Goal: Task Accomplishment & Management: Use online tool/utility

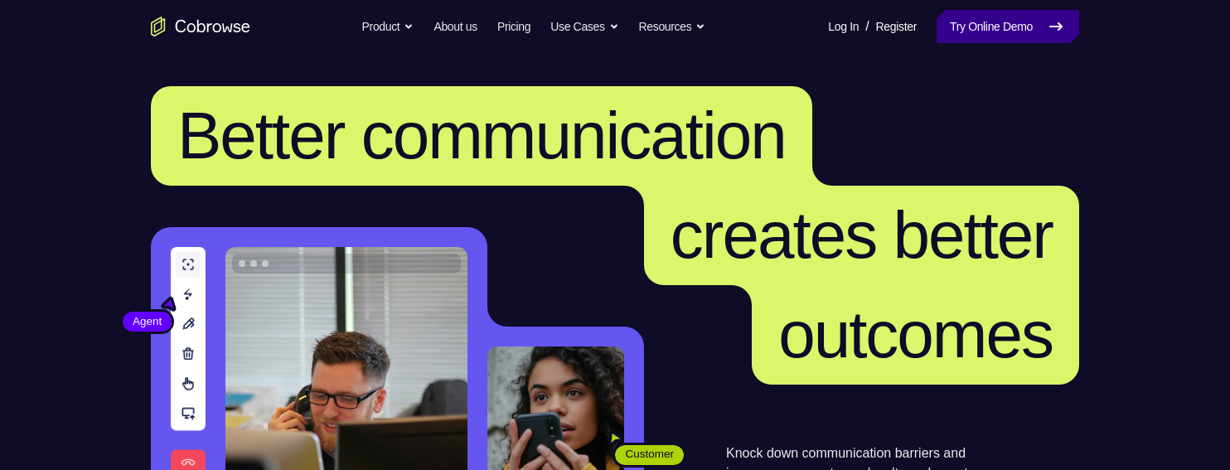
click at [953, 21] on link "Try Online Demo" at bounding box center [1007, 26] width 143 height 33
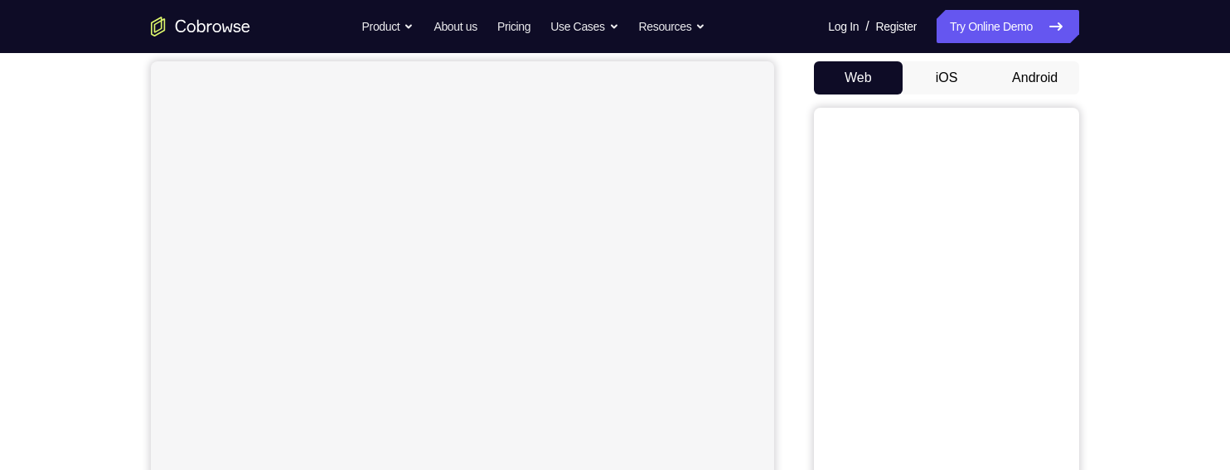
scroll to position [154, 0]
click at [1014, 41] on link "Try Online Demo" at bounding box center [1007, 26] width 143 height 33
click at [1024, 79] on button "Android" at bounding box center [1034, 77] width 89 height 33
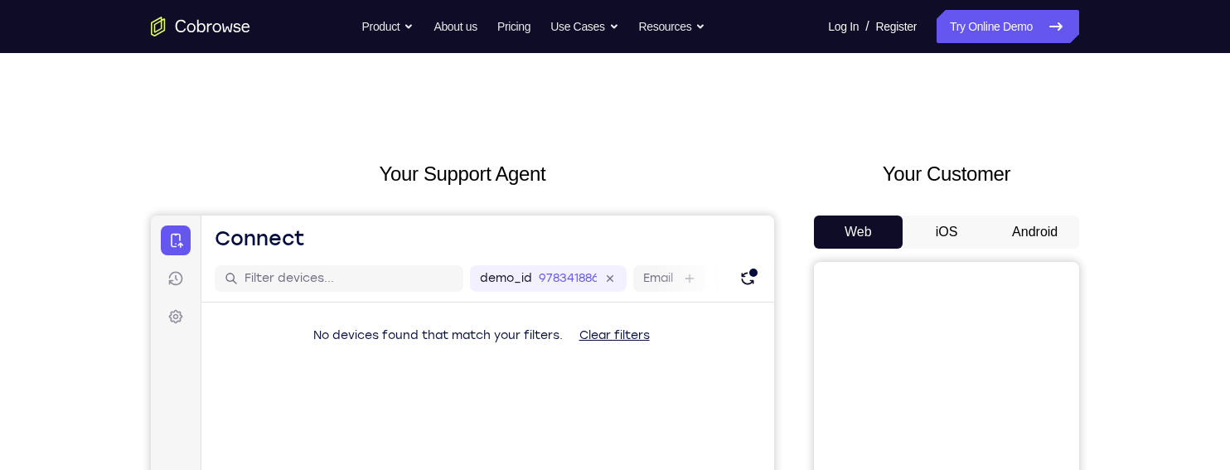
click at [1011, 217] on button "Android" at bounding box center [1034, 231] width 89 height 33
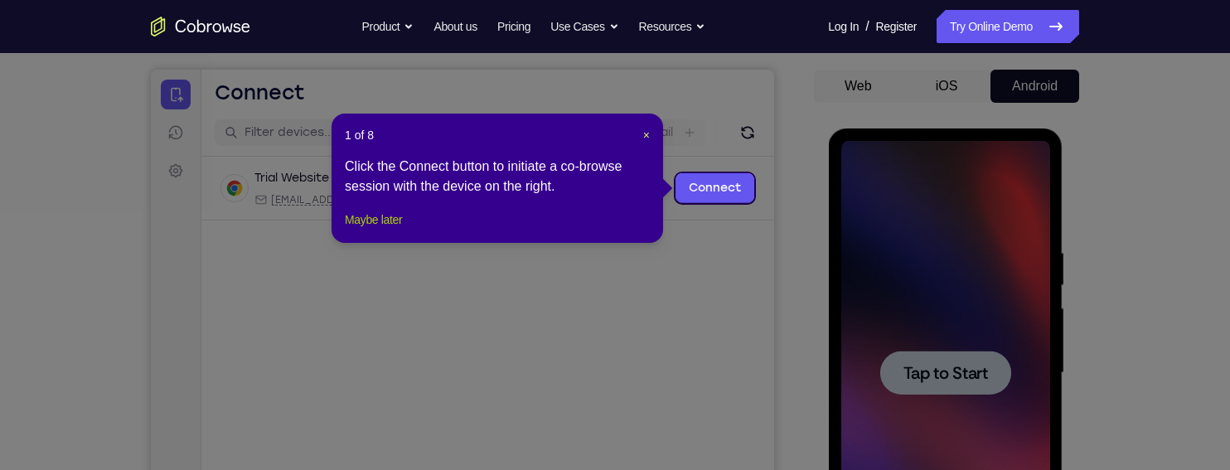
click at [377, 230] on button "Maybe later" at bounding box center [373, 220] width 57 height 20
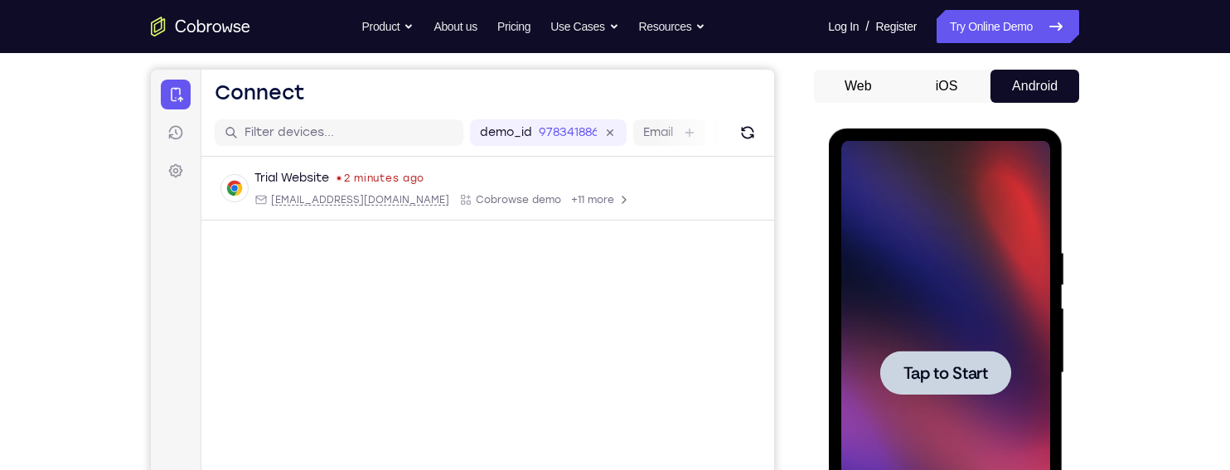
click at [907, 365] on span "Tap to Start" at bounding box center [945, 373] width 85 height 17
click at [935, 353] on div at bounding box center [944, 373] width 131 height 44
click at [941, 368] on span "Tap to Start" at bounding box center [945, 373] width 85 height 17
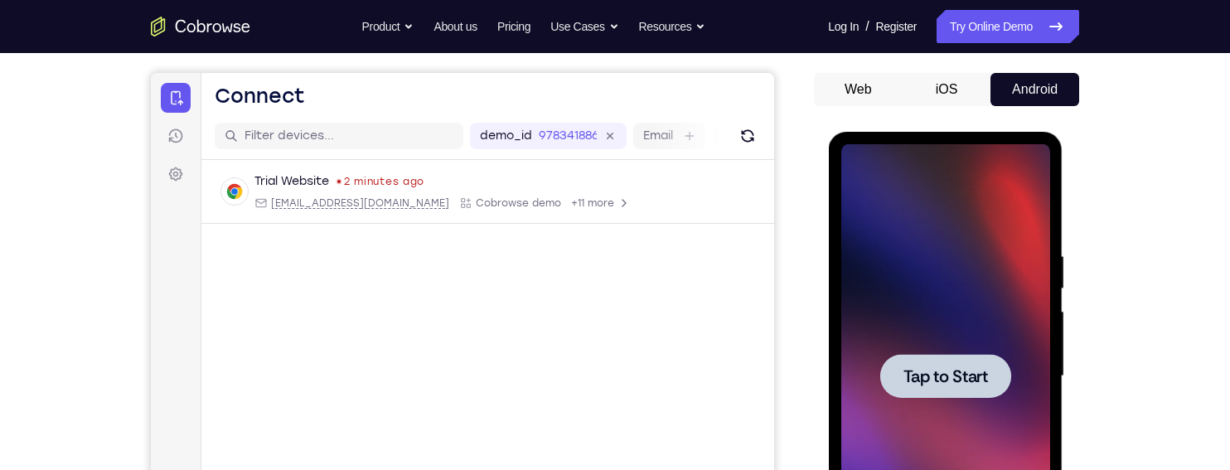
scroll to position [126, 0]
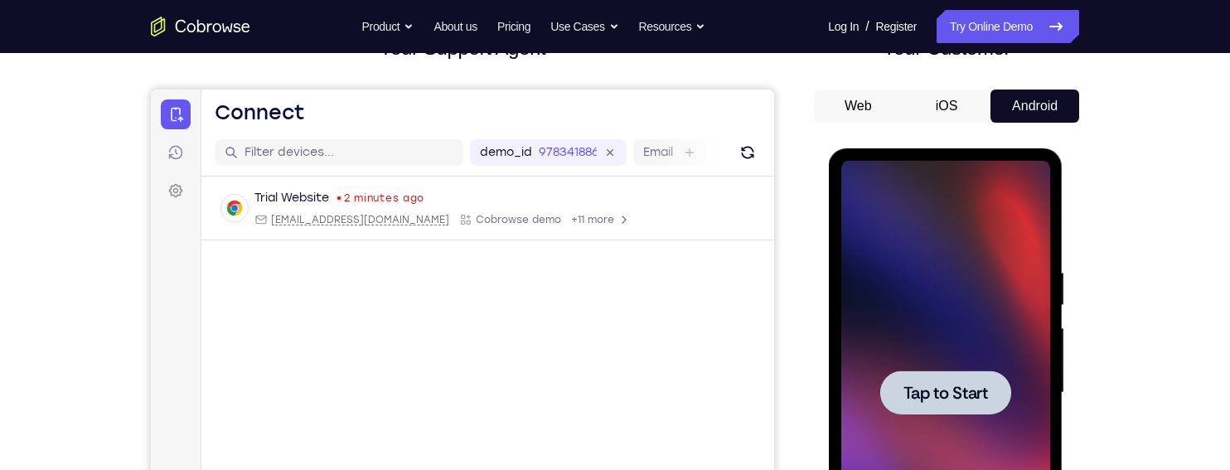
click at [946, 409] on div at bounding box center [944, 392] width 131 height 44
click at [943, 390] on span "Tap to Start" at bounding box center [945, 393] width 85 height 17
click at [936, 102] on button "iOS" at bounding box center [947, 106] width 89 height 33
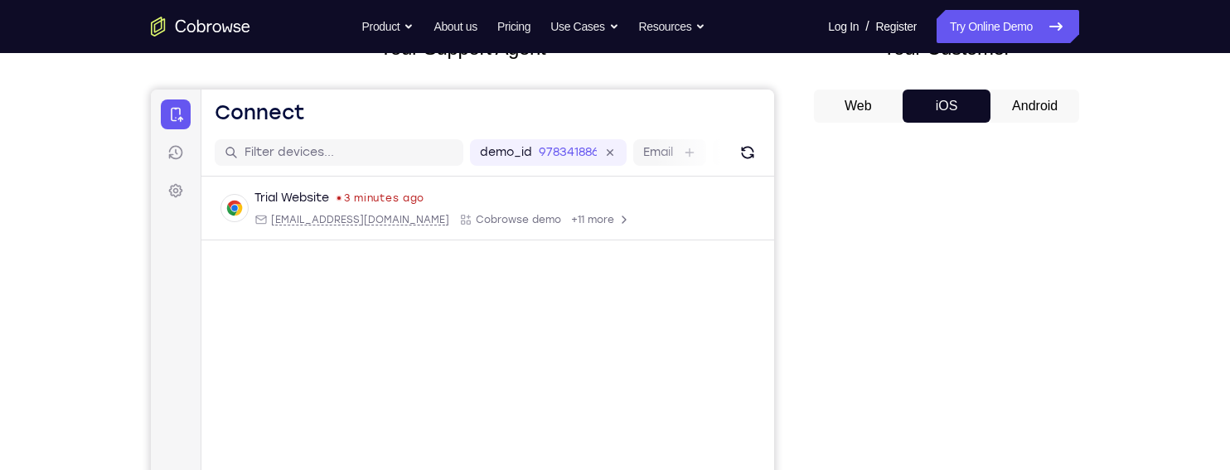
click at [1049, 110] on button "Android" at bounding box center [1034, 106] width 89 height 33
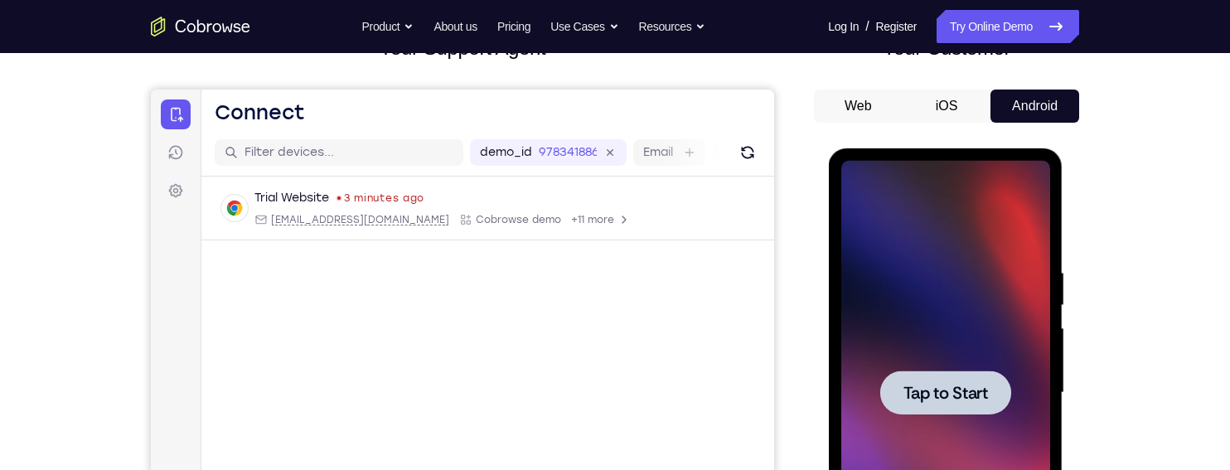
click at [946, 394] on span "Tap to Start" at bounding box center [945, 393] width 85 height 17
click at [939, 405] on div at bounding box center [944, 392] width 131 height 44
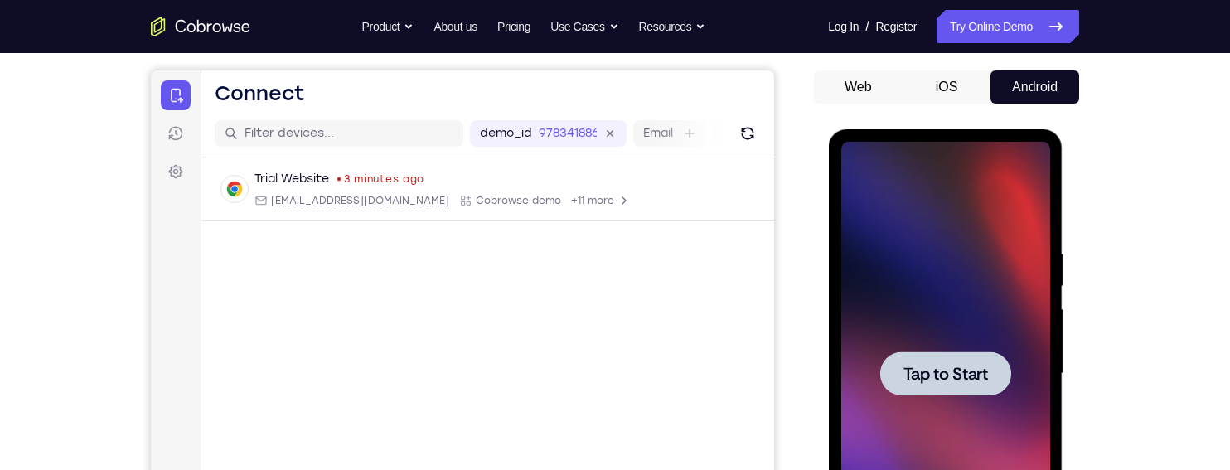
scroll to position [148, 0]
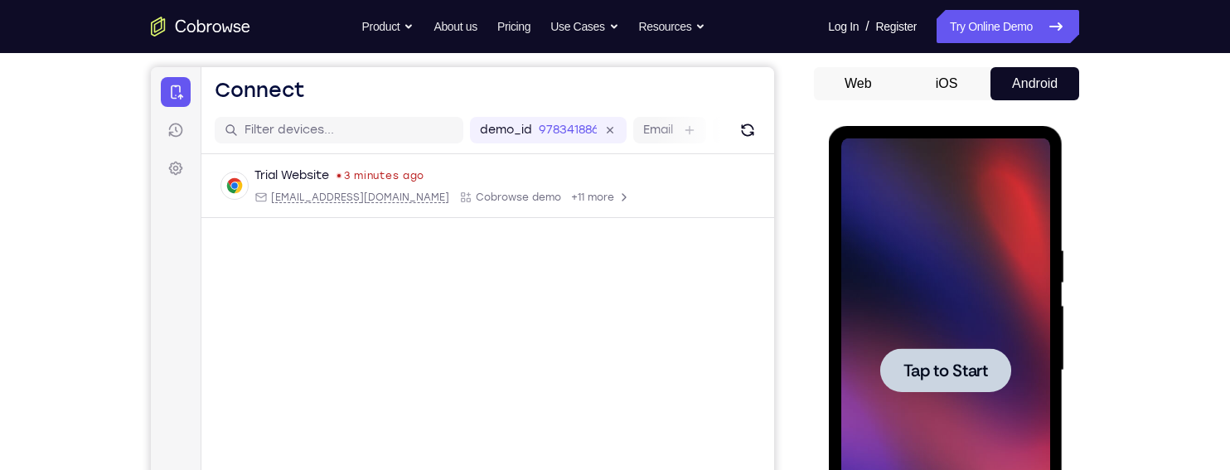
click at [985, 389] on div at bounding box center [944, 370] width 131 height 44
click at [1008, 385] on div at bounding box center [944, 370] width 131 height 44
click at [956, 371] on span "Tap to Start" at bounding box center [945, 370] width 85 height 17
click at [1188, 239] on div "Your Support Agent Your Customer Web iOS Android Next Steps We’d be happy to gi…" at bounding box center [615, 451] width 1230 height 1093
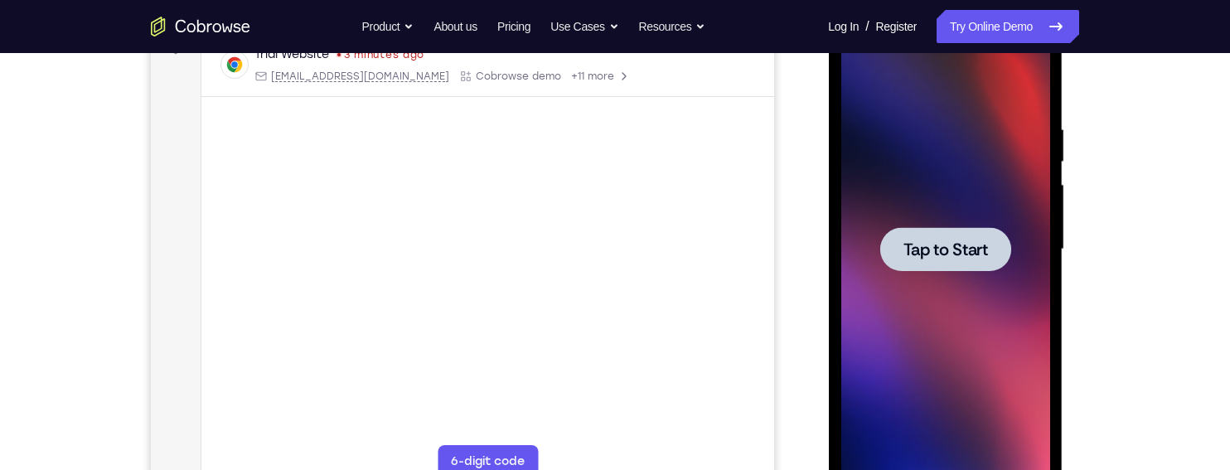
scroll to position [0, 0]
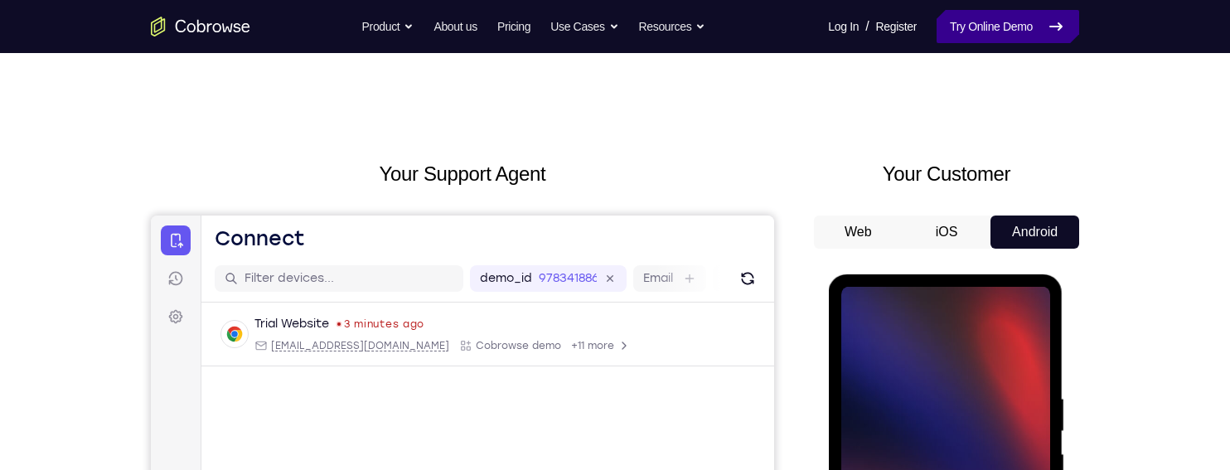
click at [1026, 41] on link "Try Online Demo" at bounding box center [1007, 26] width 143 height 33
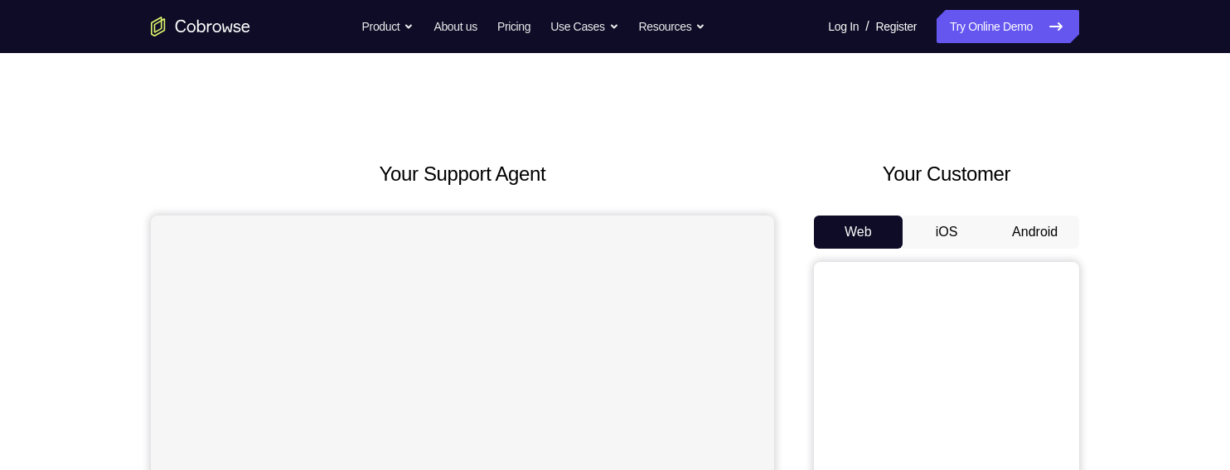
click at [1008, 218] on button "Android" at bounding box center [1034, 231] width 89 height 33
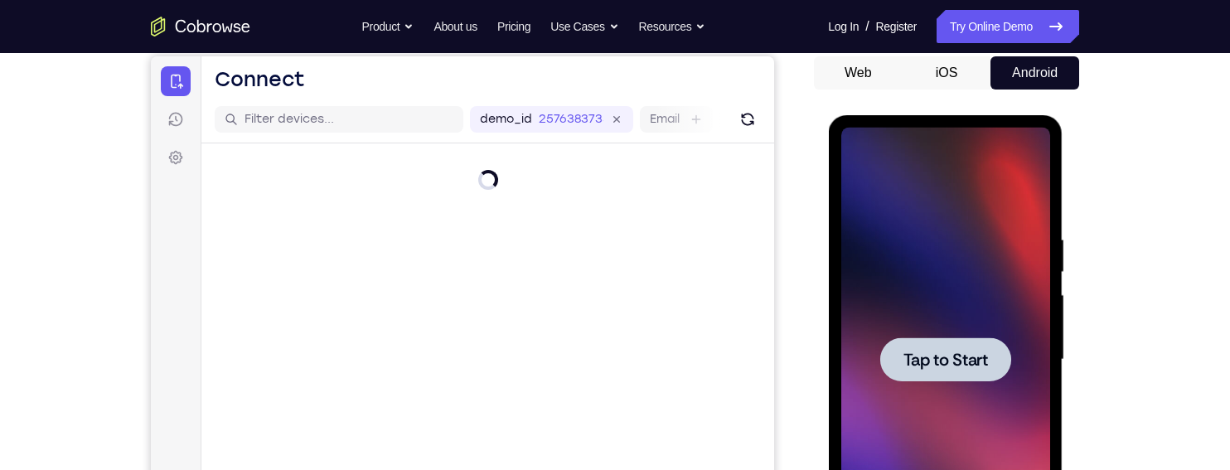
click at [952, 365] on span "Tap to Start" at bounding box center [945, 359] width 85 height 17
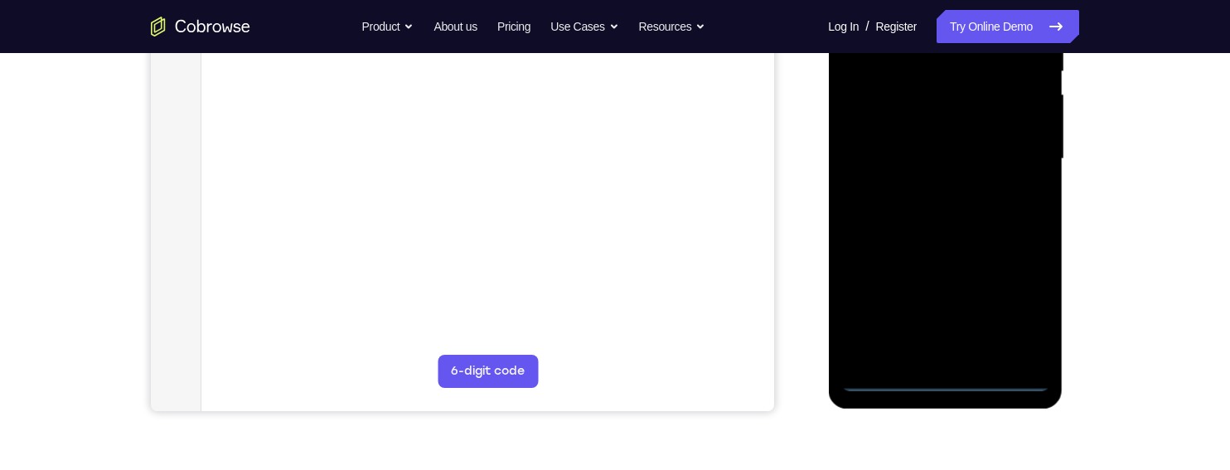
scroll to position [365, 0]
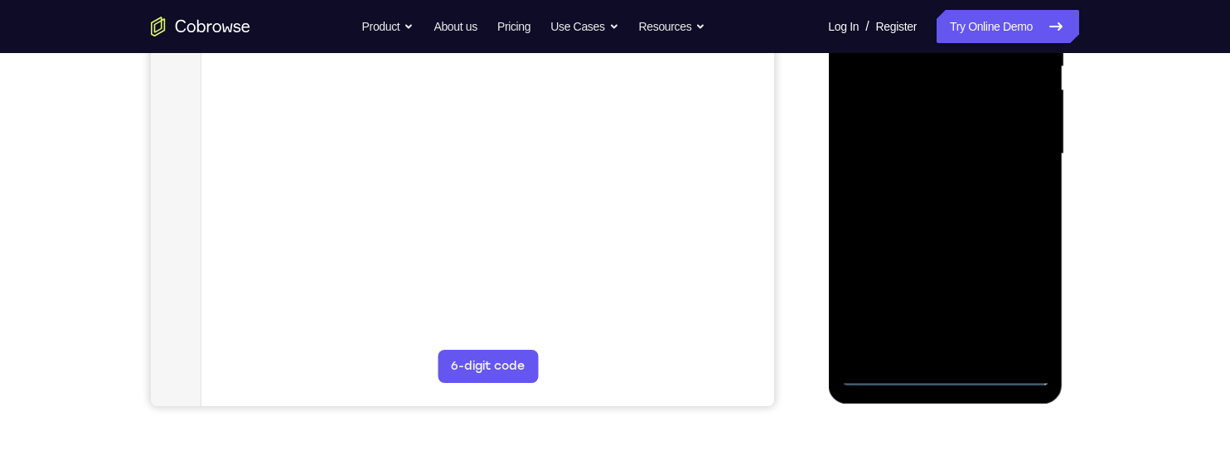
click at [961, 370] on div at bounding box center [944, 154] width 209 height 464
click at [1016, 305] on div at bounding box center [944, 154] width 209 height 464
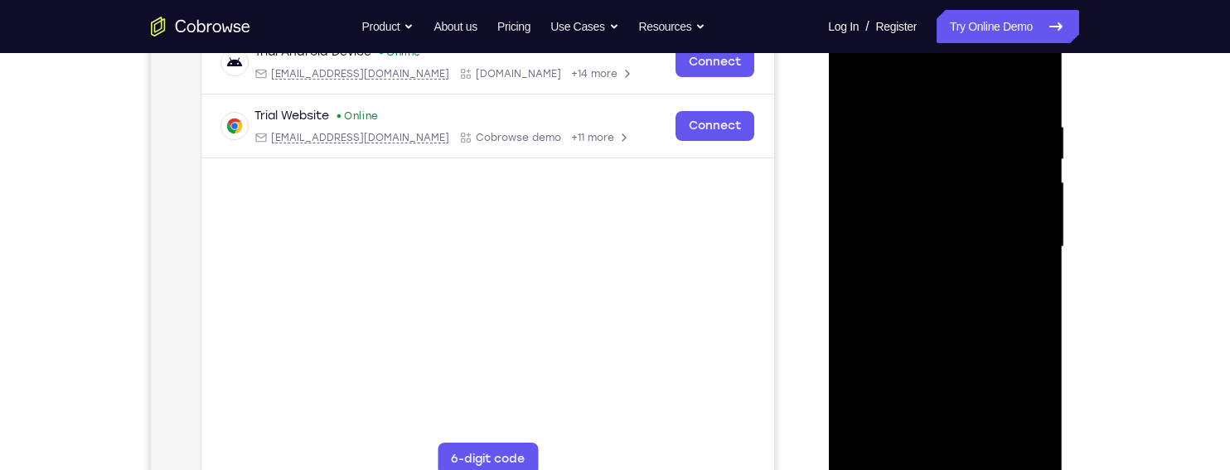
scroll to position [271, 0]
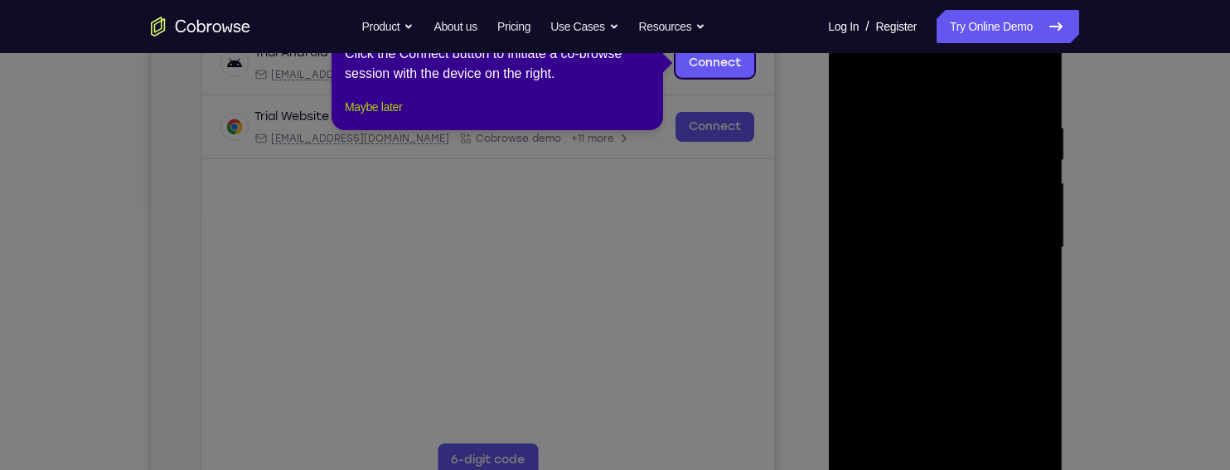
click at [367, 117] on button "Maybe later" at bounding box center [373, 107] width 57 height 20
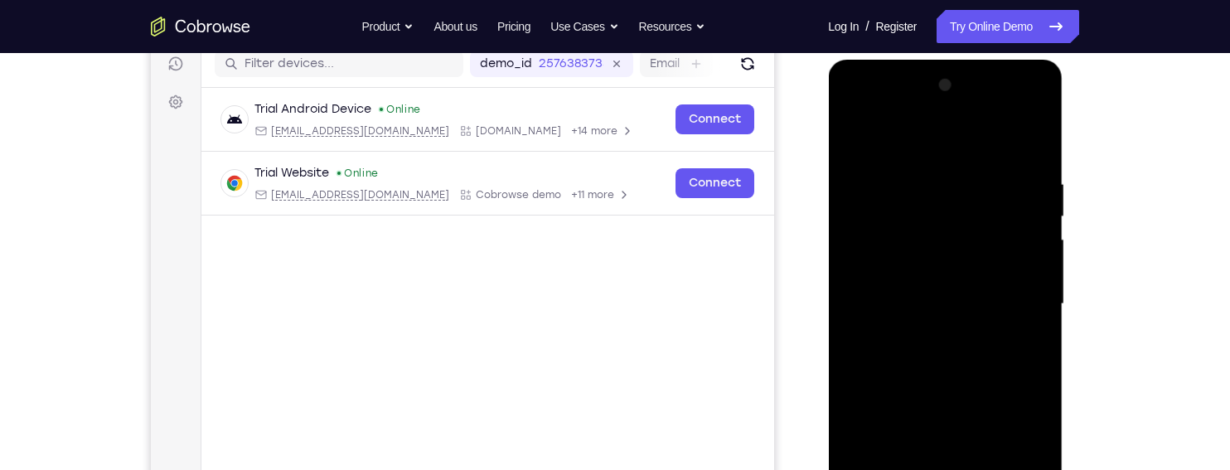
scroll to position [214, 0]
click at [956, 133] on div at bounding box center [944, 305] width 209 height 464
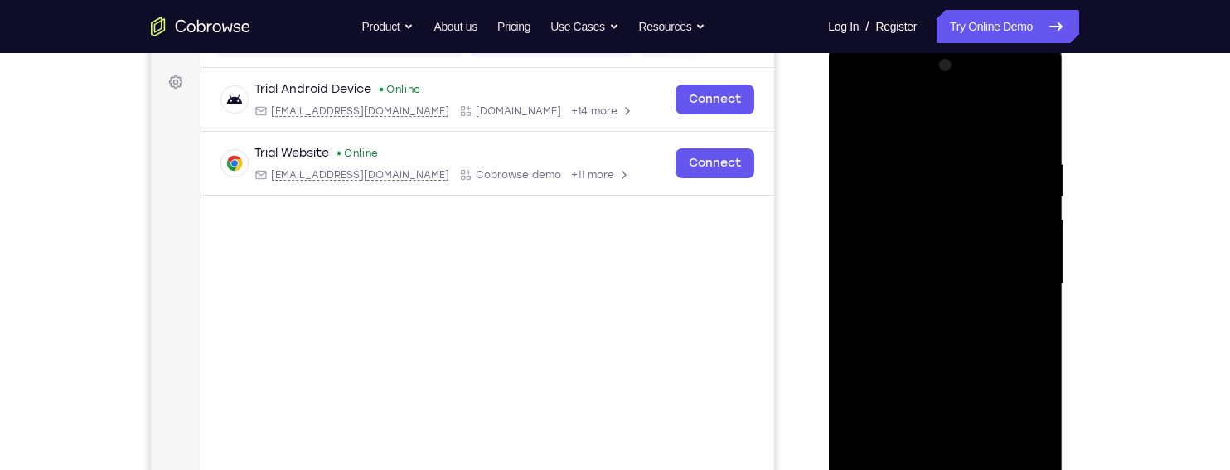
scroll to position [273, 0]
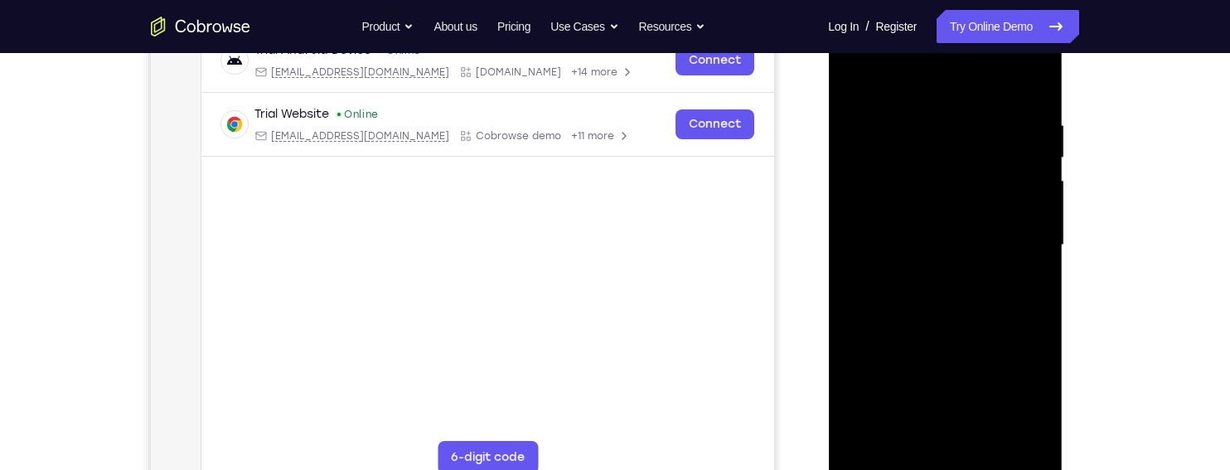
click at [1022, 235] on div at bounding box center [944, 245] width 209 height 464
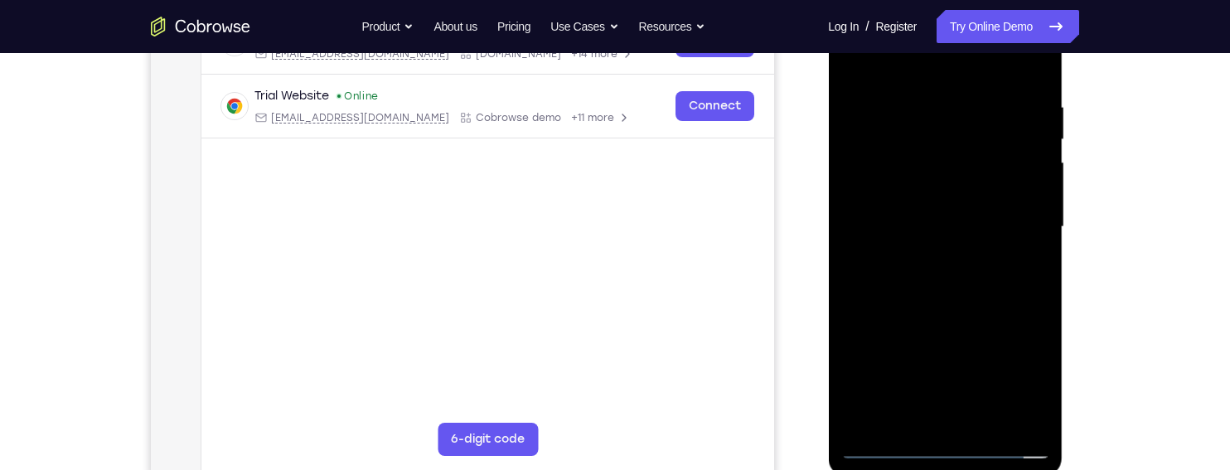
scroll to position [293, 0]
click at [929, 412] on div at bounding box center [944, 226] width 209 height 464
click at [1004, 221] on div at bounding box center [944, 226] width 209 height 464
click at [998, 197] on div at bounding box center [944, 226] width 209 height 464
click at [1010, 227] on div at bounding box center [944, 226] width 209 height 464
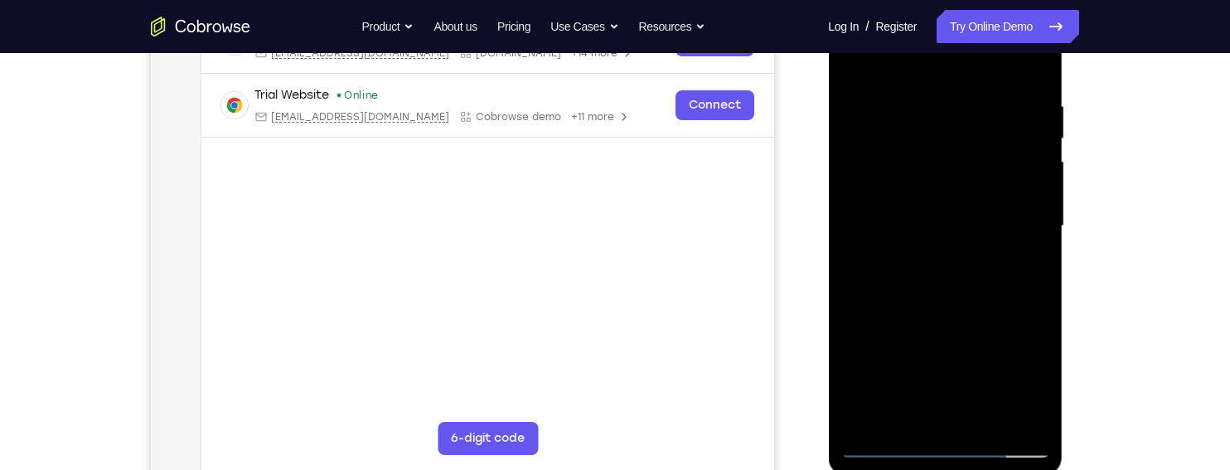
click at [1001, 281] on div at bounding box center [944, 226] width 209 height 464
click at [997, 270] on div at bounding box center [944, 226] width 209 height 464
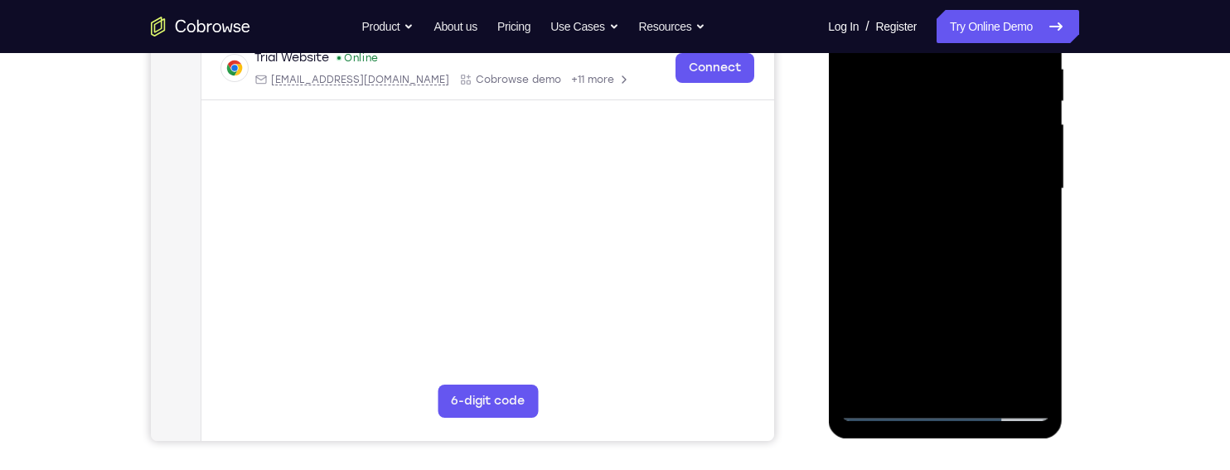
scroll to position [329, 0]
click at [1003, 255] on div at bounding box center [944, 190] width 209 height 464
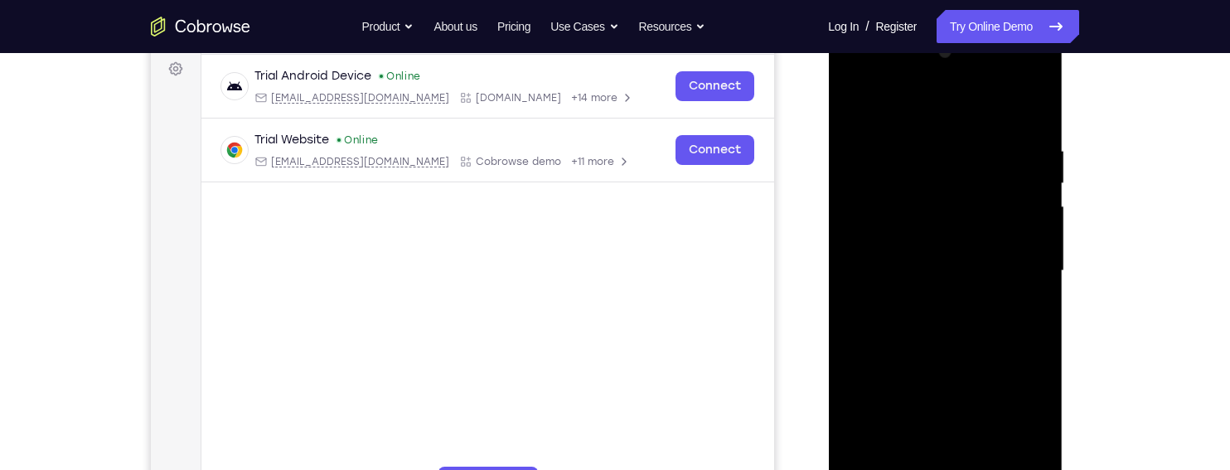
scroll to position [243, 0]
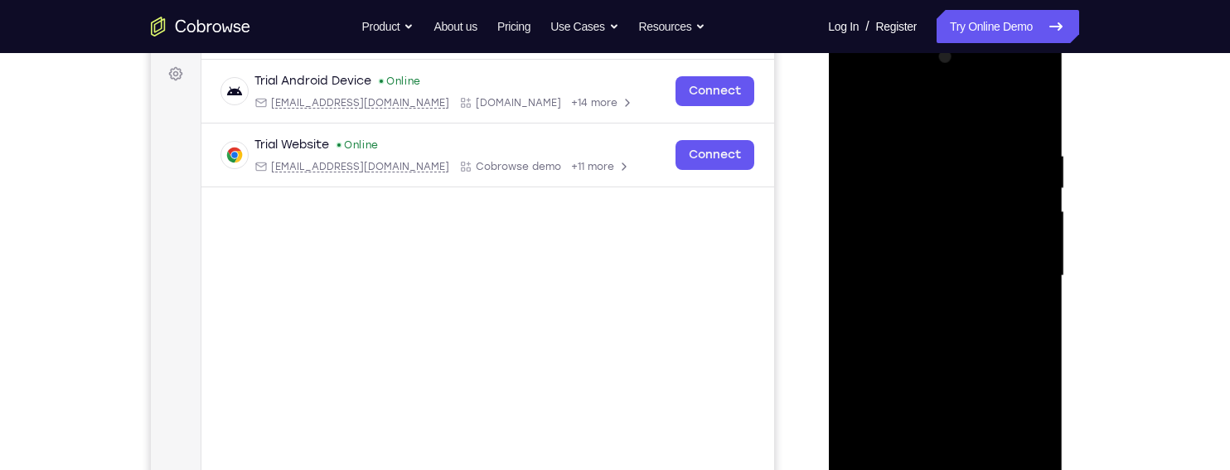
click at [925, 136] on div at bounding box center [944, 276] width 209 height 464
click at [1037, 247] on div at bounding box center [944, 274] width 209 height 464
click at [1033, 247] on div at bounding box center [944, 274] width 209 height 464
click at [1028, 256] on div at bounding box center [944, 274] width 209 height 464
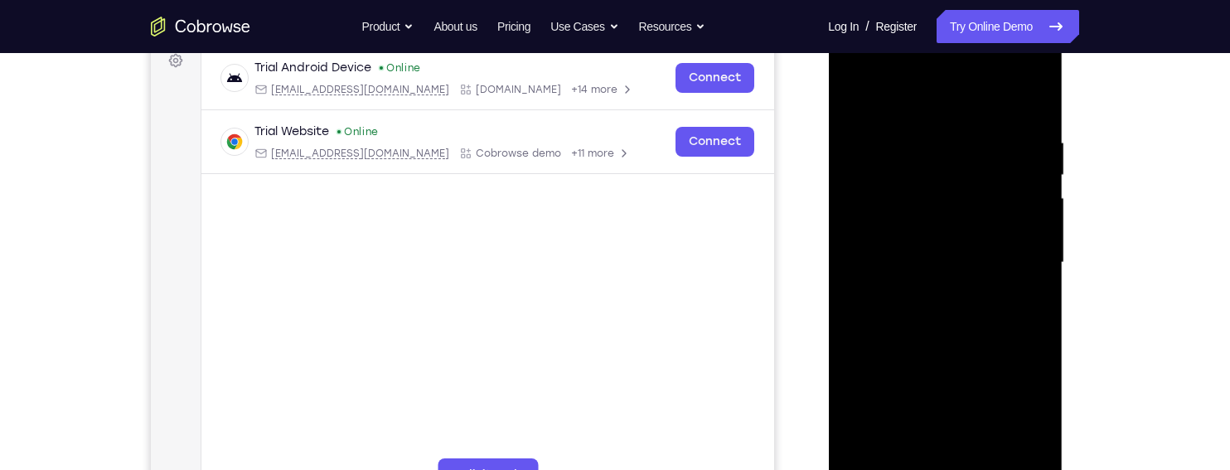
scroll to position [251, 0]
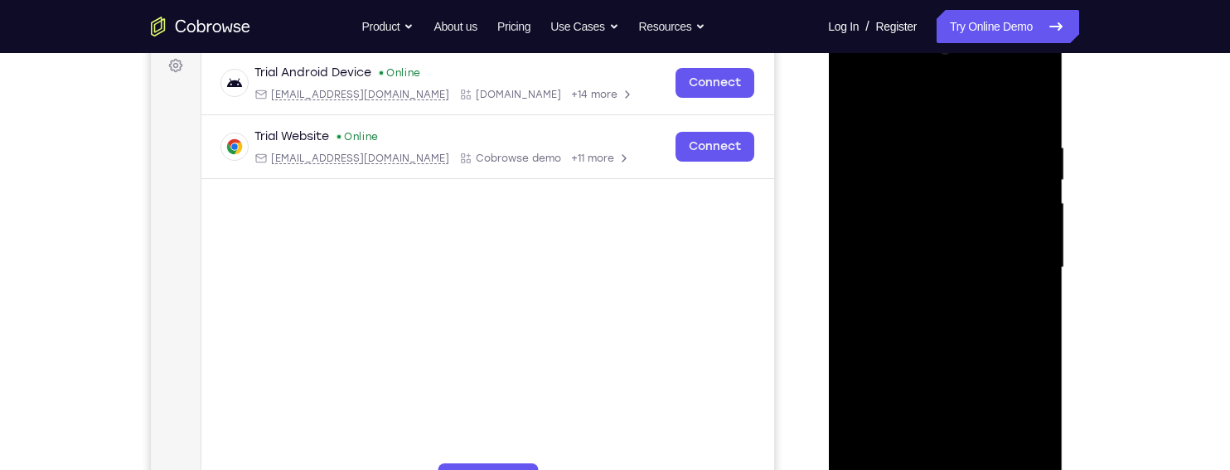
click at [1030, 249] on div at bounding box center [944, 268] width 209 height 464
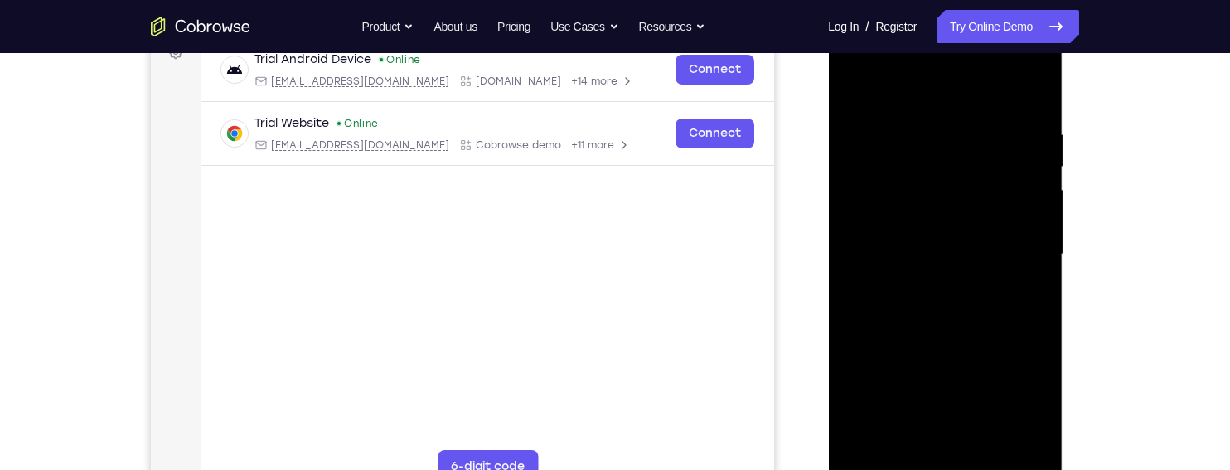
scroll to position [264, 0]
click at [1036, 261] on div at bounding box center [944, 255] width 209 height 464
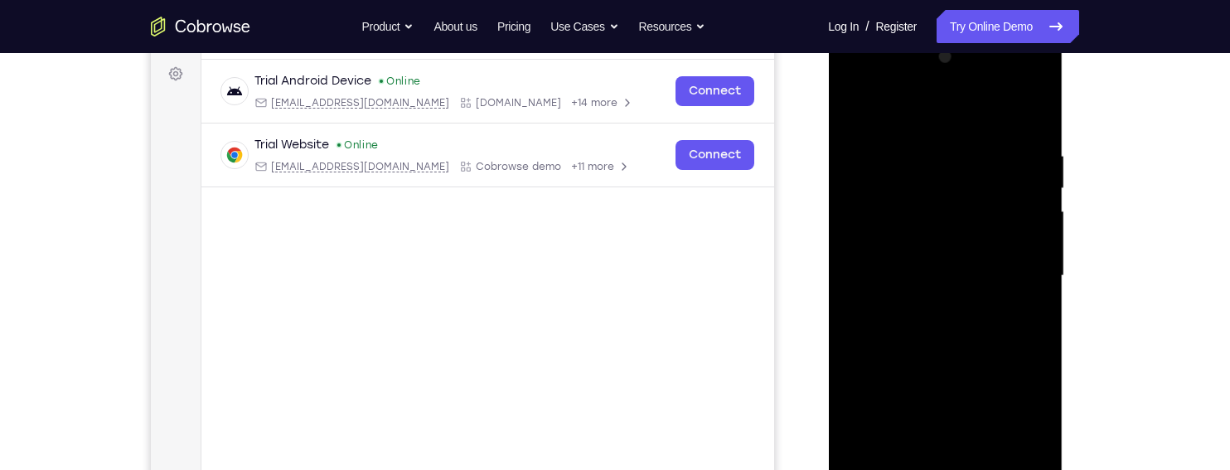
scroll to position [240, 0]
click at [1028, 123] on div at bounding box center [944, 278] width 209 height 464
click at [1027, 116] on div at bounding box center [944, 278] width 209 height 464
click at [1039, 108] on div at bounding box center [944, 278] width 209 height 464
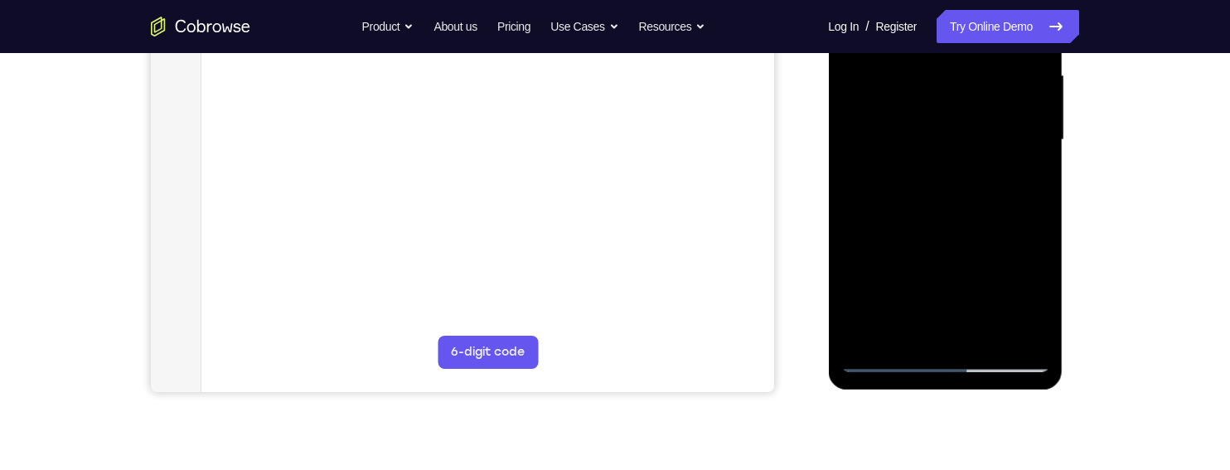
scroll to position [382, 0]
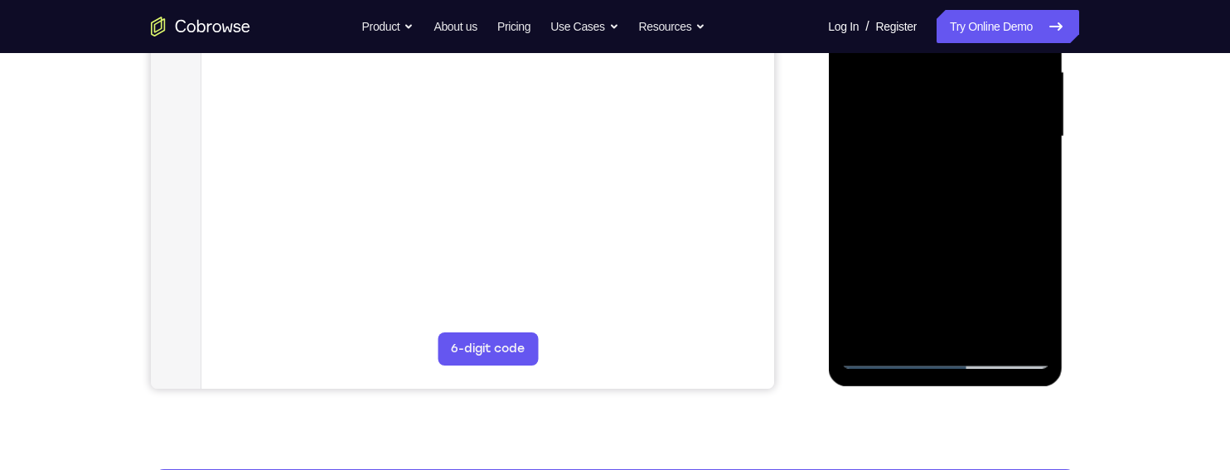
click at [1024, 330] on div at bounding box center [944, 137] width 209 height 464
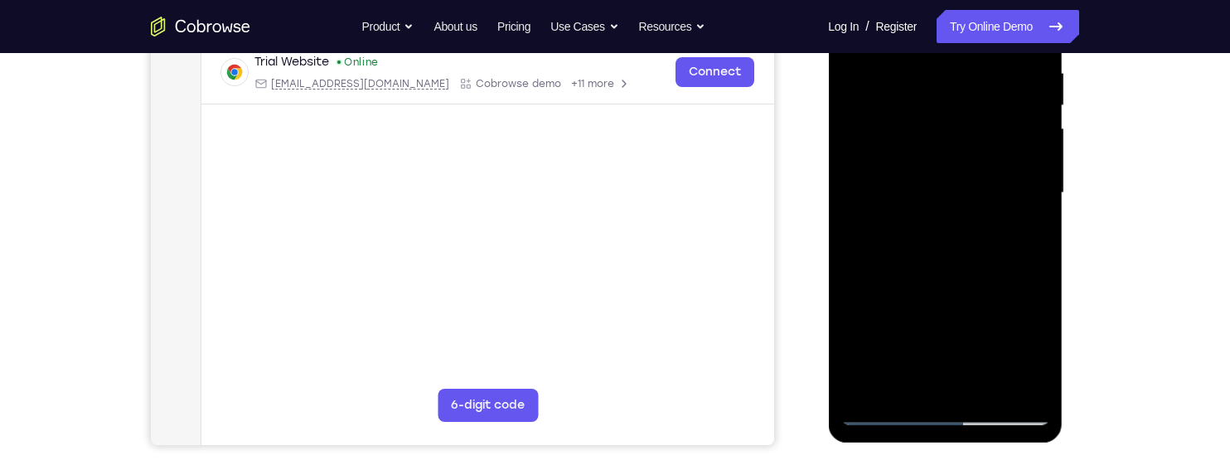
scroll to position [341, 0]
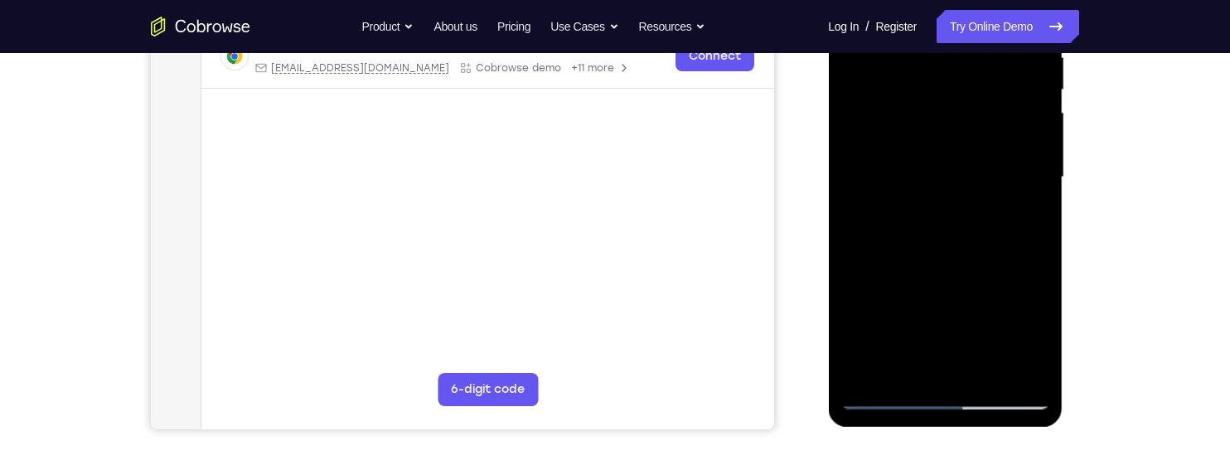
click at [983, 370] on div at bounding box center [944, 177] width 209 height 464
click at [995, 263] on div at bounding box center [944, 177] width 209 height 464
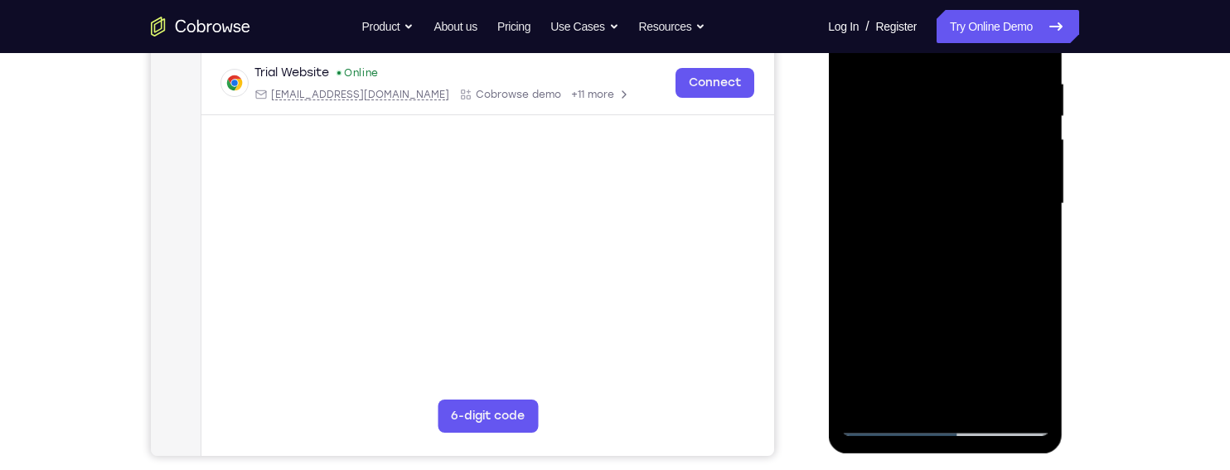
scroll to position [314, 0]
click at [1032, 114] on div at bounding box center [944, 205] width 209 height 464
click at [846, 114] on div at bounding box center [944, 205] width 209 height 464
click at [869, 85] on div at bounding box center [944, 205] width 209 height 464
click at [957, 275] on div at bounding box center [944, 205] width 209 height 464
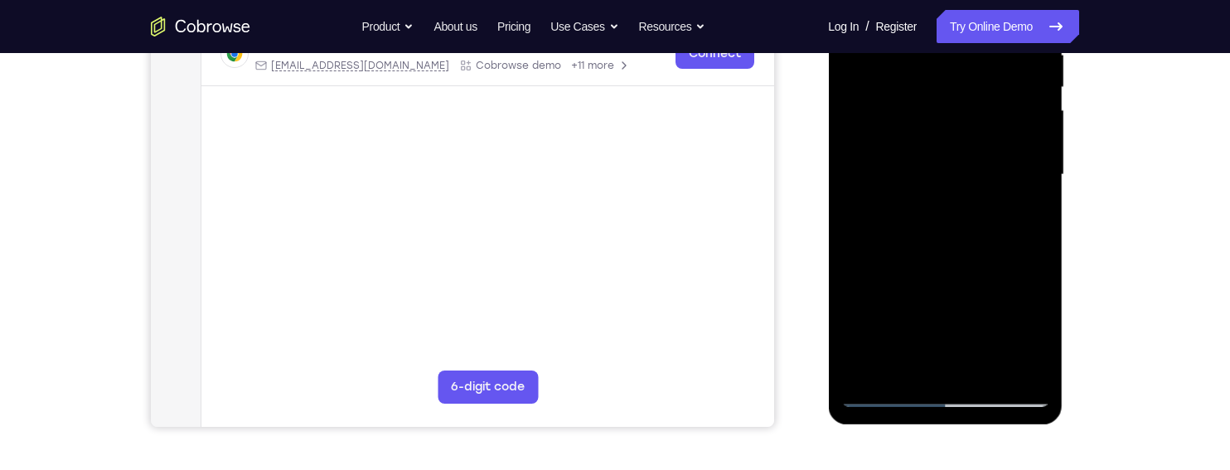
scroll to position [344, 0]
click at [908, 356] on div at bounding box center [944, 175] width 209 height 464
click at [1035, 267] on div at bounding box center [944, 175] width 209 height 464
click at [922, 319] on div at bounding box center [944, 175] width 209 height 464
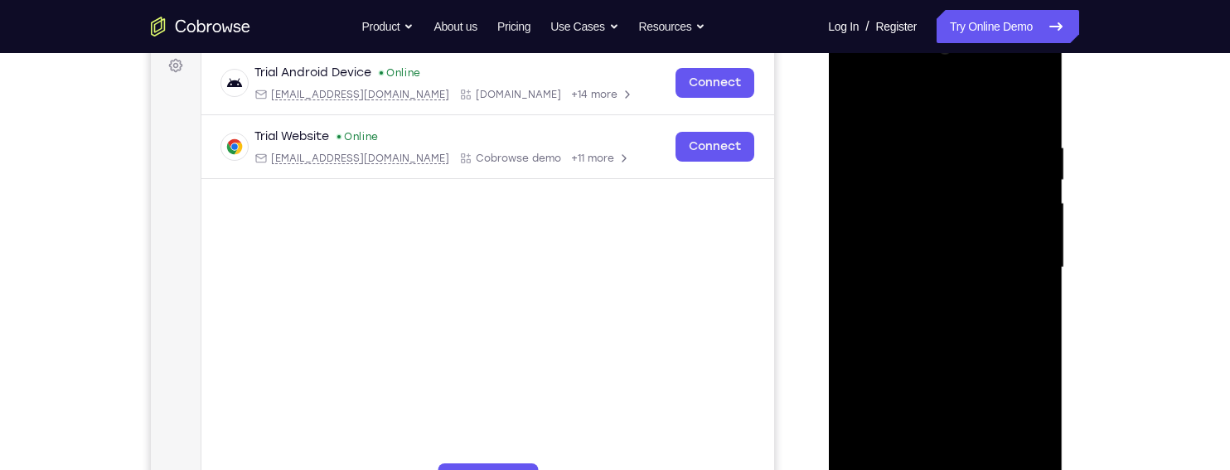
scroll to position [250, 0]
click at [1033, 97] on div at bounding box center [944, 268] width 209 height 464
click at [853, 104] on div at bounding box center [944, 268] width 209 height 464
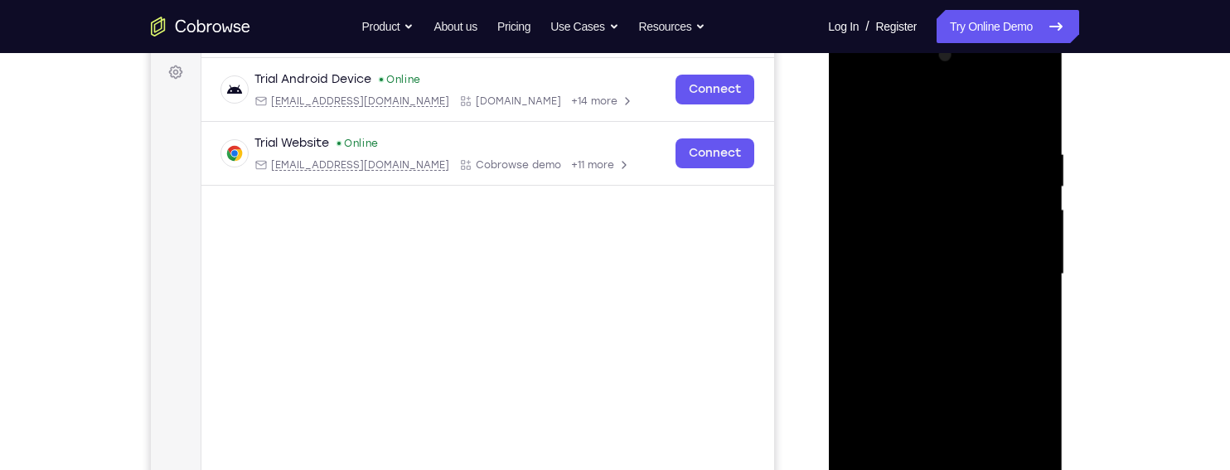
scroll to position [244, 0]
click at [1035, 107] on div at bounding box center [944, 275] width 209 height 464
click at [1008, 133] on div at bounding box center [944, 275] width 209 height 464
click at [981, 134] on div at bounding box center [944, 275] width 209 height 464
click at [1021, 186] on div at bounding box center [944, 275] width 209 height 464
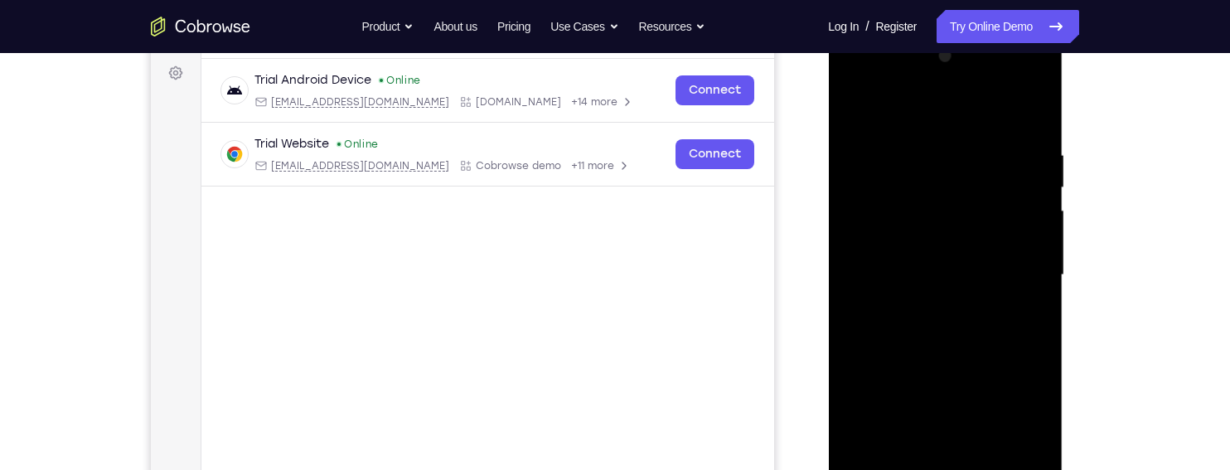
click at [1026, 224] on div at bounding box center [944, 275] width 209 height 464
click at [1023, 257] on div at bounding box center [944, 275] width 209 height 464
click at [1018, 293] on div at bounding box center [944, 275] width 209 height 464
click at [1023, 327] on div at bounding box center [944, 275] width 209 height 464
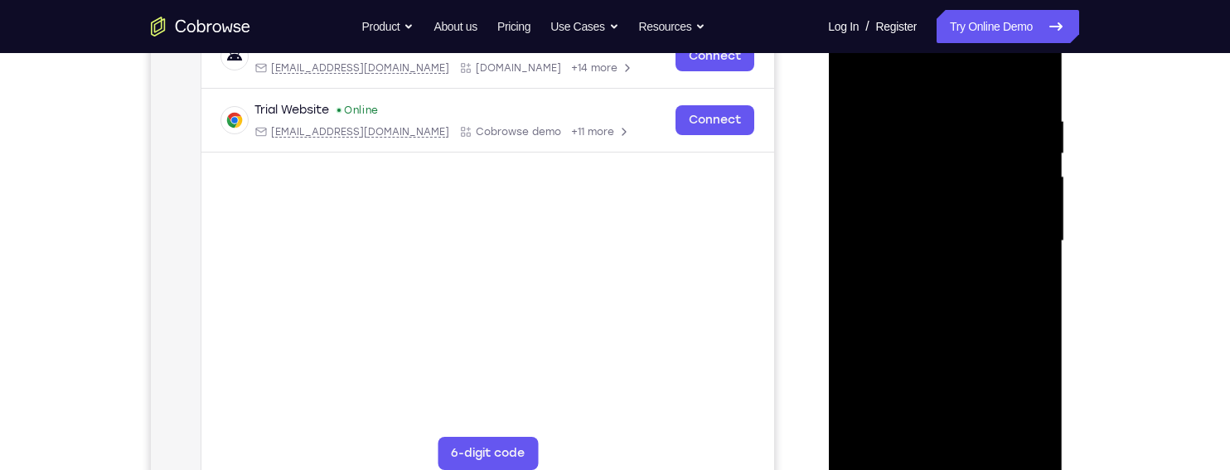
scroll to position [295, 0]
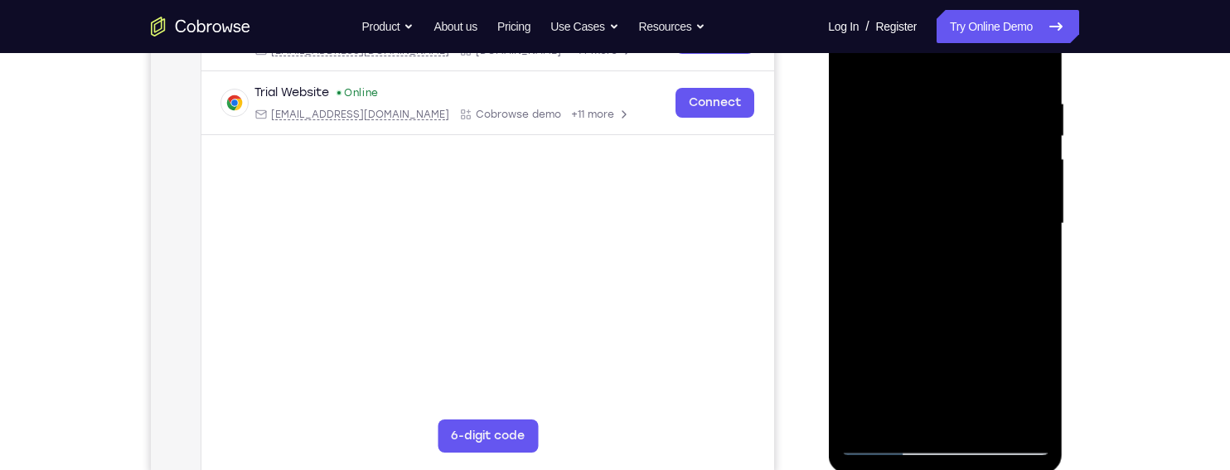
click at [1019, 307] on div at bounding box center [944, 224] width 209 height 464
click at [1020, 339] on div at bounding box center [944, 224] width 209 height 464
click at [1016, 377] on div at bounding box center [944, 224] width 209 height 464
click at [1021, 249] on div at bounding box center [944, 224] width 209 height 464
click at [1023, 283] on div at bounding box center [944, 224] width 209 height 464
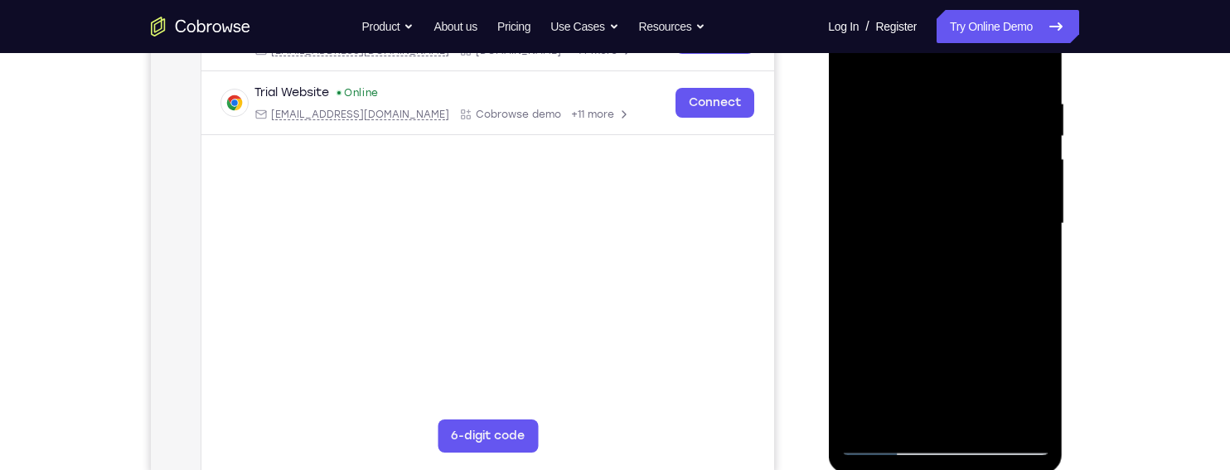
click at [1026, 318] on div at bounding box center [944, 224] width 209 height 464
click at [1016, 373] on div at bounding box center [944, 224] width 209 height 464
click at [1023, 340] on div at bounding box center [944, 224] width 209 height 464
click at [1021, 306] on div at bounding box center [944, 224] width 209 height 464
click at [1021, 270] on div at bounding box center [944, 224] width 209 height 464
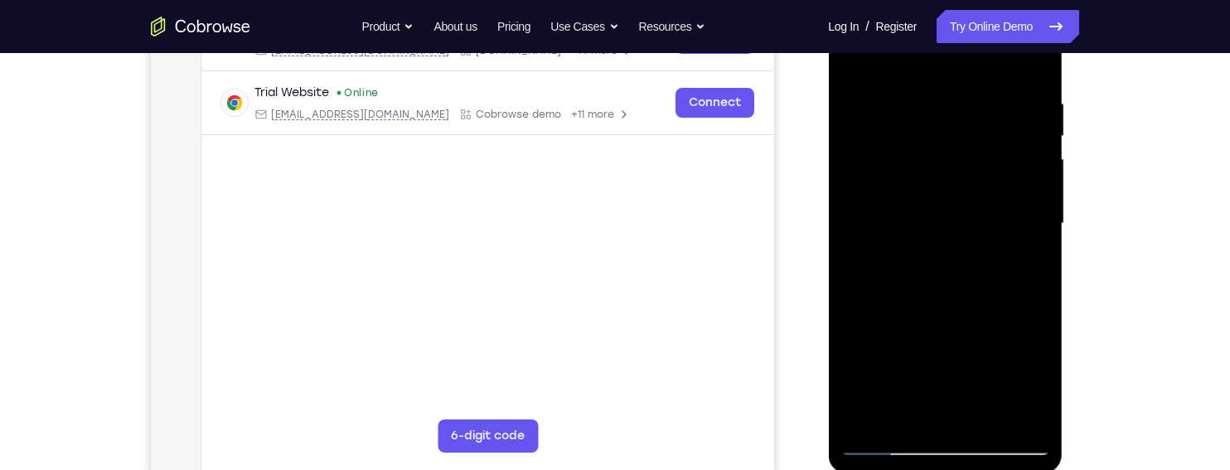
click at [1023, 371] on div at bounding box center [944, 224] width 209 height 464
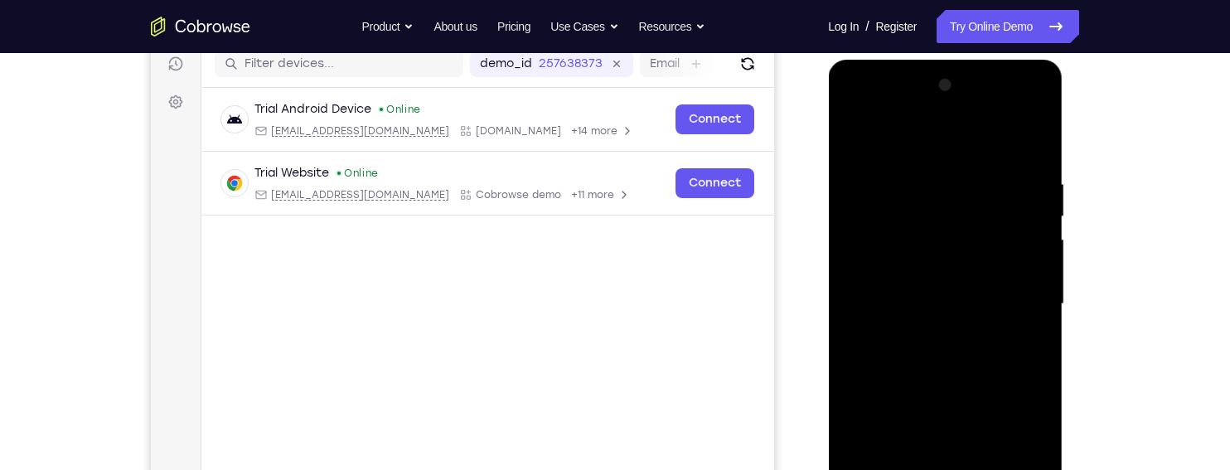
scroll to position [203, 0]
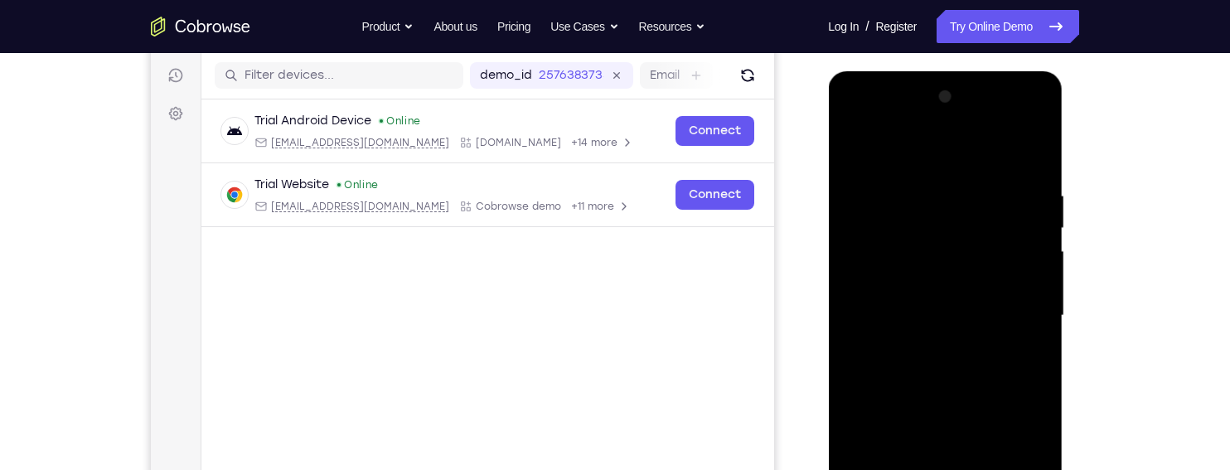
click at [853, 140] on div at bounding box center [944, 316] width 209 height 464
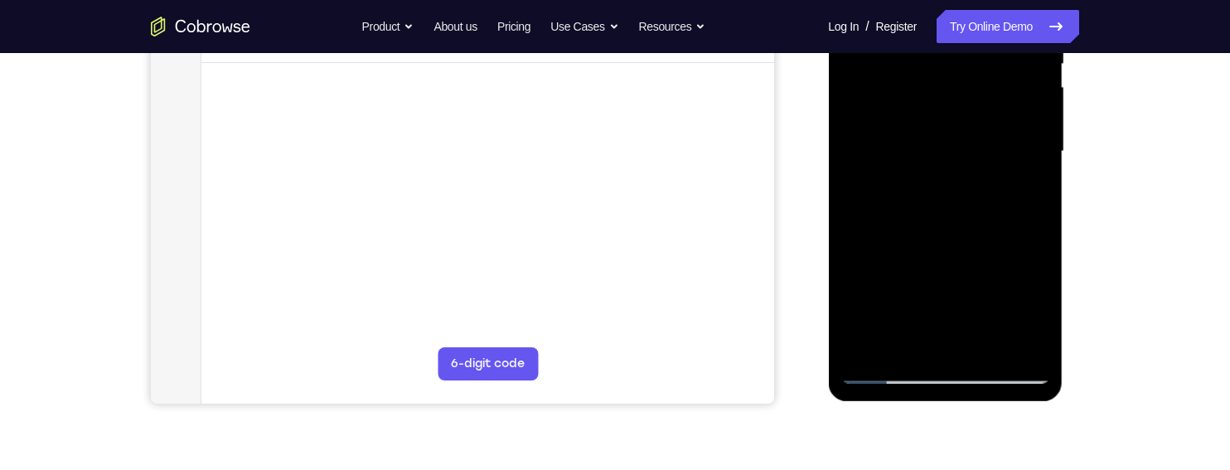
scroll to position [392, 0]
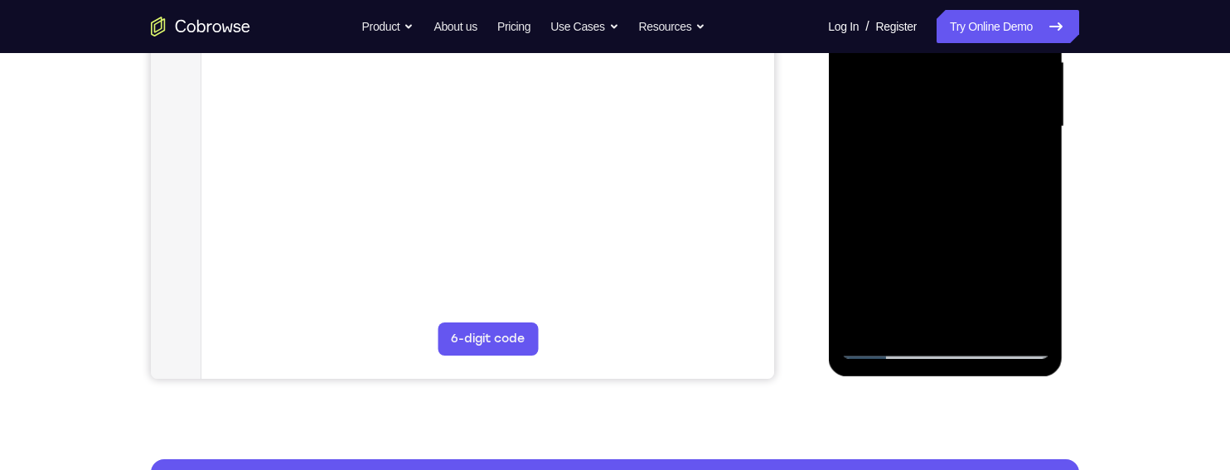
click at [868, 316] on div at bounding box center [944, 127] width 209 height 464
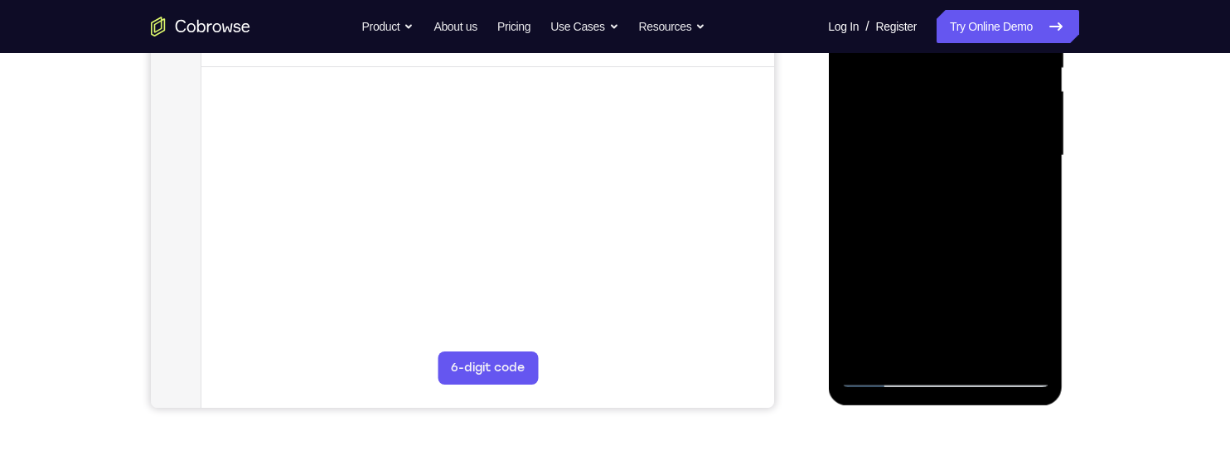
click at [1079, 251] on div "Your Support Agent Your Customer Web iOS Android Next Steps We’d be happy to gi…" at bounding box center [615, 236] width 1061 height 1093
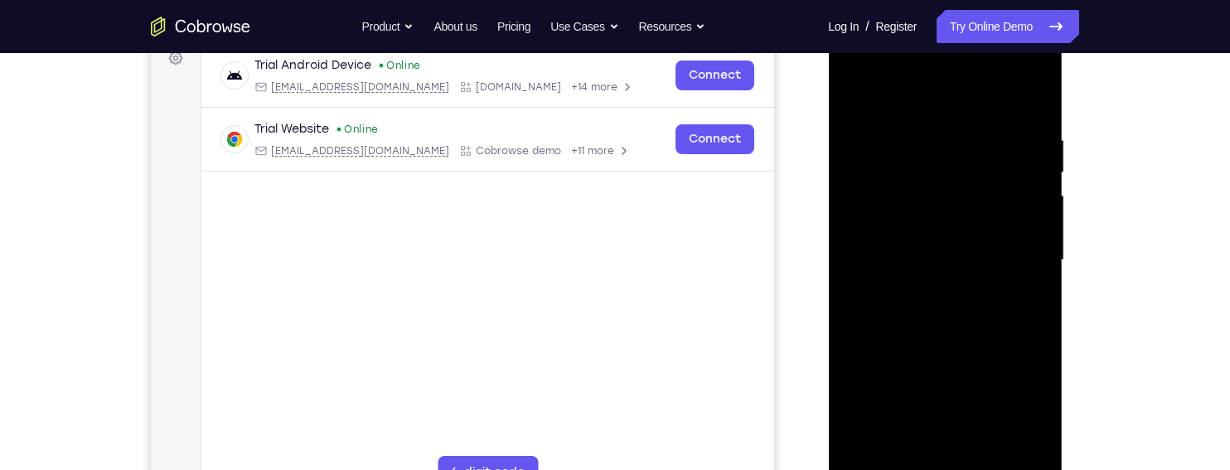
scroll to position [257, 0]
click at [925, 131] on div at bounding box center [944, 262] width 209 height 464
click at [1035, 222] on div at bounding box center [944, 262] width 209 height 464
click at [1039, 222] on div at bounding box center [944, 262] width 209 height 464
click at [1038, 226] on div at bounding box center [944, 262] width 209 height 464
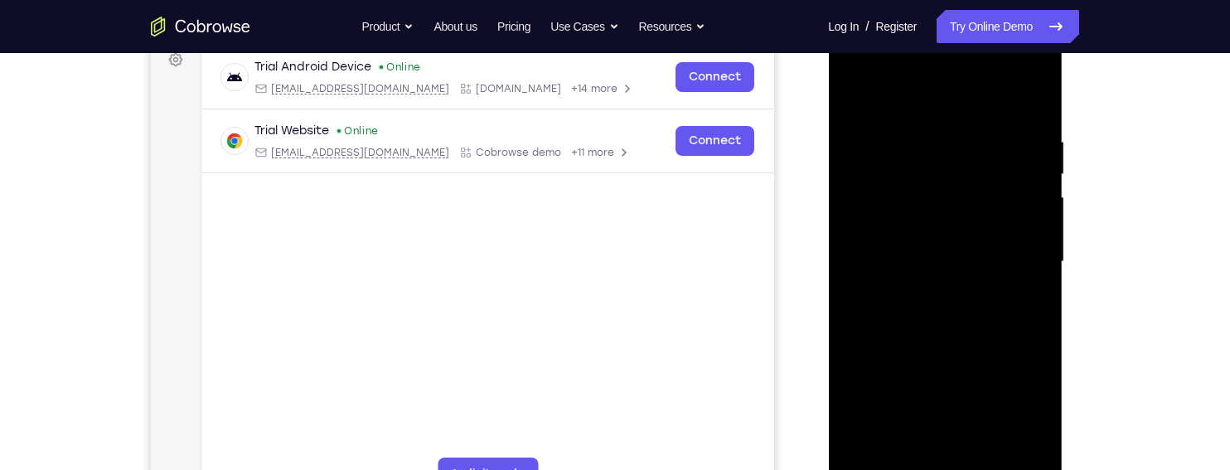
click at [1045, 206] on div at bounding box center [944, 262] width 209 height 464
click at [1033, 196] on div at bounding box center [944, 262] width 209 height 464
click at [1027, 103] on div at bounding box center [944, 262] width 209 height 464
click at [978, 135] on div at bounding box center [944, 262] width 209 height 464
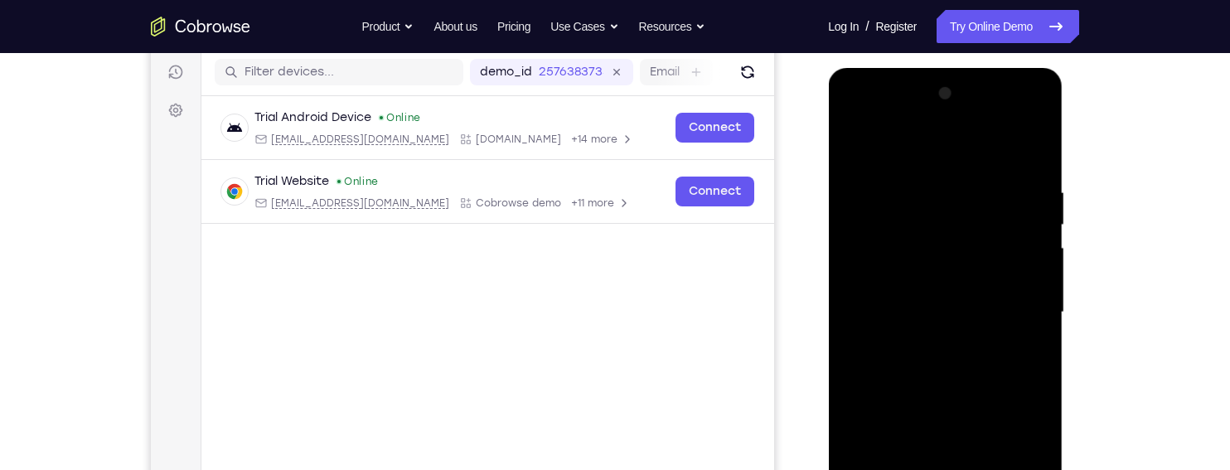
scroll to position [206, 0]
click at [1023, 149] on div at bounding box center [944, 313] width 209 height 464
click at [932, 200] on div at bounding box center [944, 313] width 209 height 464
click at [1034, 229] on div at bounding box center [944, 313] width 209 height 464
click at [1035, 217] on div at bounding box center [944, 313] width 209 height 464
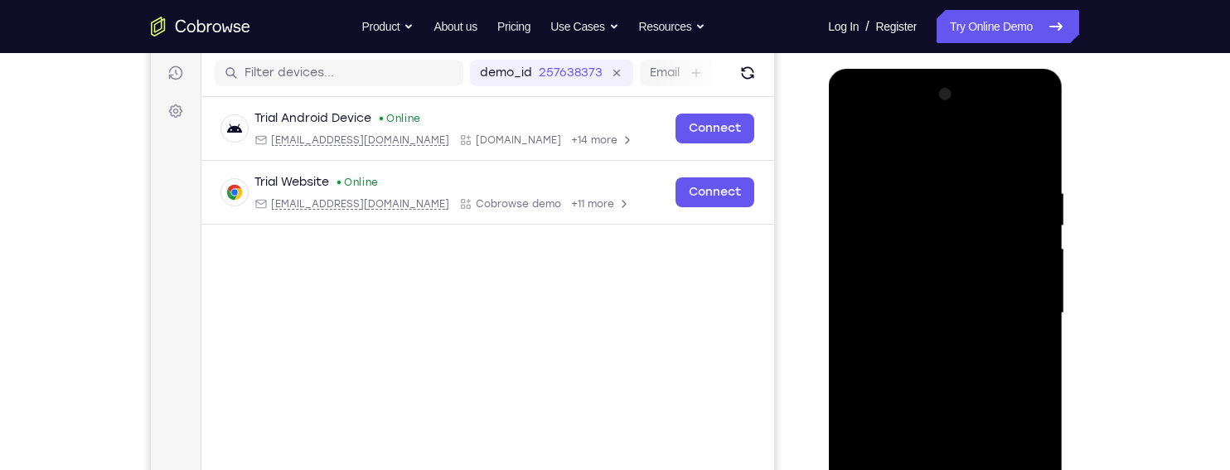
click at [1024, 154] on div at bounding box center [944, 313] width 209 height 464
click at [1045, 146] on div at bounding box center [944, 313] width 209 height 464
click at [857, 177] on div at bounding box center [944, 313] width 209 height 464
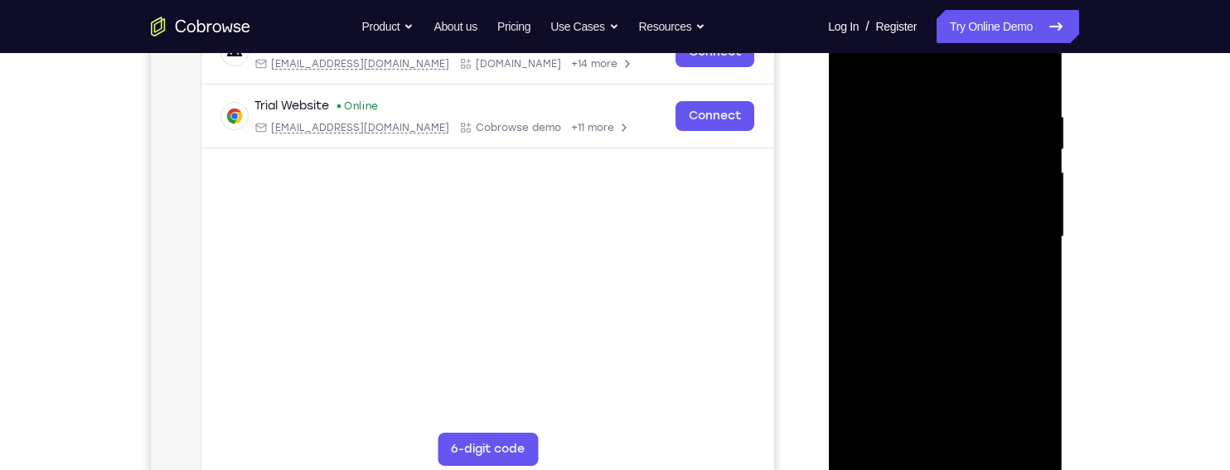
scroll to position [279, 0]
click at [1024, 79] on div at bounding box center [944, 239] width 209 height 464
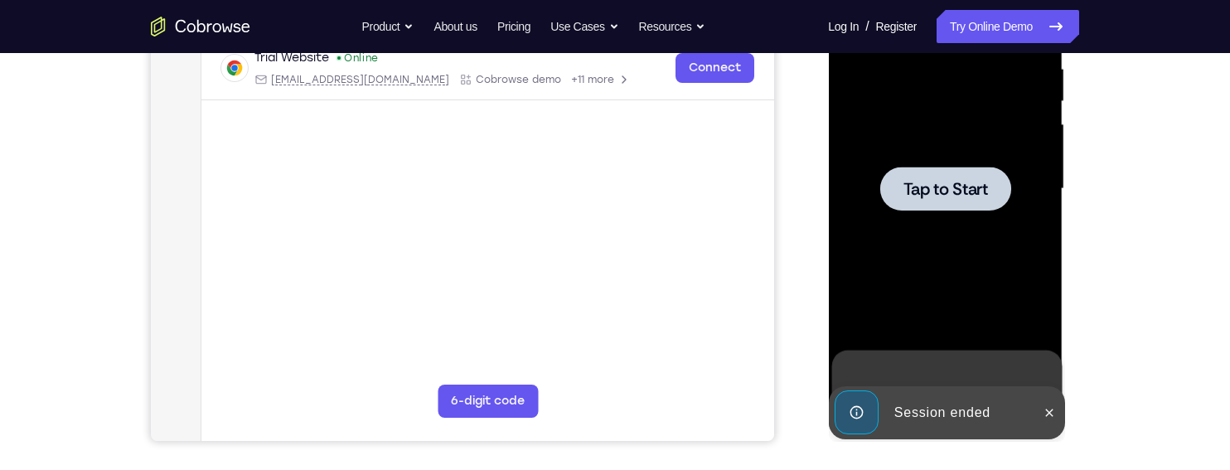
scroll to position [359, 0]
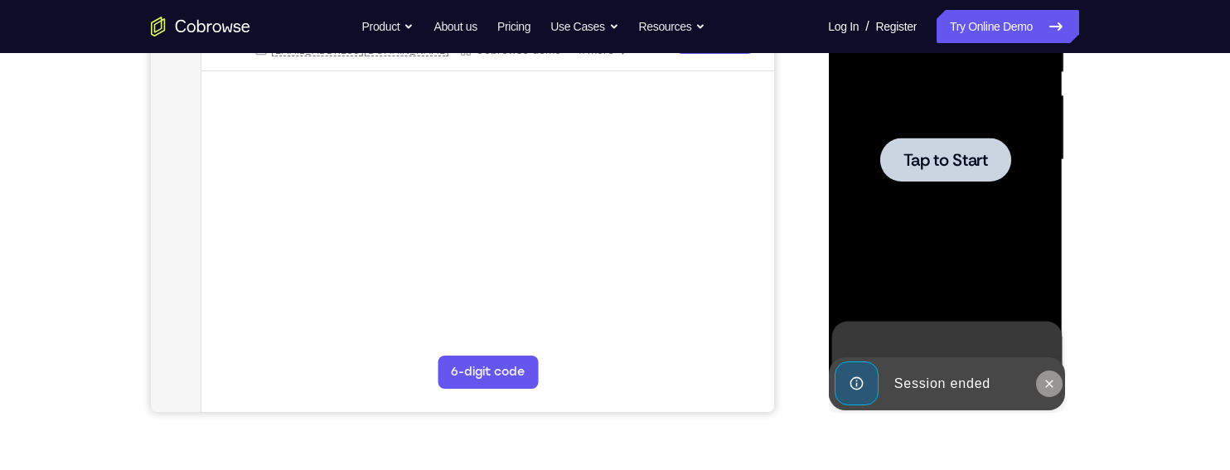
click at [1053, 373] on button at bounding box center [1048, 383] width 27 height 27
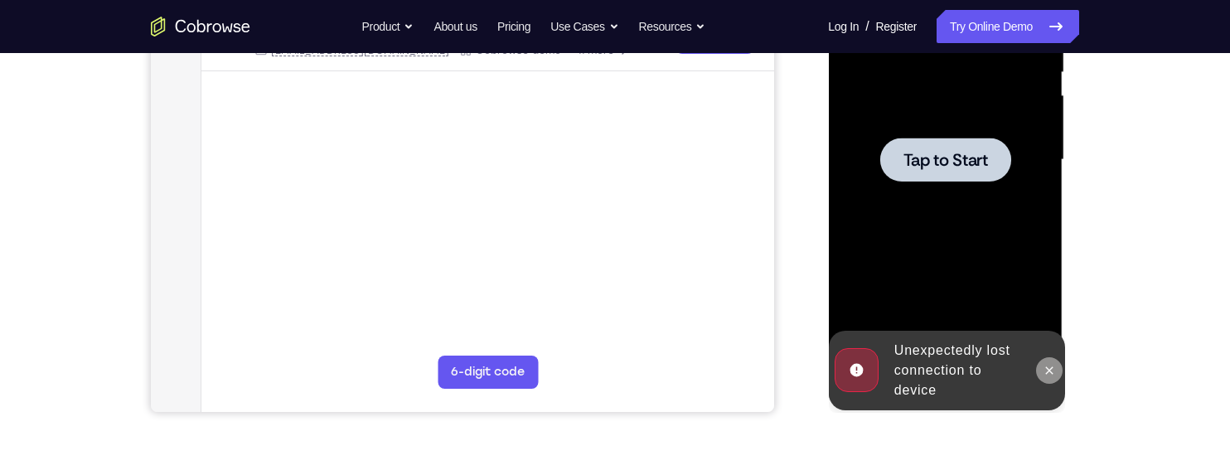
click at [1044, 364] on icon at bounding box center [1048, 370] width 13 height 13
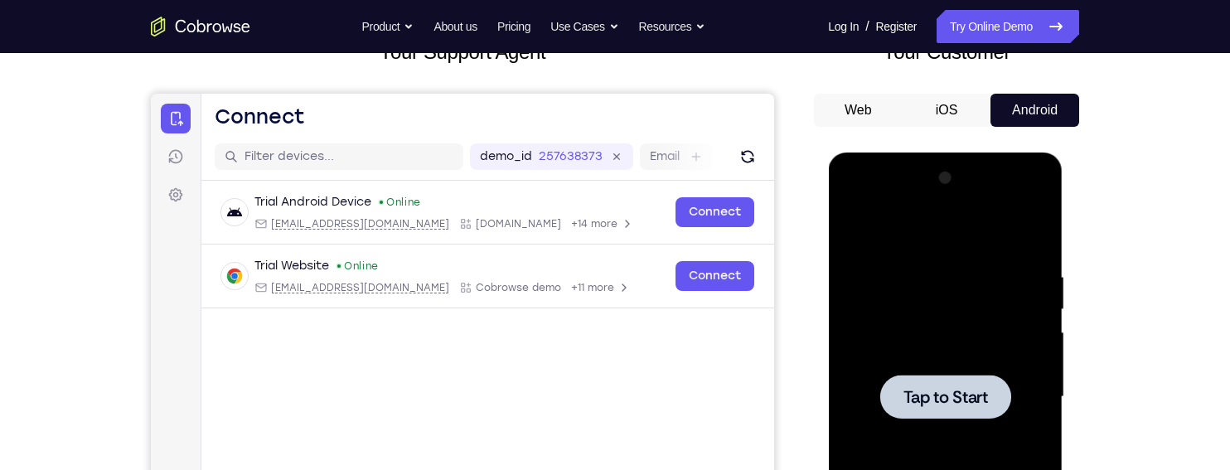
scroll to position [119, 0]
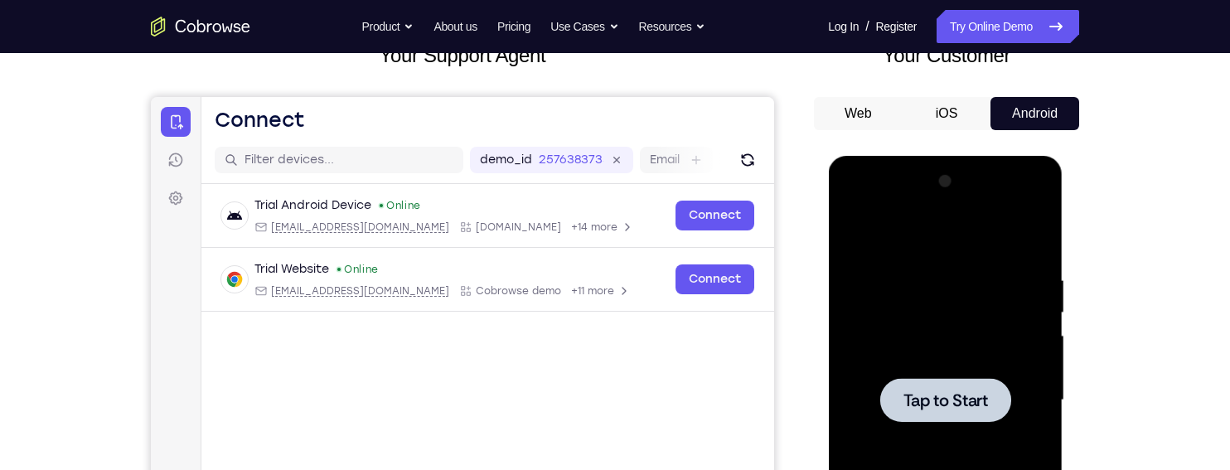
click at [956, 395] on span "Tap to Start" at bounding box center [945, 400] width 85 height 17
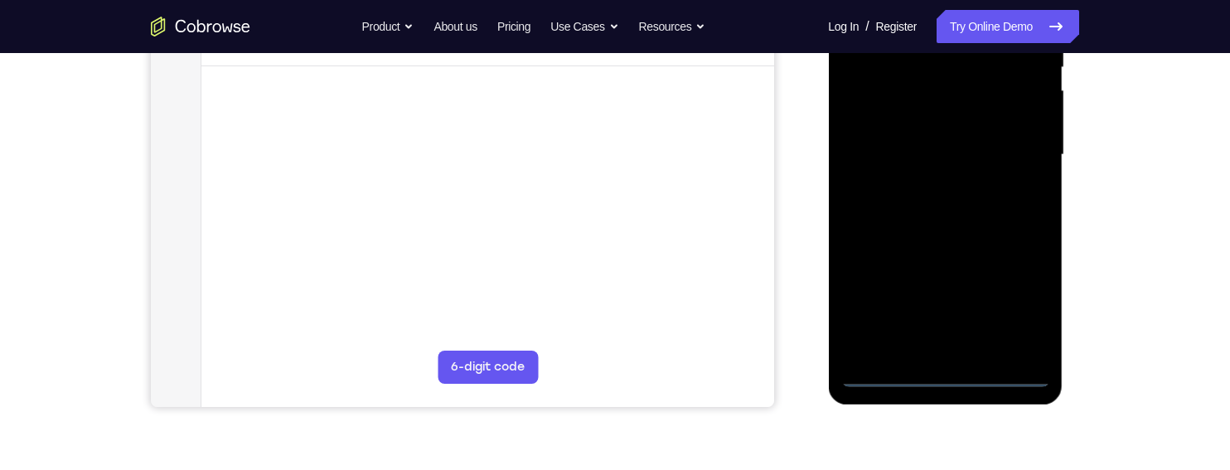
scroll to position [369, 0]
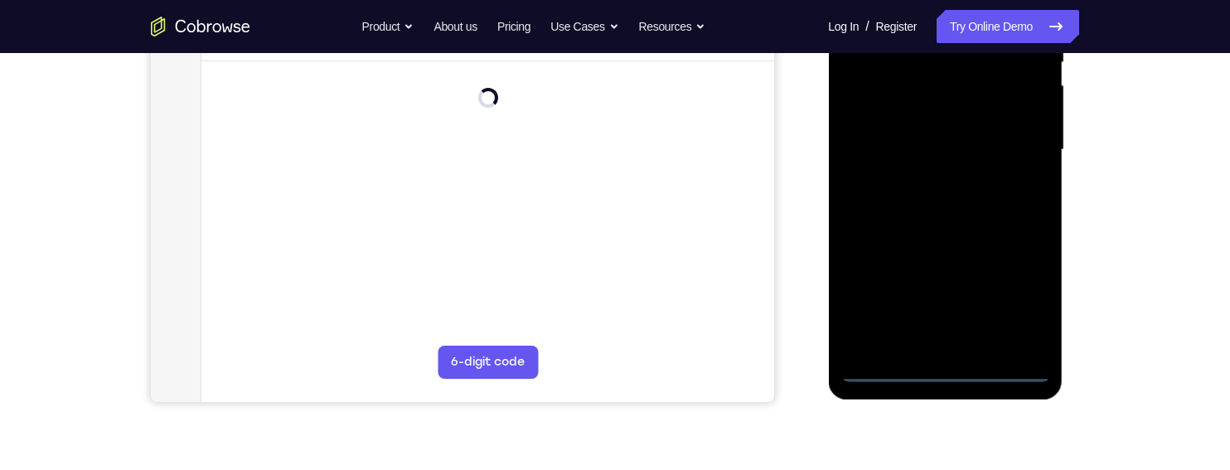
click at [953, 370] on div at bounding box center [944, 150] width 209 height 464
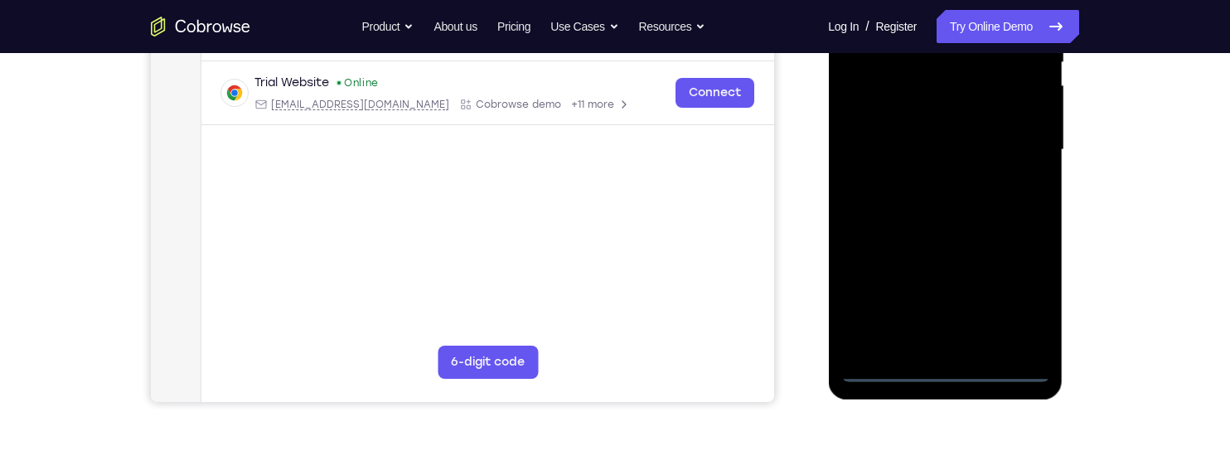
click at [1021, 297] on div at bounding box center [944, 150] width 209 height 464
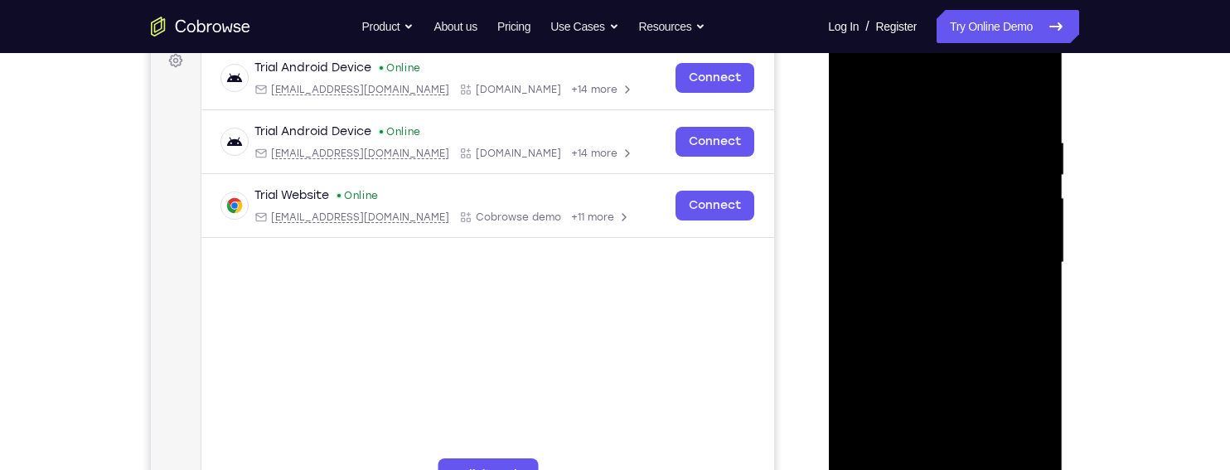
scroll to position [252, 0]
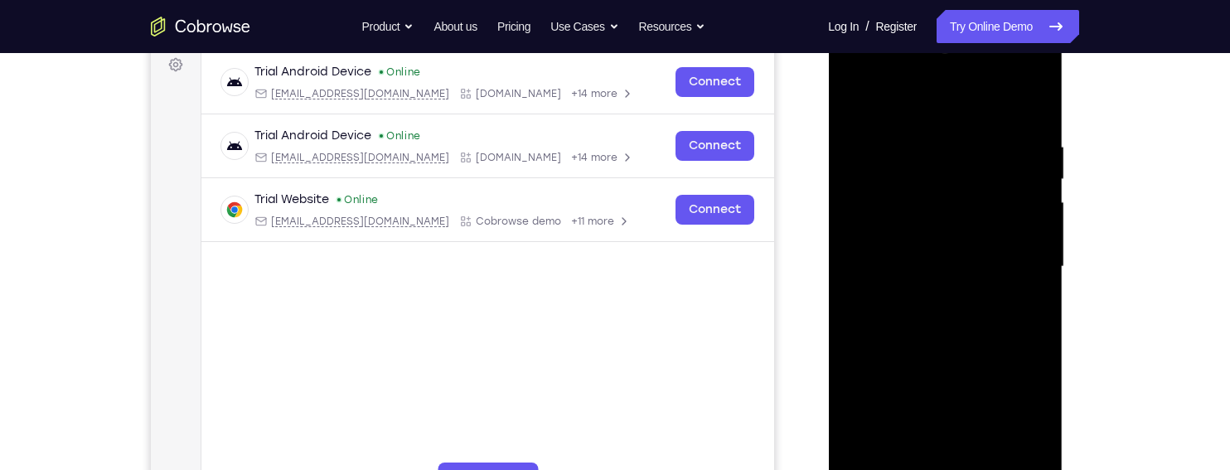
click at [978, 108] on div at bounding box center [944, 267] width 209 height 464
click at [1018, 244] on div at bounding box center [944, 267] width 209 height 464
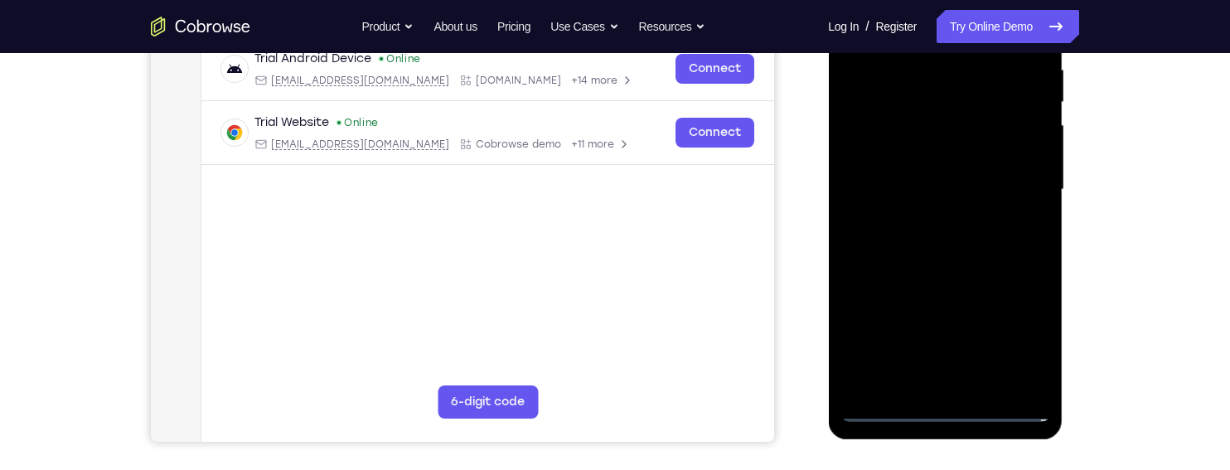
scroll to position [331, 0]
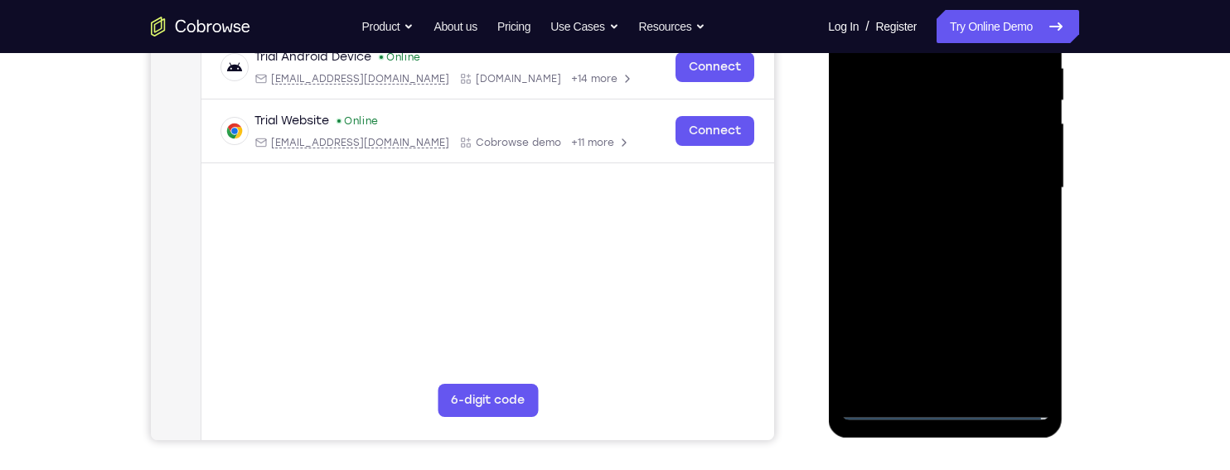
click at [971, 359] on div at bounding box center [944, 188] width 209 height 464
click at [925, 376] on div at bounding box center [944, 188] width 209 height 464
click at [999, 169] on div at bounding box center [944, 188] width 209 height 464
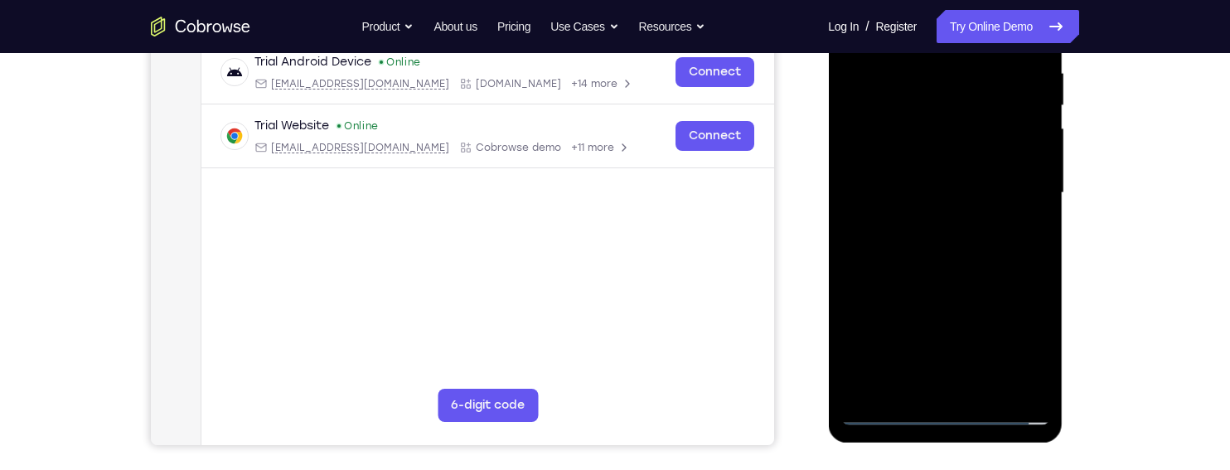
scroll to position [322, 0]
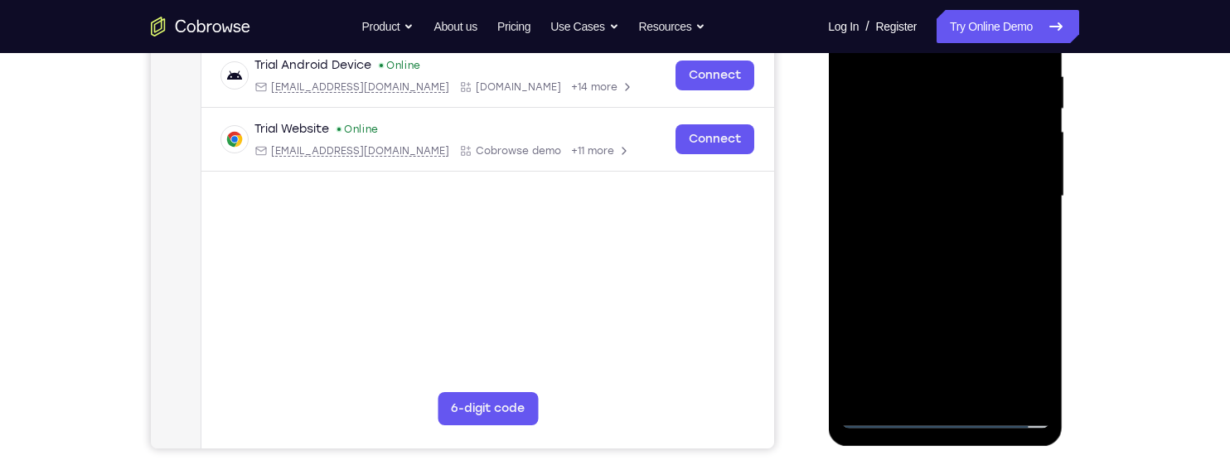
click at [1015, 161] on div at bounding box center [944, 196] width 209 height 464
click at [1006, 202] on div at bounding box center [944, 196] width 209 height 464
click at [993, 258] on div at bounding box center [944, 196] width 209 height 464
click at [1001, 245] on div at bounding box center [944, 196] width 209 height 464
click at [1005, 253] on div at bounding box center [944, 196] width 209 height 464
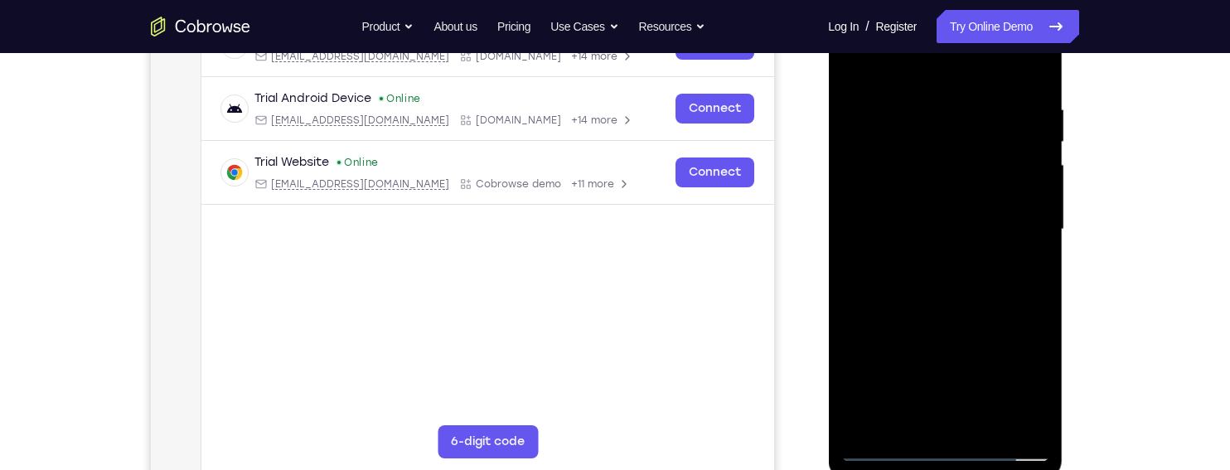
scroll to position [285, 0]
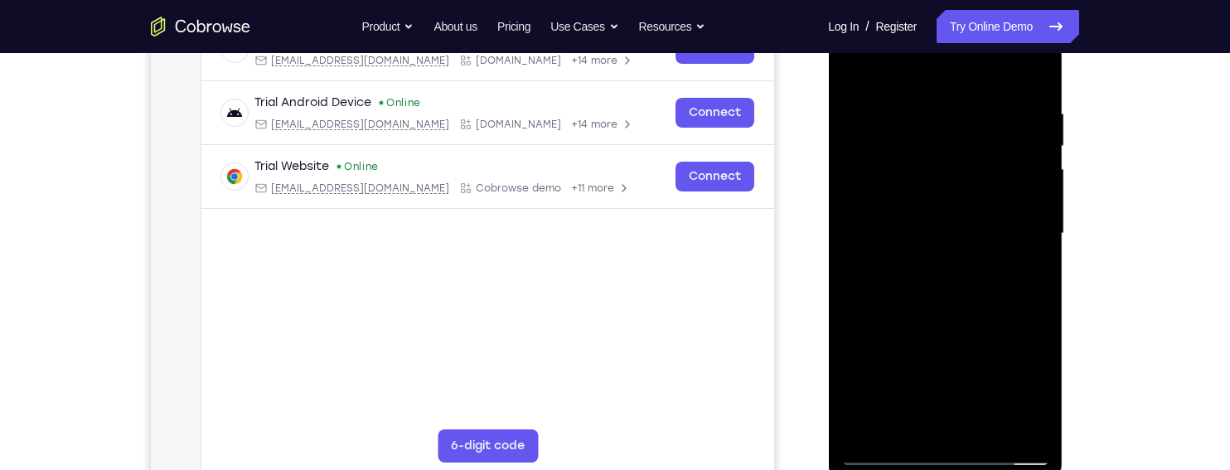
click at [991, 298] on div at bounding box center [944, 234] width 209 height 464
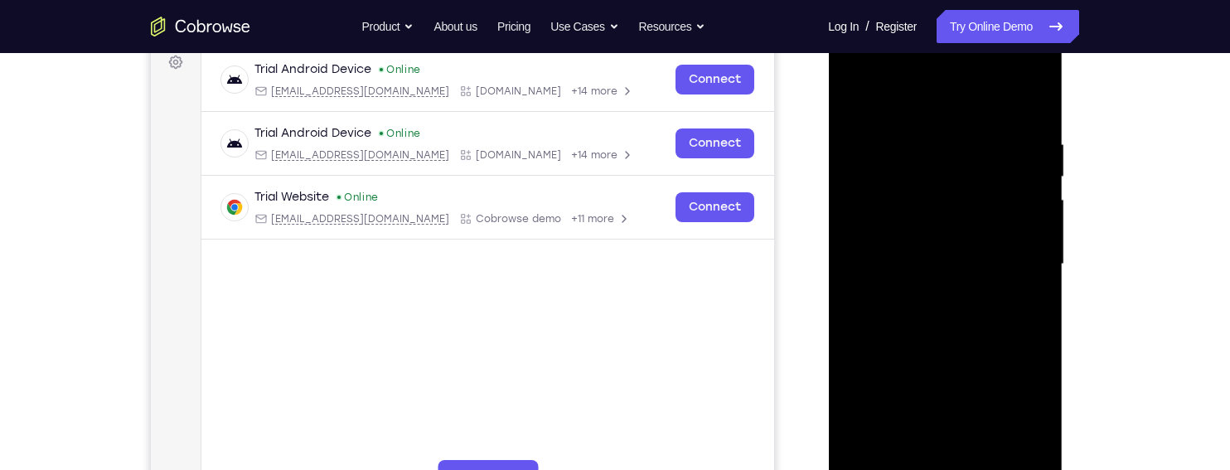
scroll to position [253, 0]
click at [928, 138] on div at bounding box center [944, 266] width 209 height 464
click at [1040, 237] on div at bounding box center [944, 266] width 209 height 464
click at [1031, 184] on div at bounding box center [944, 266] width 209 height 464
click at [1036, 155] on div at bounding box center [944, 266] width 209 height 464
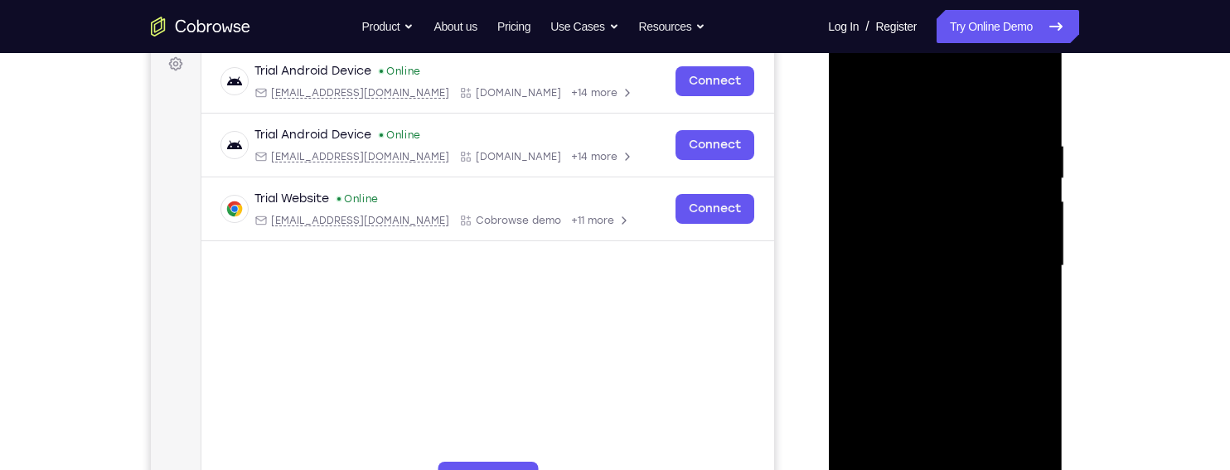
click at [1027, 161] on div at bounding box center [944, 266] width 209 height 464
click at [1029, 101] on div at bounding box center [944, 266] width 209 height 464
click at [982, 128] on div at bounding box center [944, 266] width 209 height 464
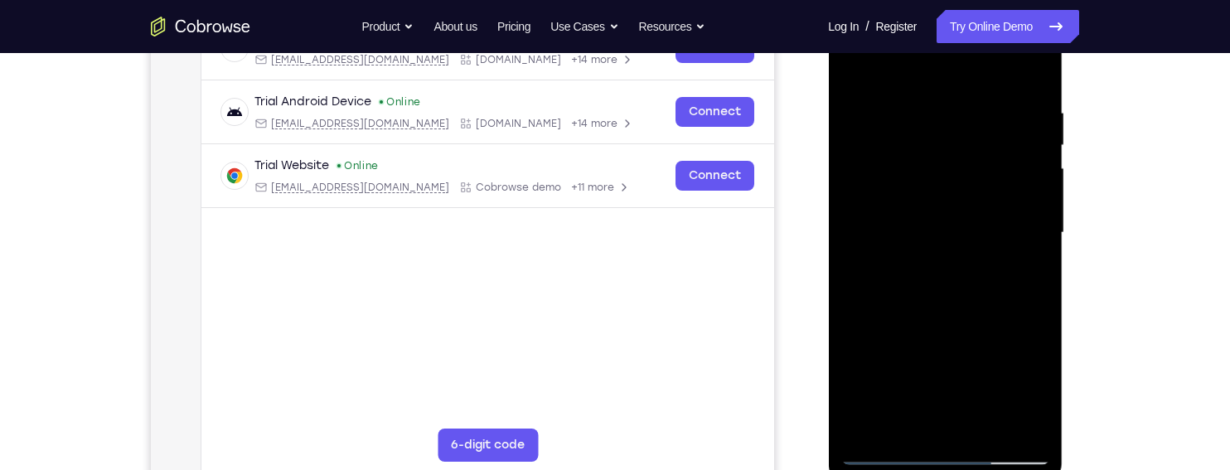
scroll to position [278, 0]
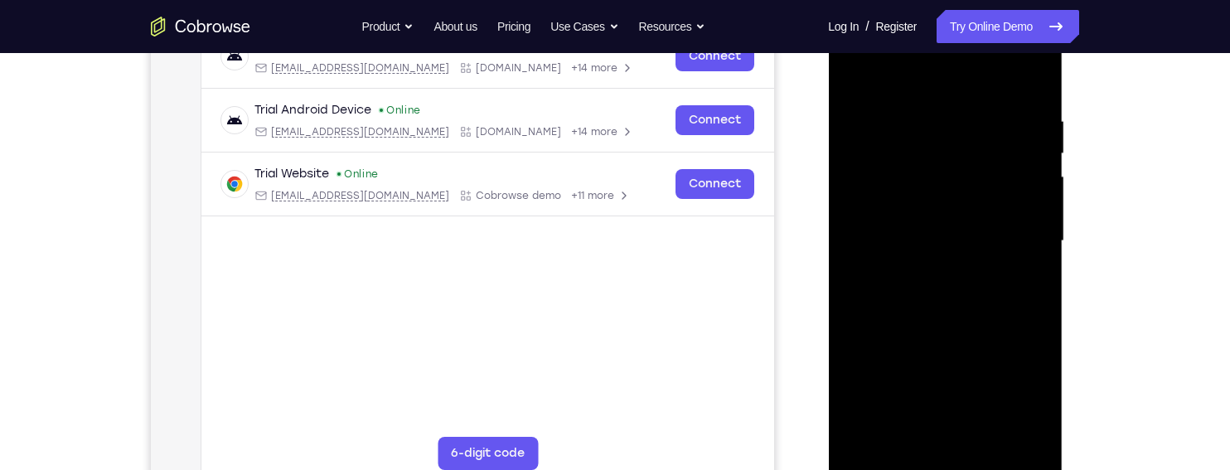
click at [1018, 185] on div at bounding box center [944, 241] width 209 height 464
click at [1026, 82] on div at bounding box center [944, 241] width 209 height 464
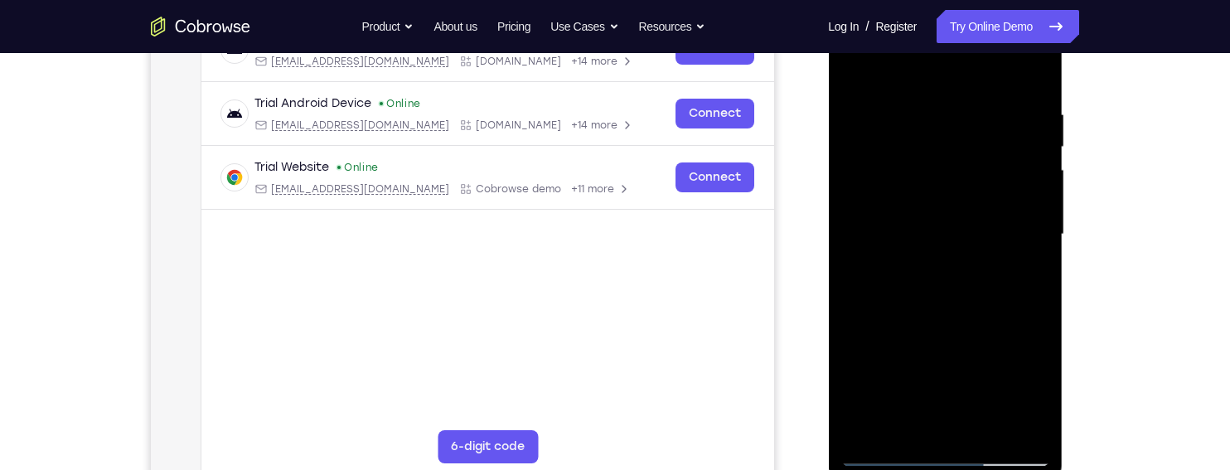
scroll to position [283, 0]
click at [917, 107] on div at bounding box center [944, 235] width 209 height 464
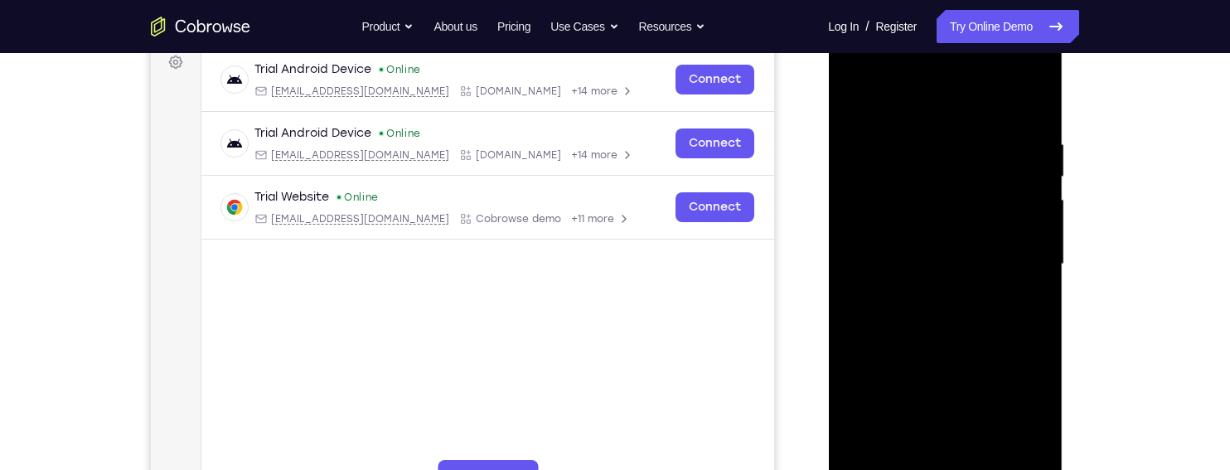
scroll to position [254, 0]
click at [1028, 191] on div at bounding box center [944, 265] width 209 height 464
click at [1026, 176] on div at bounding box center [944, 265] width 209 height 464
click at [1012, 254] on div at bounding box center [944, 265] width 209 height 464
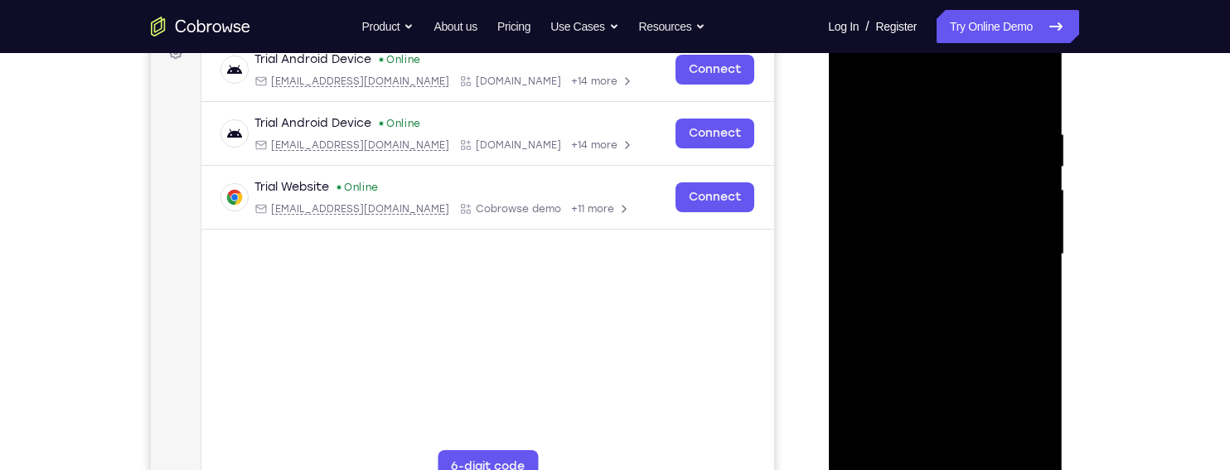
scroll to position [264, 0]
click at [1029, 94] on div at bounding box center [944, 255] width 209 height 464
click at [1016, 94] on div at bounding box center [944, 255] width 209 height 464
click at [854, 63] on div at bounding box center [944, 255] width 209 height 464
click at [1014, 164] on div at bounding box center [944, 255] width 209 height 464
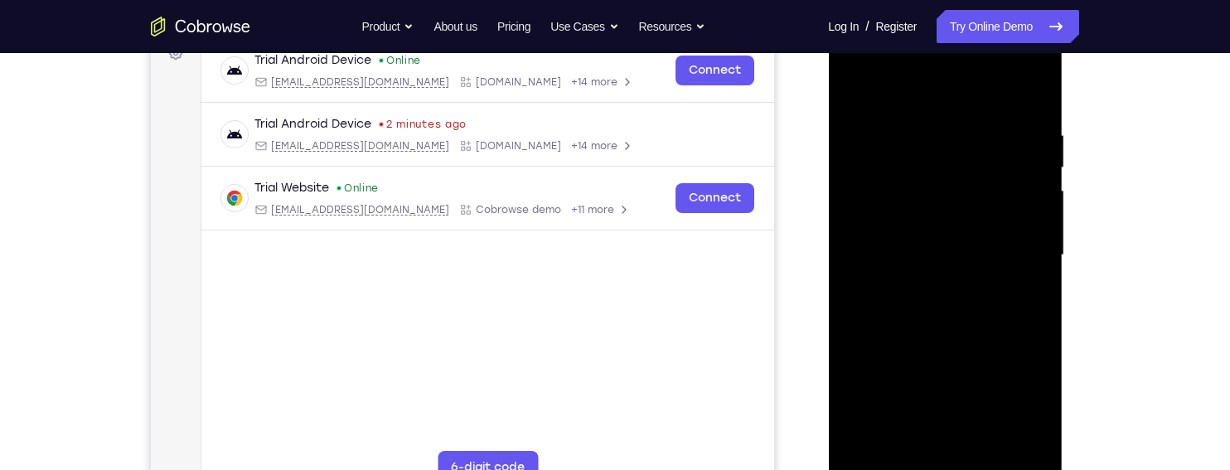
click at [976, 126] on div at bounding box center [944, 255] width 209 height 464
click at [965, 123] on div at bounding box center [944, 255] width 209 height 464
click at [871, 206] on div at bounding box center [944, 255] width 209 height 464
click at [869, 196] on div at bounding box center [944, 255] width 209 height 464
click at [918, 126] on div at bounding box center [944, 255] width 209 height 464
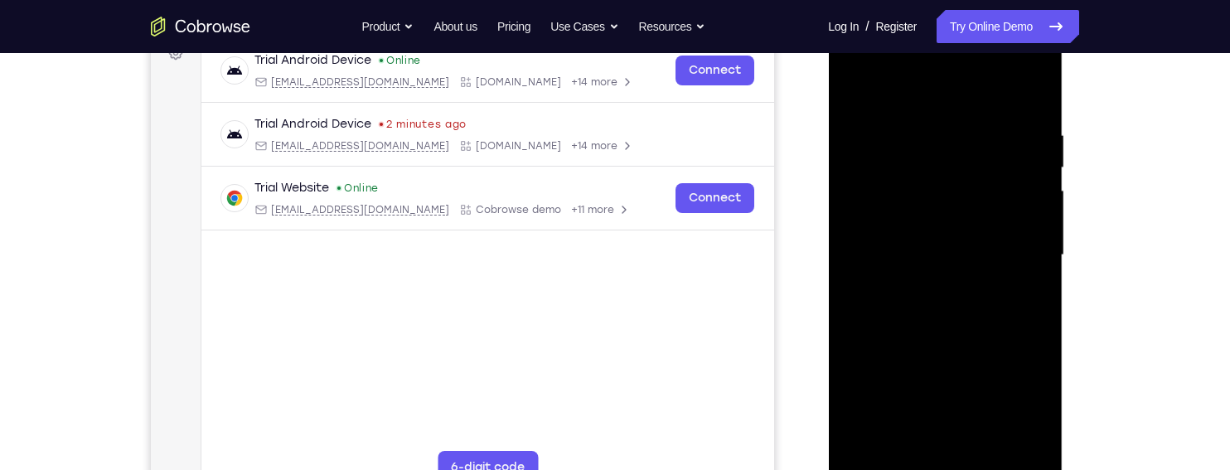
click at [1026, 94] on div at bounding box center [944, 255] width 209 height 464
click at [970, 123] on div at bounding box center [944, 255] width 209 height 464
click at [1010, 167] on div at bounding box center [944, 255] width 209 height 464
click at [1024, 99] on div at bounding box center [944, 255] width 209 height 464
click at [1019, 128] on div at bounding box center [944, 255] width 209 height 464
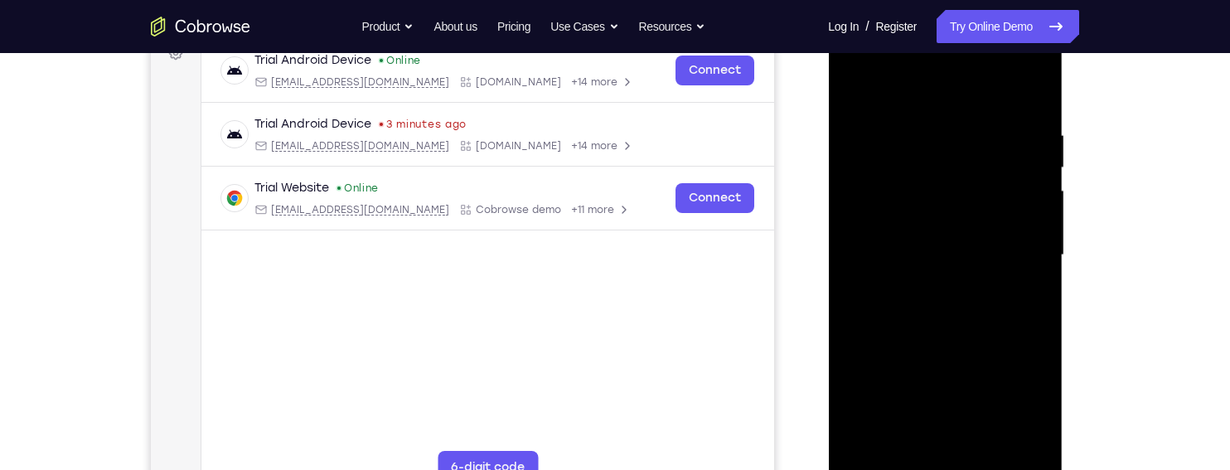
click at [1028, 156] on div at bounding box center [944, 255] width 209 height 464
click at [1023, 196] on div at bounding box center [944, 255] width 209 height 464
click at [1030, 94] on div at bounding box center [944, 254] width 209 height 464
click at [915, 125] on div at bounding box center [944, 254] width 209 height 464
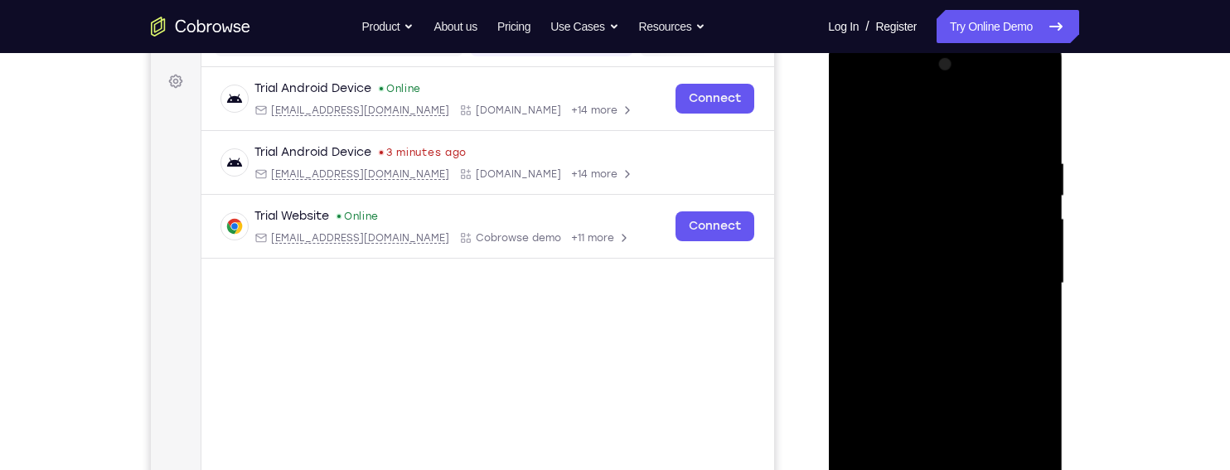
scroll to position [240, 0]
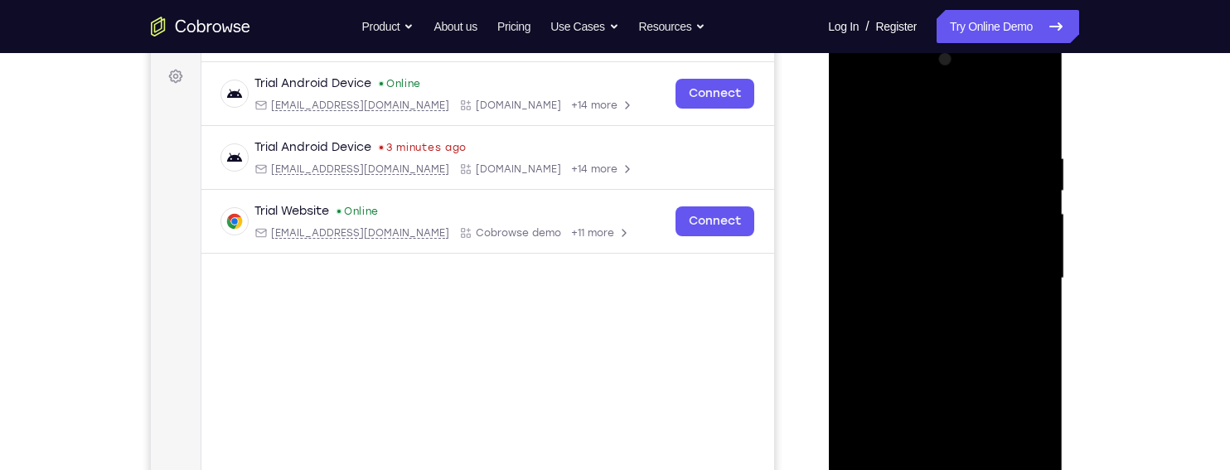
click at [1024, 116] on div at bounding box center [944, 278] width 209 height 464
click at [975, 146] on div at bounding box center [944, 278] width 209 height 464
click at [1023, 184] on div at bounding box center [944, 278] width 209 height 464
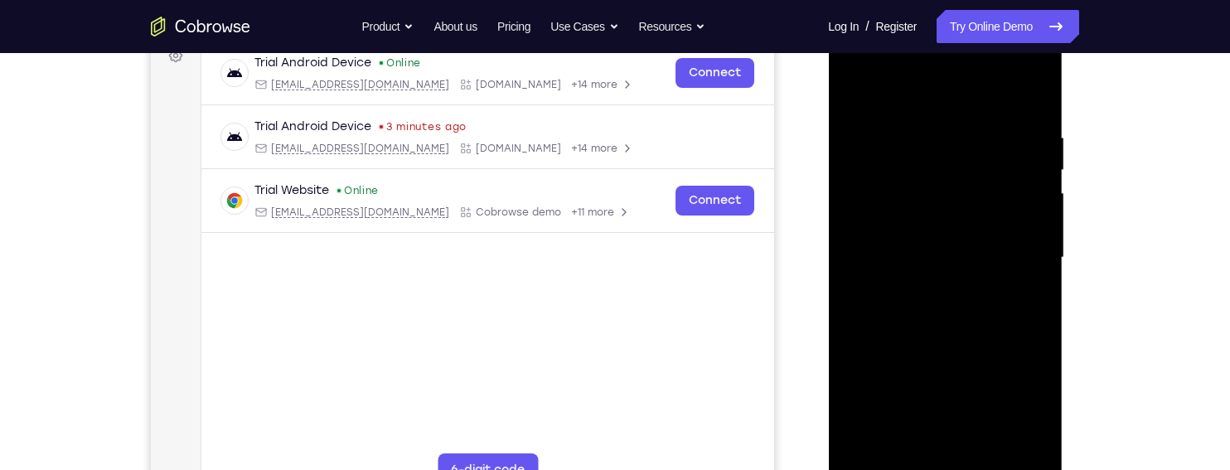
scroll to position [257, 0]
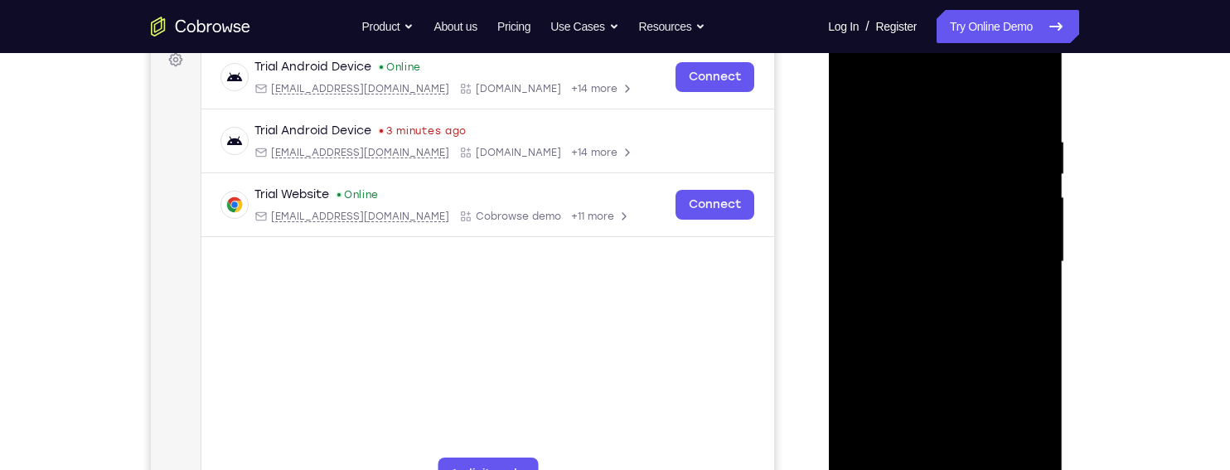
click at [1028, 109] on div at bounding box center [944, 262] width 209 height 464
click at [924, 123] on div at bounding box center [944, 262] width 209 height 464
click at [1028, 99] on div at bounding box center [944, 262] width 209 height 464
click at [936, 123] on div at bounding box center [944, 262] width 209 height 464
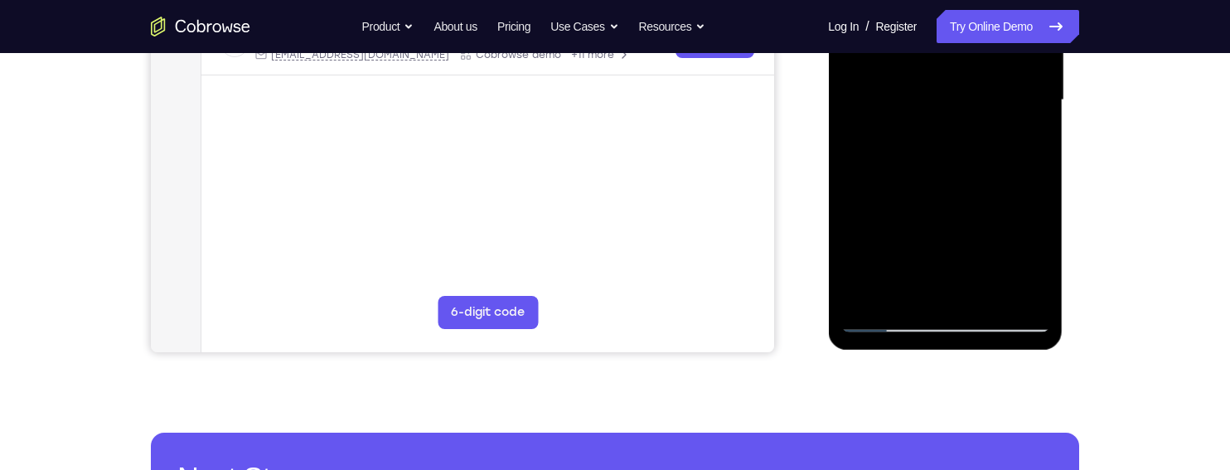
scroll to position [419, 0]
click at [1009, 286] on div at bounding box center [944, 99] width 209 height 464
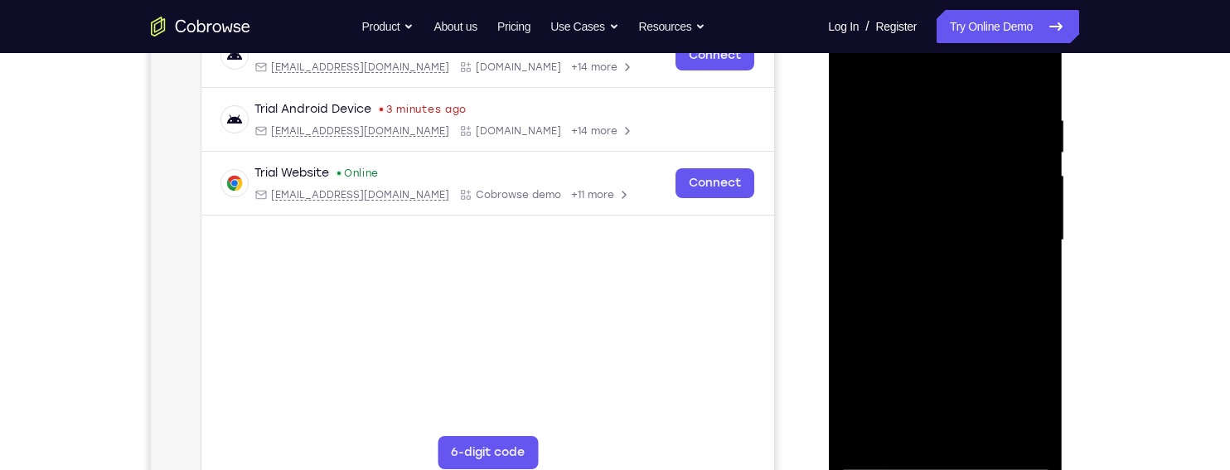
scroll to position [276, 0]
click at [1033, 84] on div at bounding box center [944, 243] width 209 height 464
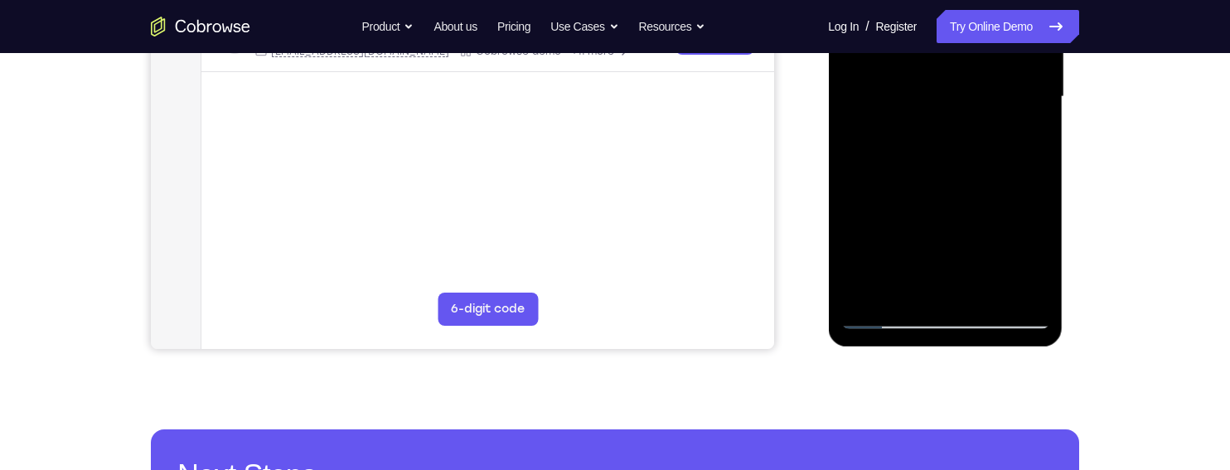
click at [982, 284] on div at bounding box center [944, 97] width 209 height 464
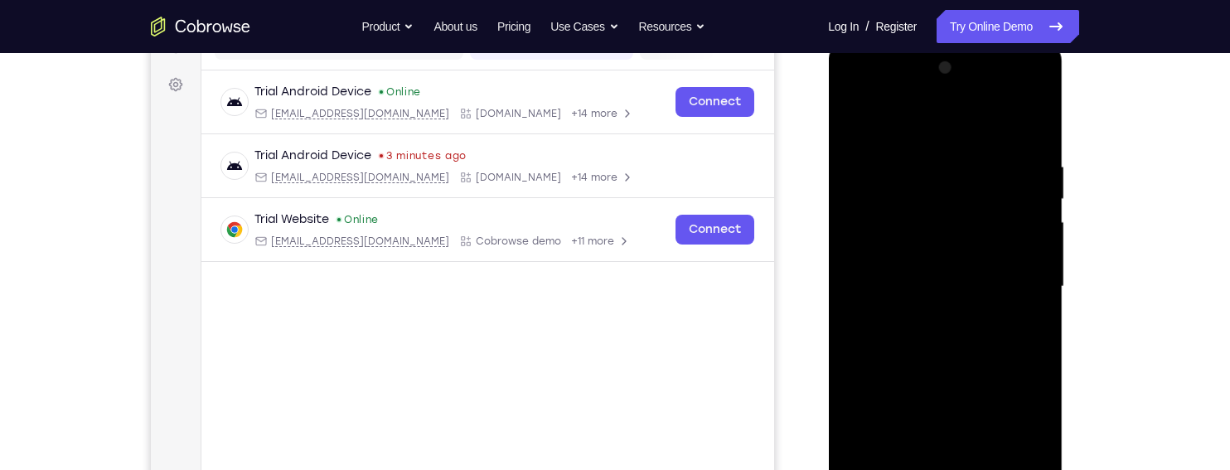
scroll to position [230, 0]
click at [976, 370] on div at bounding box center [944, 288] width 209 height 464
click at [995, 143] on div at bounding box center [944, 288] width 209 height 464
click at [977, 224] on div at bounding box center [944, 288] width 209 height 464
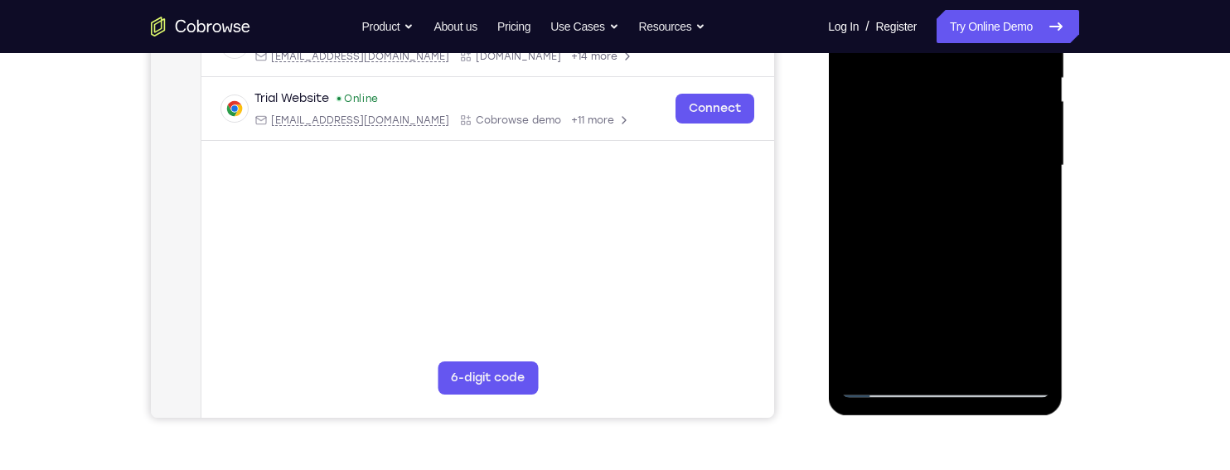
scroll to position [344, 0]
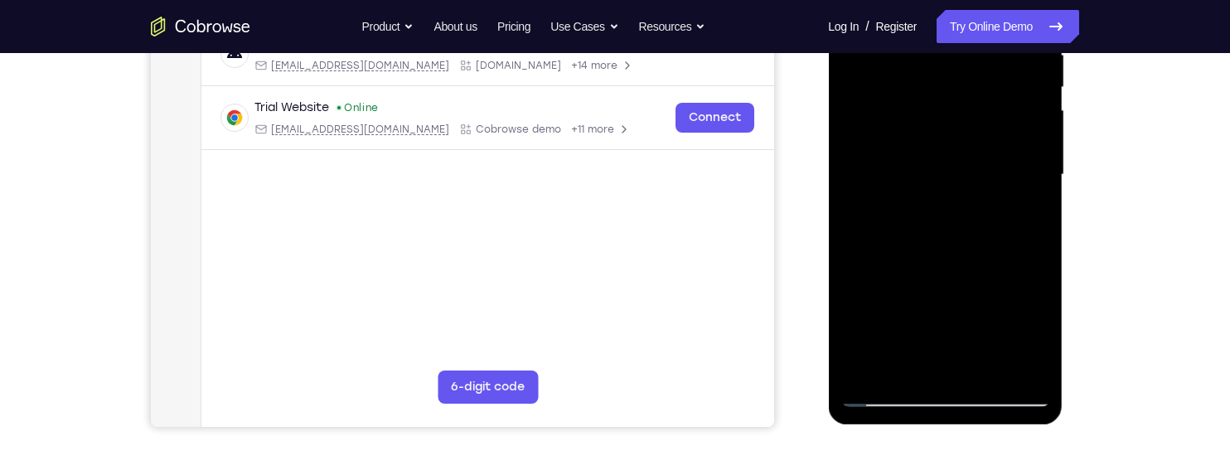
click at [1028, 214] on div at bounding box center [944, 175] width 209 height 464
click at [1023, 211] on div at bounding box center [944, 175] width 209 height 464
click at [1027, 215] on div at bounding box center [944, 175] width 209 height 464
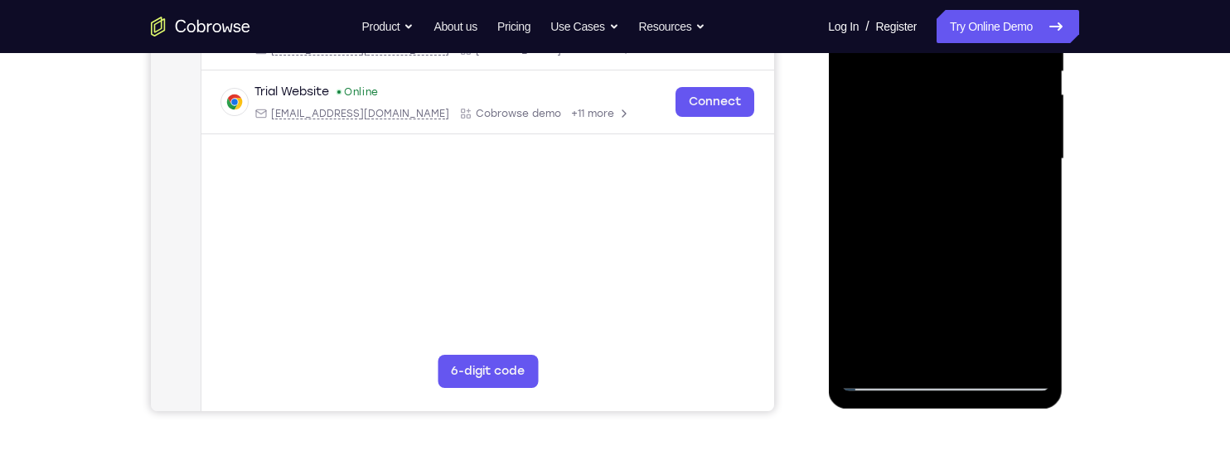
scroll to position [359, 0]
click at [1024, 202] on div at bounding box center [944, 160] width 209 height 464
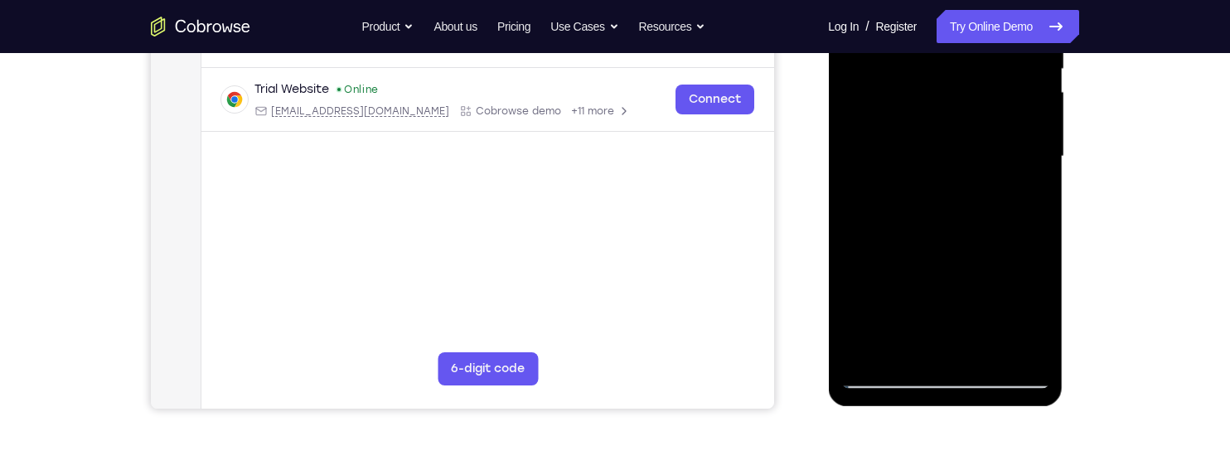
scroll to position [360, 0]
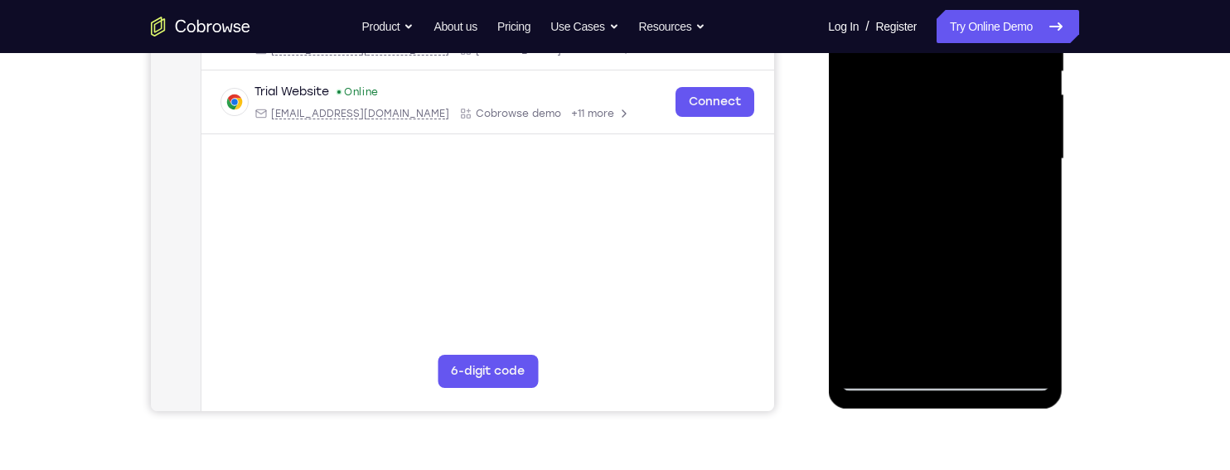
click at [1028, 199] on div at bounding box center [944, 159] width 209 height 464
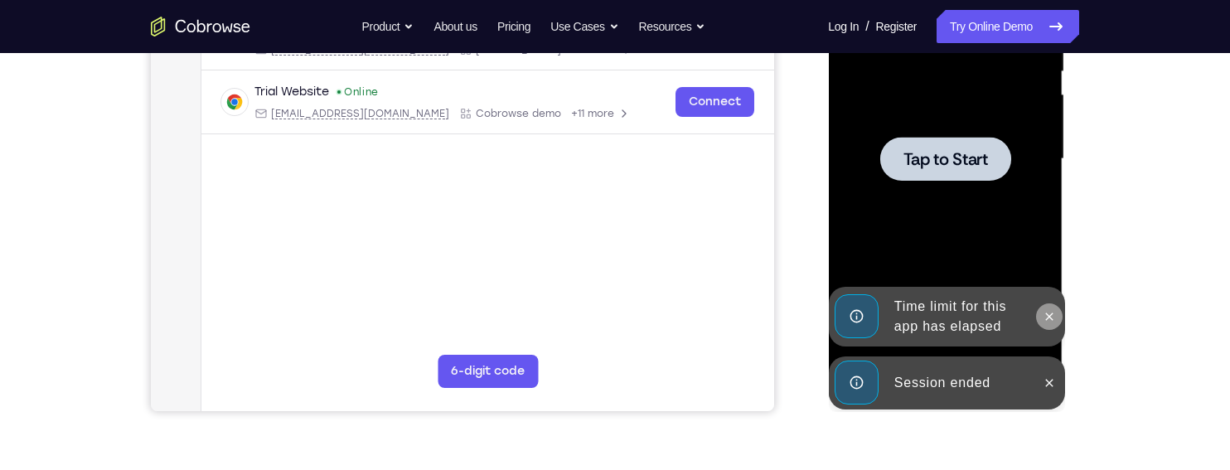
click at [1047, 313] on icon at bounding box center [1048, 315] width 7 height 7
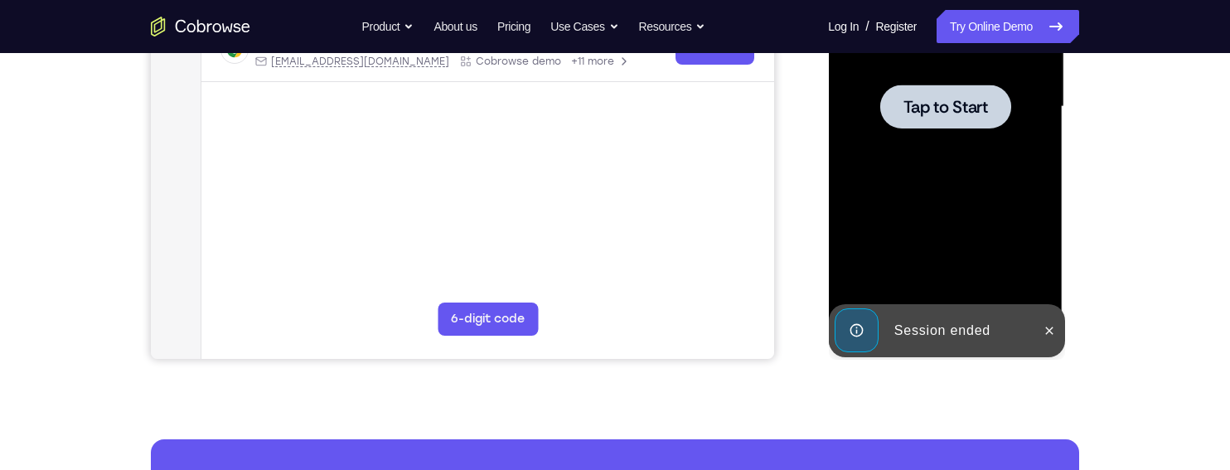
scroll to position [419, 0]
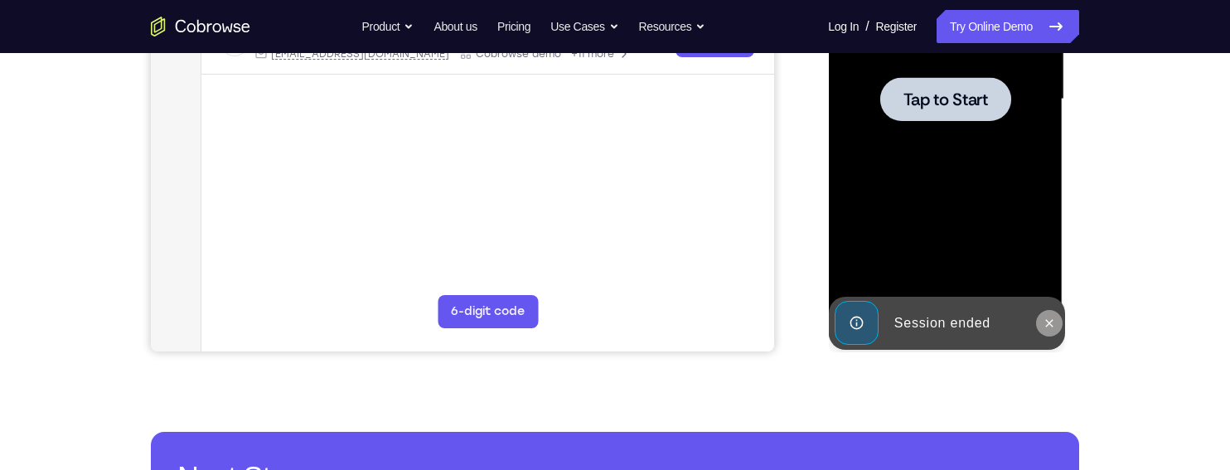
click at [1048, 320] on icon at bounding box center [1048, 323] width 13 height 13
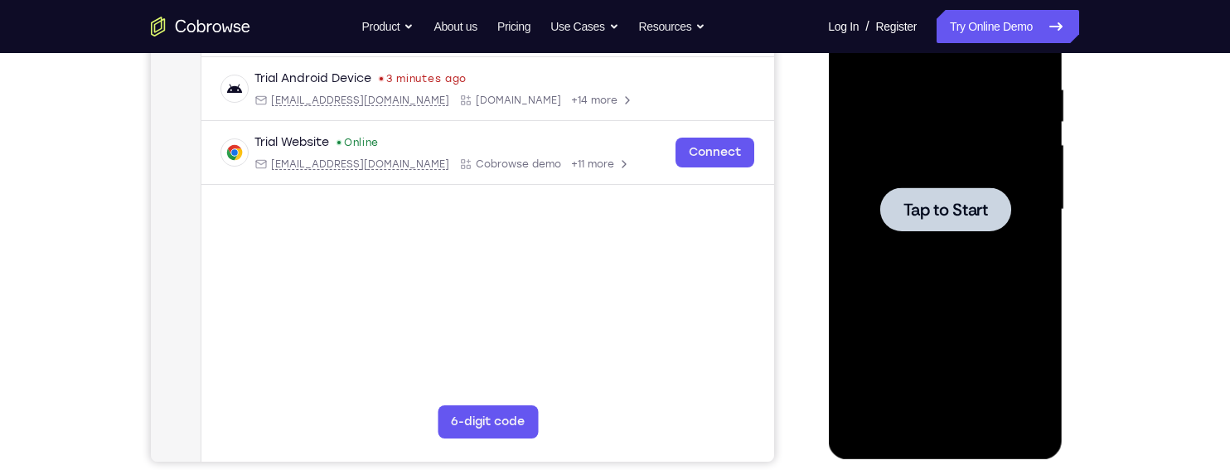
scroll to position [306, 0]
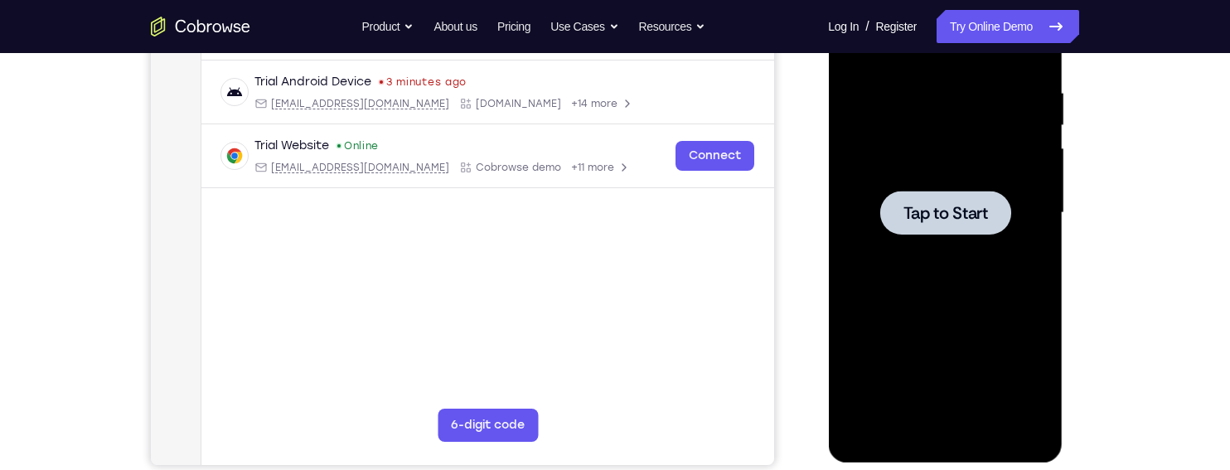
click at [985, 205] on span "Tap to Start" at bounding box center [945, 213] width 85 height 17
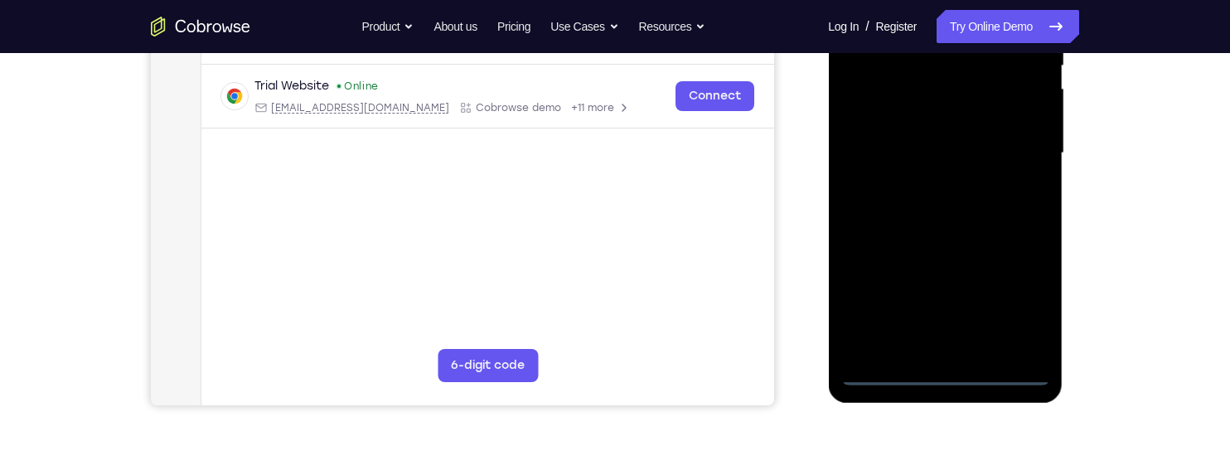
scroll to position [367, 0]
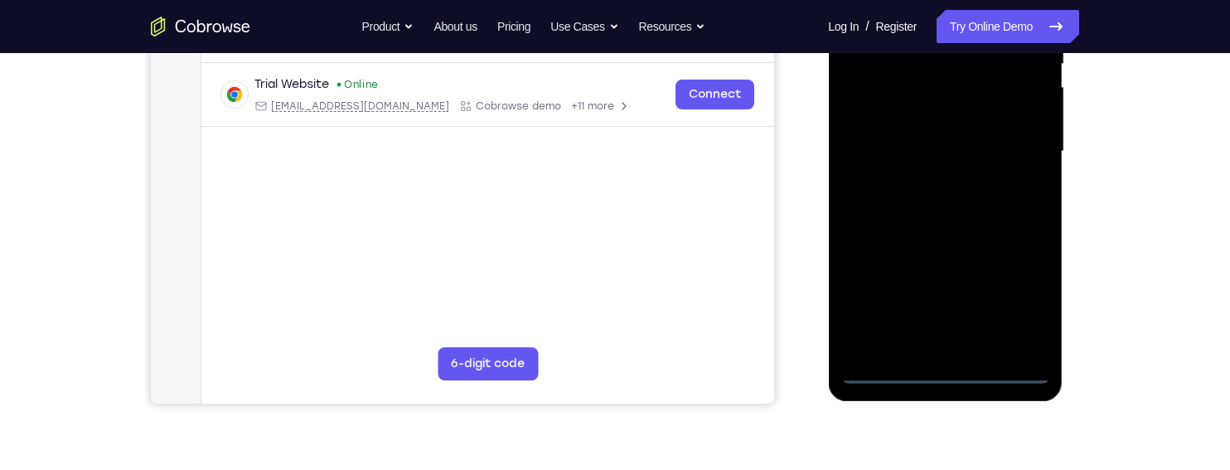
click at [947, 372] on div at bounding box center [944, 152] width 209 height 464
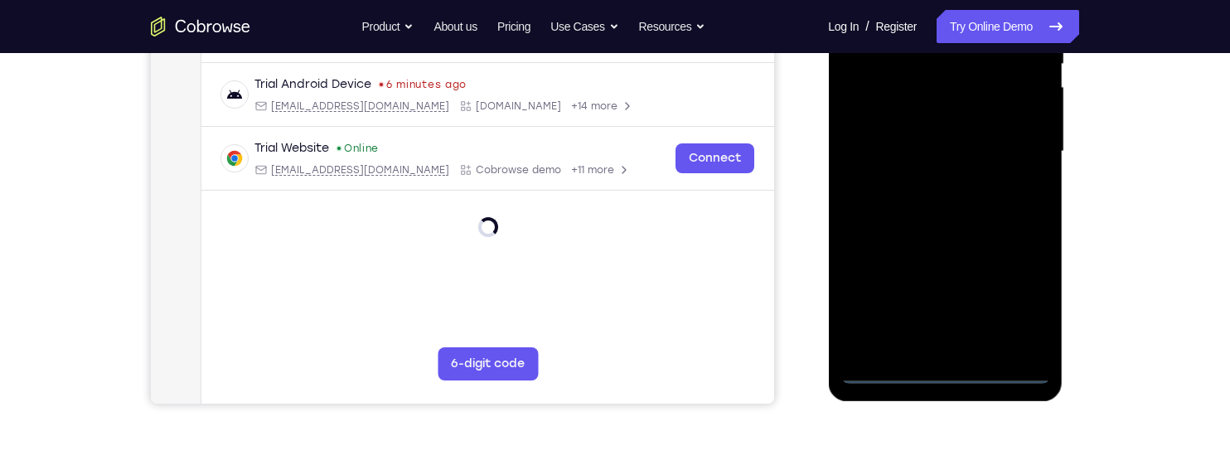
click at [1018, 295] on div at bounding box center [944, 152] width 209 height 464
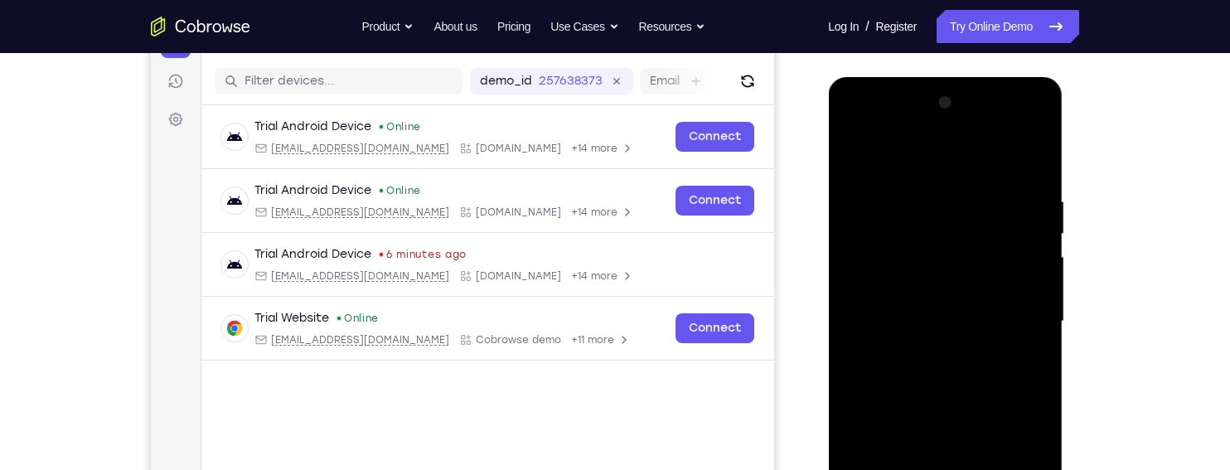
scroll to position [195, 0]
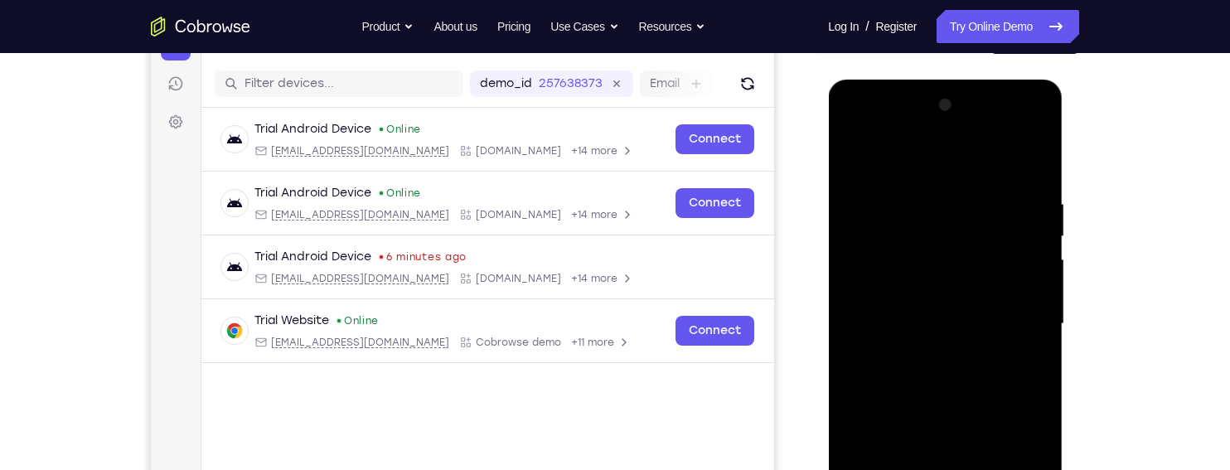
click at [971, 159] on div at bounding box center [944, 324] width 209 height 464
click at [1024, 307] on div at bounding box center [944, 324] width 209 height 464
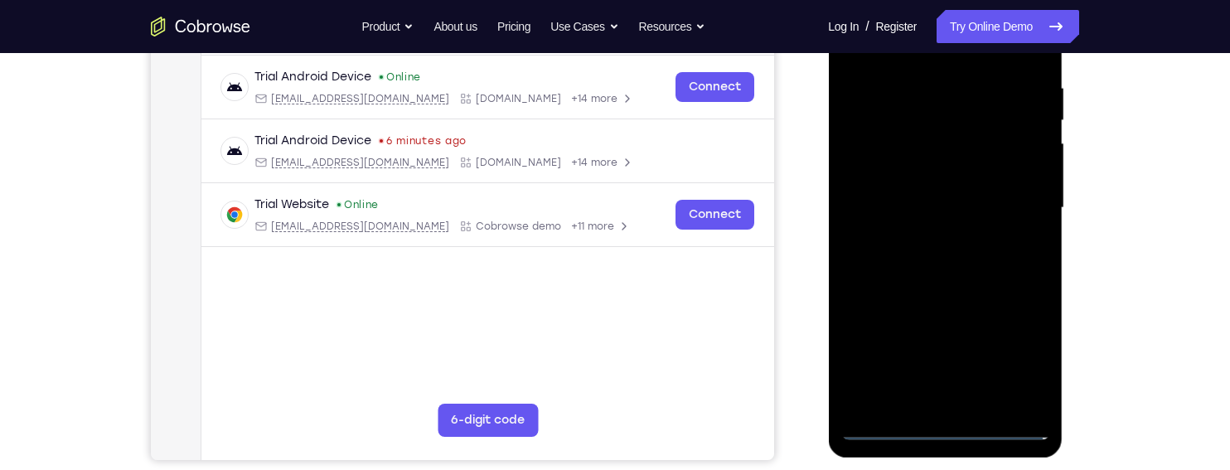
scroll to position [309, 0]
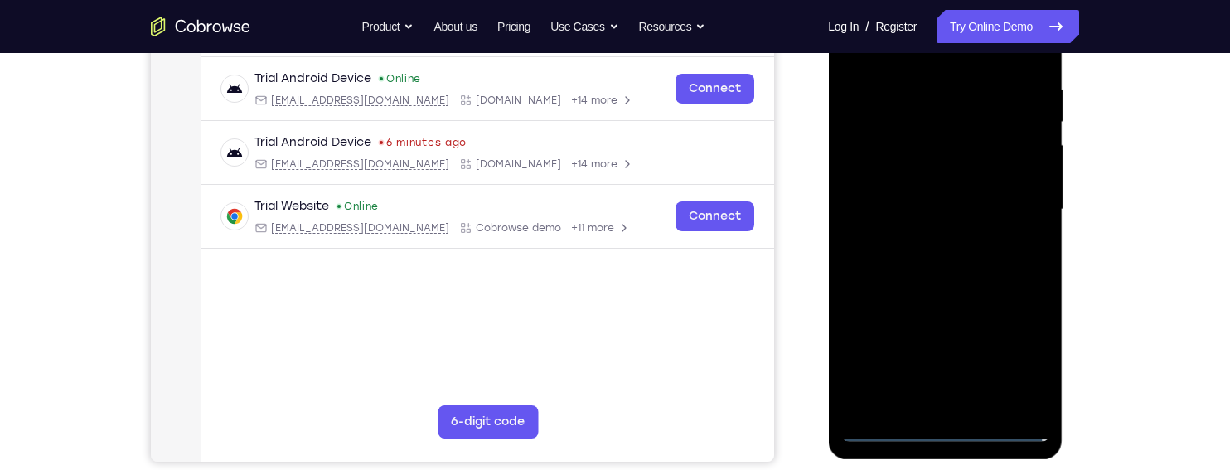
click at [925, 232] on div at bounding box center [944, 210] width 209 height 464
click at [989, 195] on div at bounding box center [944, 210] width 209 height 464
click at [981, 165] on div at bounding box center [944, 210] width 209 height 464
click at [1009, 211] on div at bounding box center [944, 210] width 209 height 464
click at [1006, 272] on div at bounding box center [944, 210] width 209 height 464
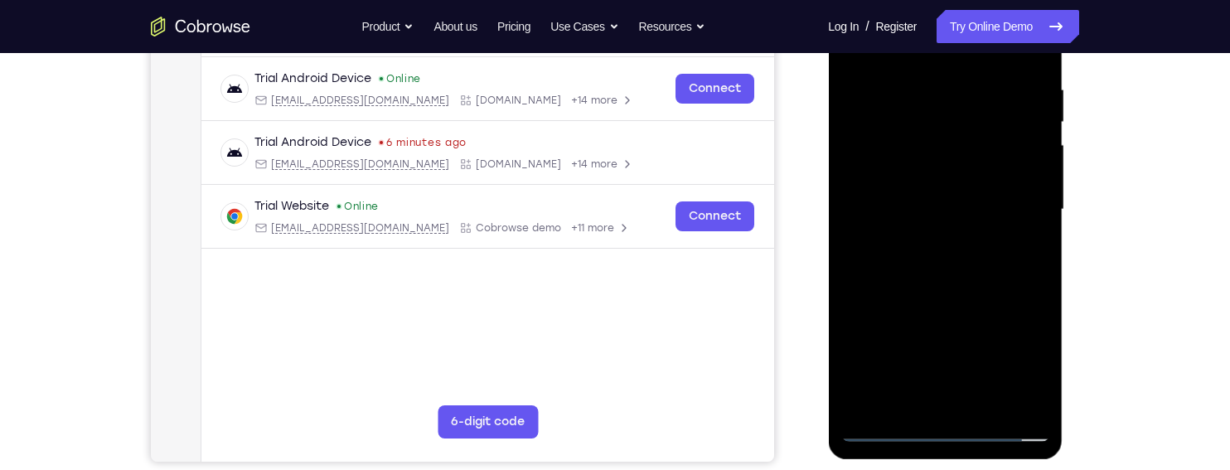
click at [996, 270] on div at bounding box center [944, 210] width 209 height 464
click at [997, 254] on div at bounding box center [944, 210] width 209 height 464
click at [1027, 231] on div at bounding box center [944, 210] width 209 height 464
click at [1030, 175] on div at bounding box center [944, 210] width 209 height 464
click at [1016, 196] on div at bounding box center [944, 210] width 209 height 464
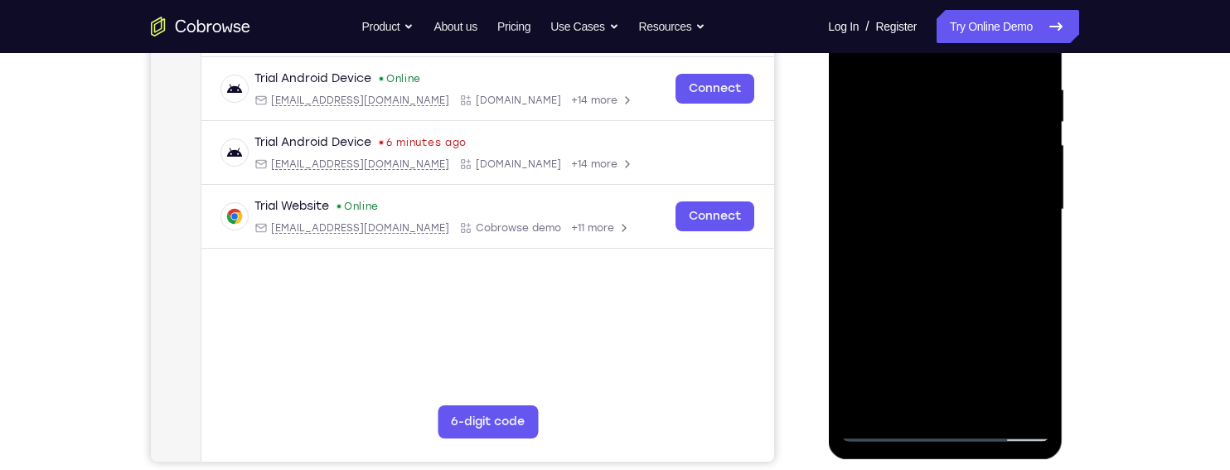
click at [1004, 216] on div at bounding box center [944, 210] width 209 height 464
click at [985, 272] on div at bounding box center [944, 210] width 209 height 464
click at [990, 261] on div at bounding box center [944, 210] width 209 height 464
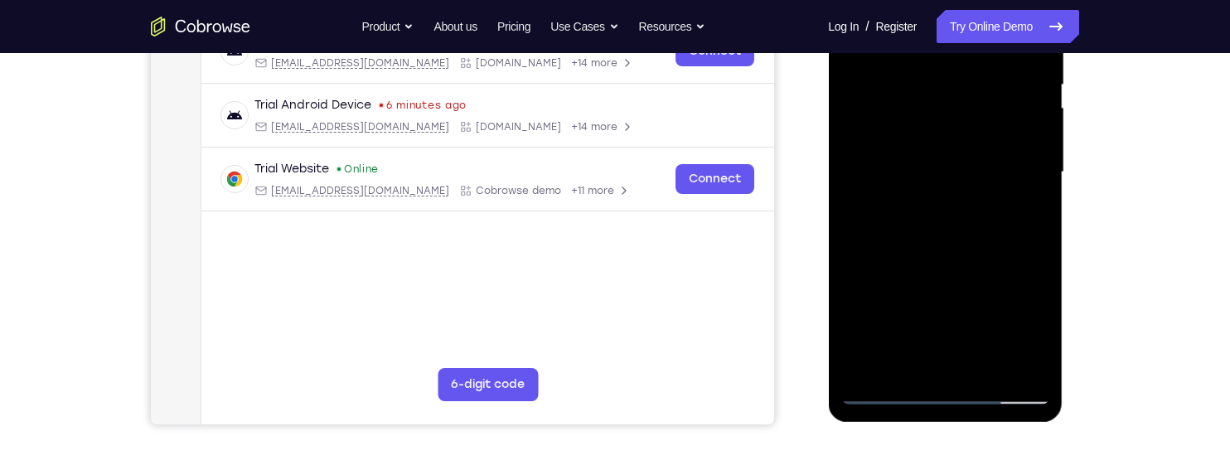
scroll to position [347, 0]
click at [990, 234] on div at bounding box center [944, 172] width 209 height 464
click at [989, 361] on div at bounding box center [944, 172] width 209 height 464
click at [977, 252] on div at bounding box center [944, 172] width 209 height 464
click at [912, 125] on div at bounding box center [944, 172] width 209 height 464
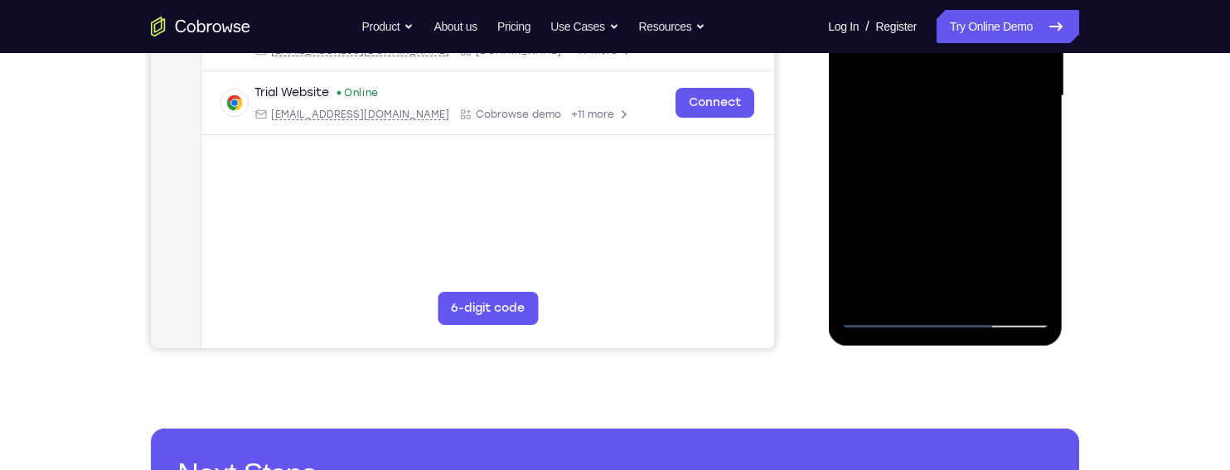
scroll to position [429, 0]
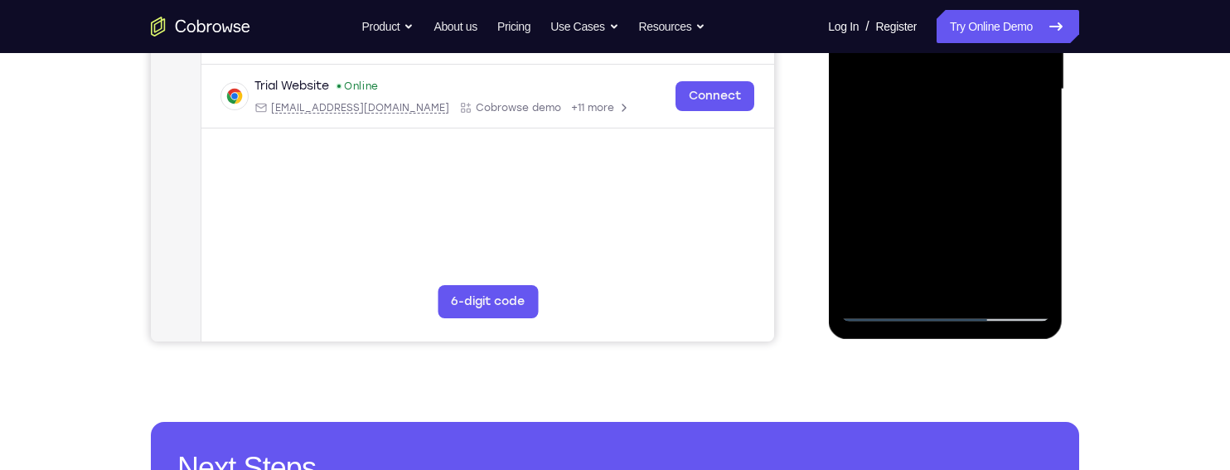
click at [906, 191] on div at bounding box center [944, 89] width 209 height 464
click at [937, 187] on div at bounding box center [944, 89] width 209 height 464
click at [1032, 132] on div at bounding box center [944, 89] width 209 height 464
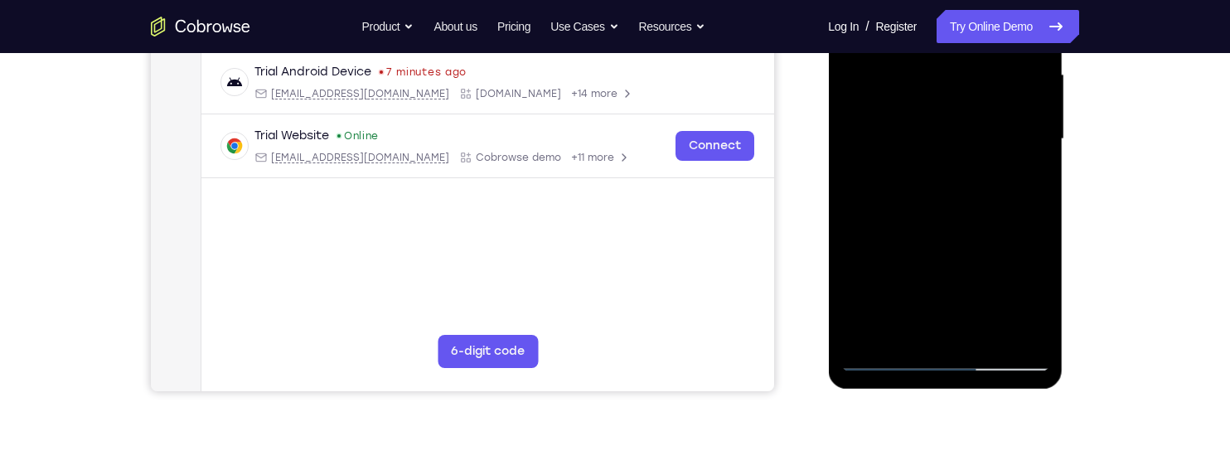
scroll to position [377, 0]
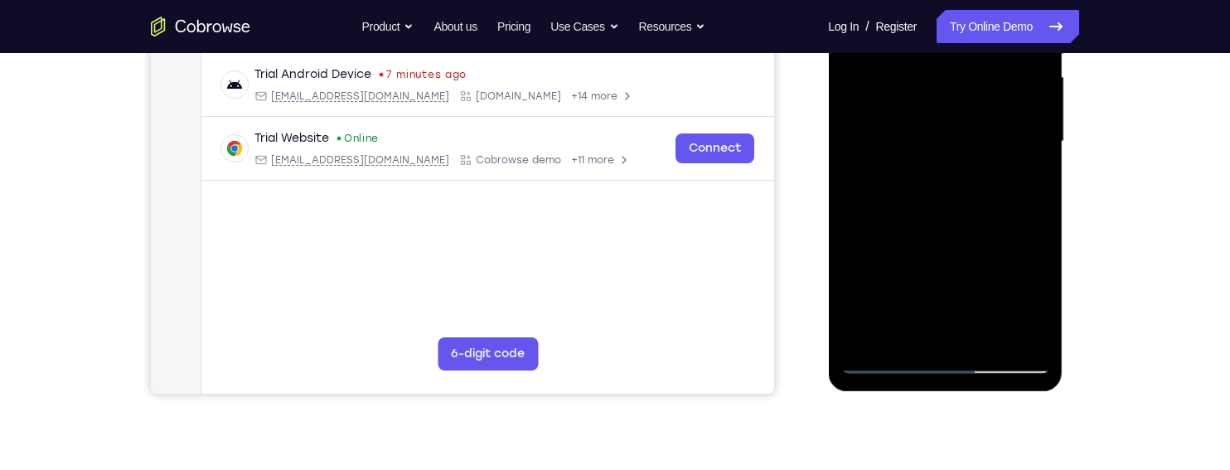
click at [887, 93] on div at bounding box center [944, 142] width 209 height 464
click at [921, 236] on div at bounding box center [944, 142] width 209 height 464
click at [1028, 179] on div at bounding box center [944, 142] width 209 height 464
click at [892, 184] on div at bounding box center [944, 142] width 209 height 464
click at [1024, 185] on div at bounding box center [944, 142] width 209 height 464
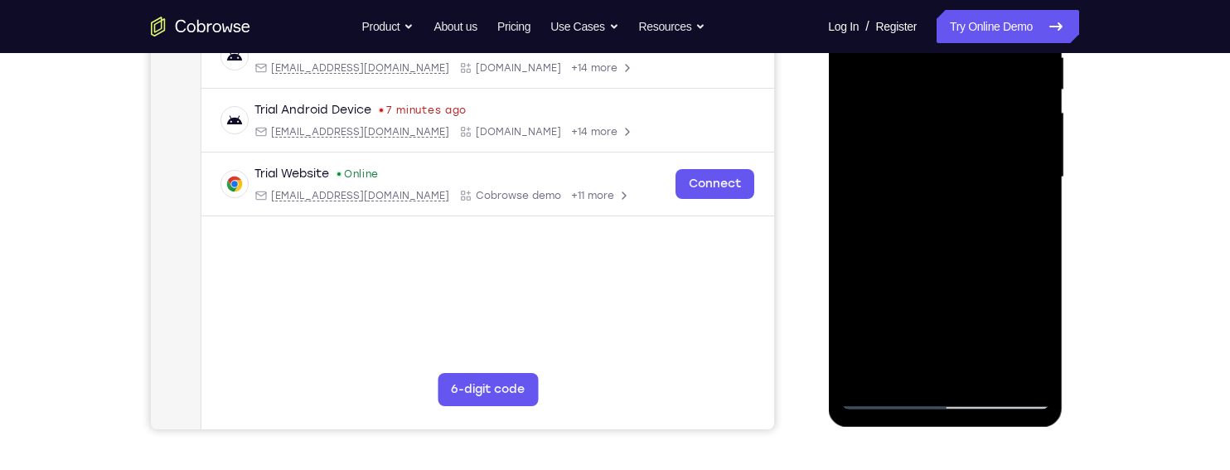
scroll to position [337, 0]
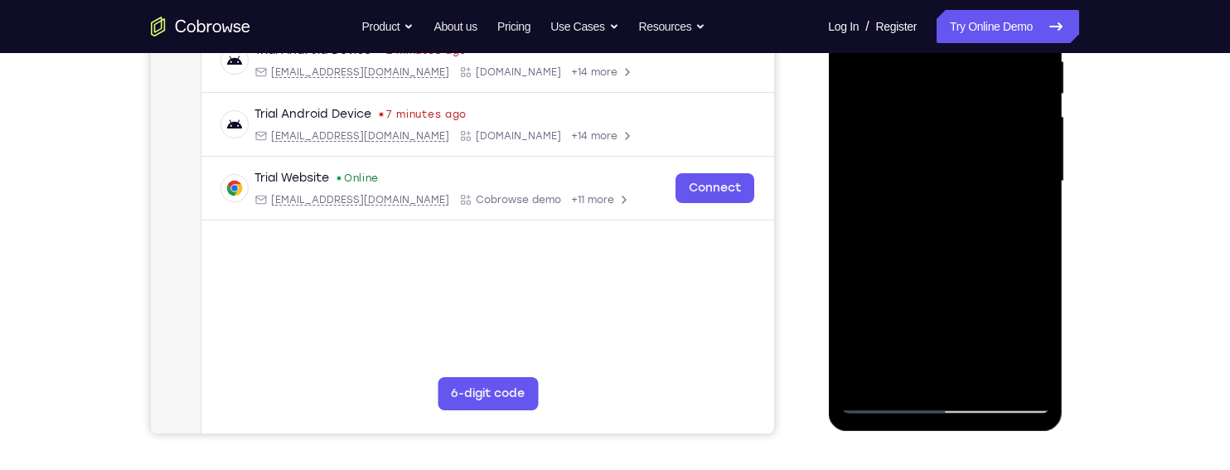
click at [905, 101] on div at bounding box center [944, 181] width 209 height 464
click at [941, 243] on div at bounding box center [944, 181] width 209 height 464
click at [1020, 216] on div at bounding box center [944, 181] width 209 height 464
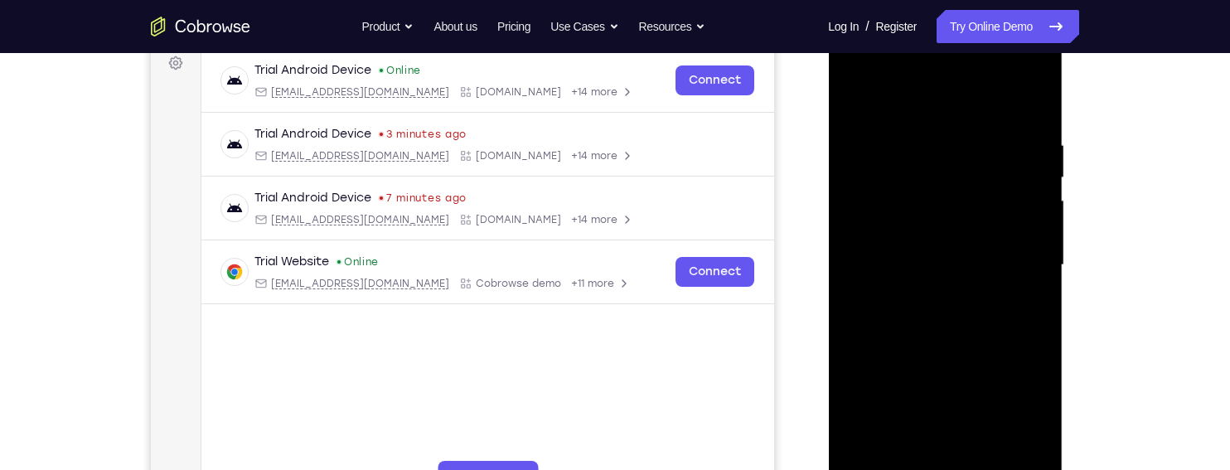
scroll to position [253, 0]
click at [903, 181] on div at bounding box center [944, 266] width 209 height 464
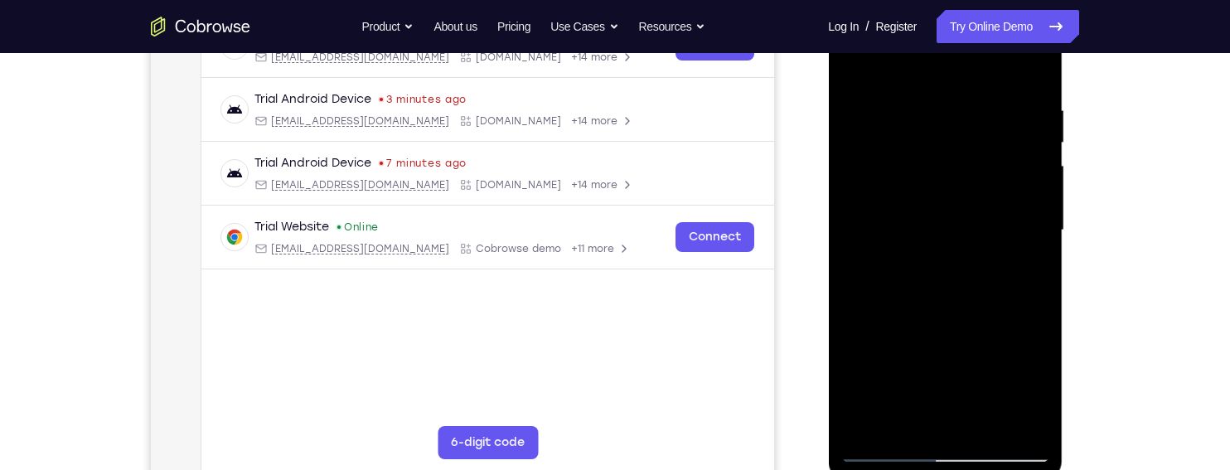
scroll to position [293, 0]
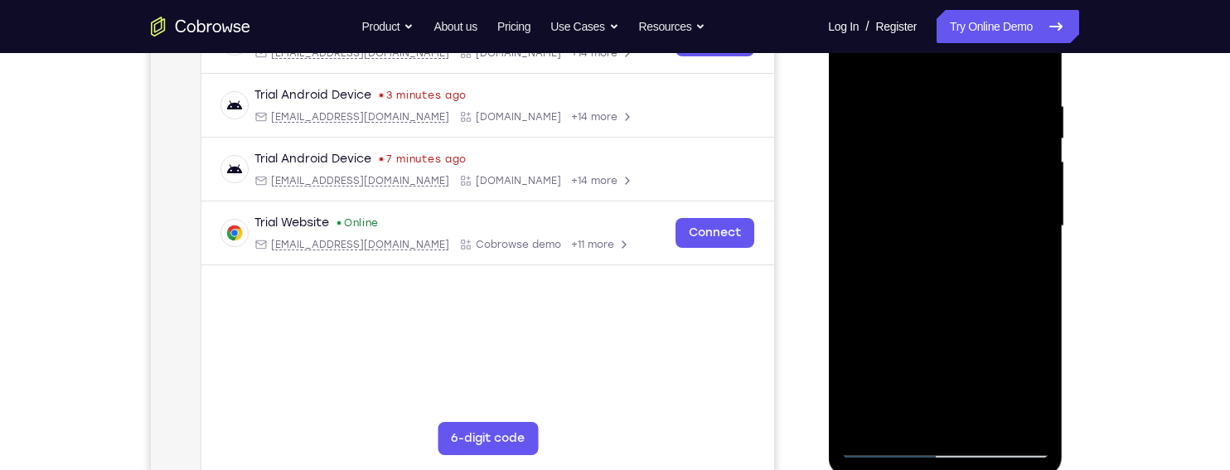
click at [941, 277] on div at bounding box center [944, 226] width 209 height 464
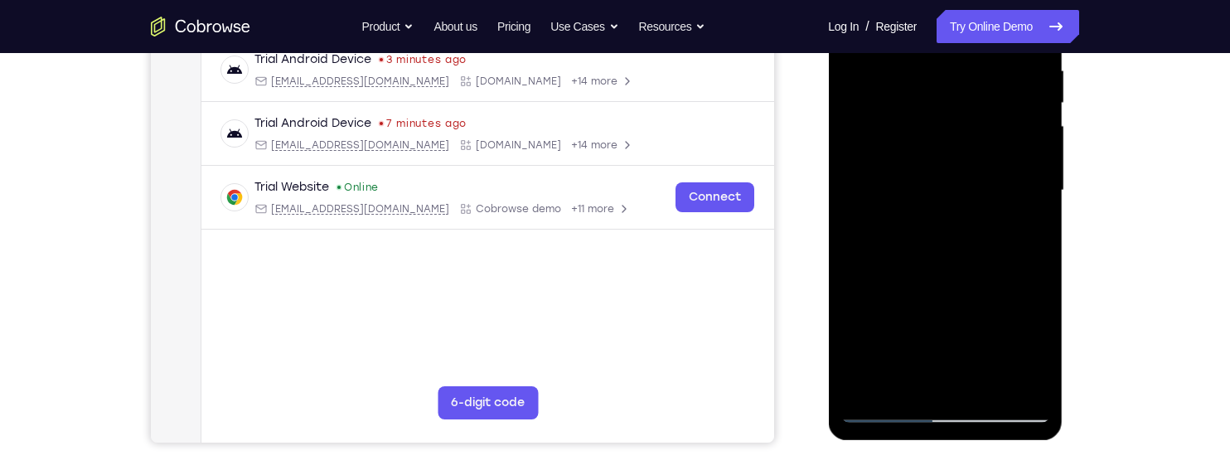
scroll to position [330, 0]
click at [1026, 227] on div at bounding box center [944, 189] width 209 height 464
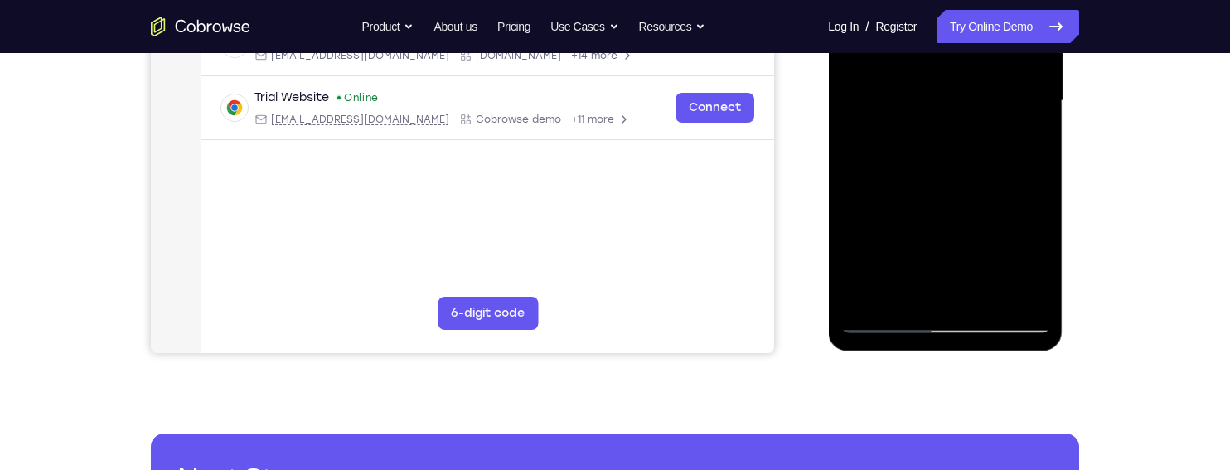
scroll to position [421, 0]
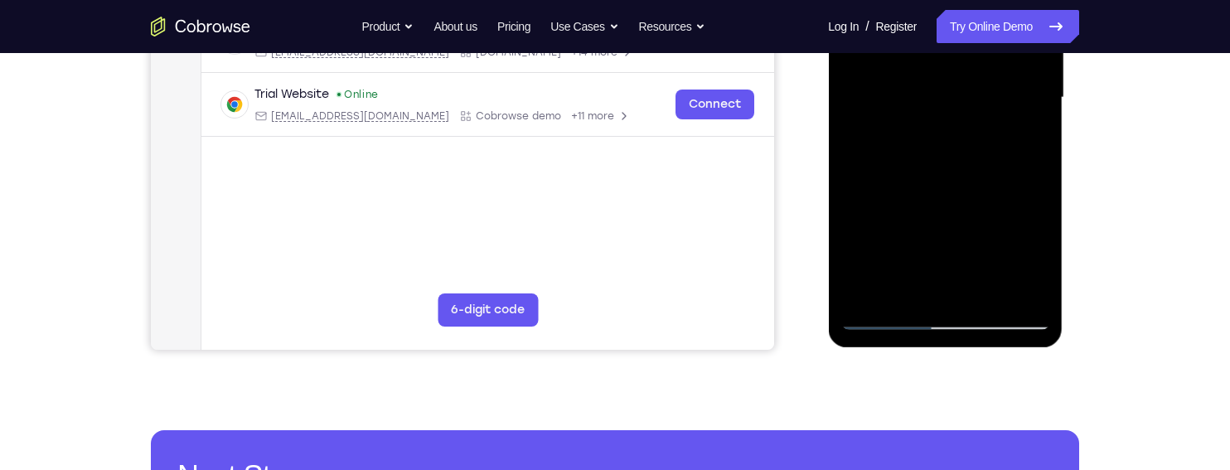
click at [899, 288] on div at bounding box center [944, 98] width 209 height 464
click at [1011, 191] on div at bounding box center [944, 98] width 209 height 464
click at [1008, 190] on div at bounding box center [944, 98] width 209 height 464
click at [1007, 191] on div at bounding box center [944, 98] width 209 height 464
click at [1027, 127] on div at bounding box center [944, 98] width 209 height 464
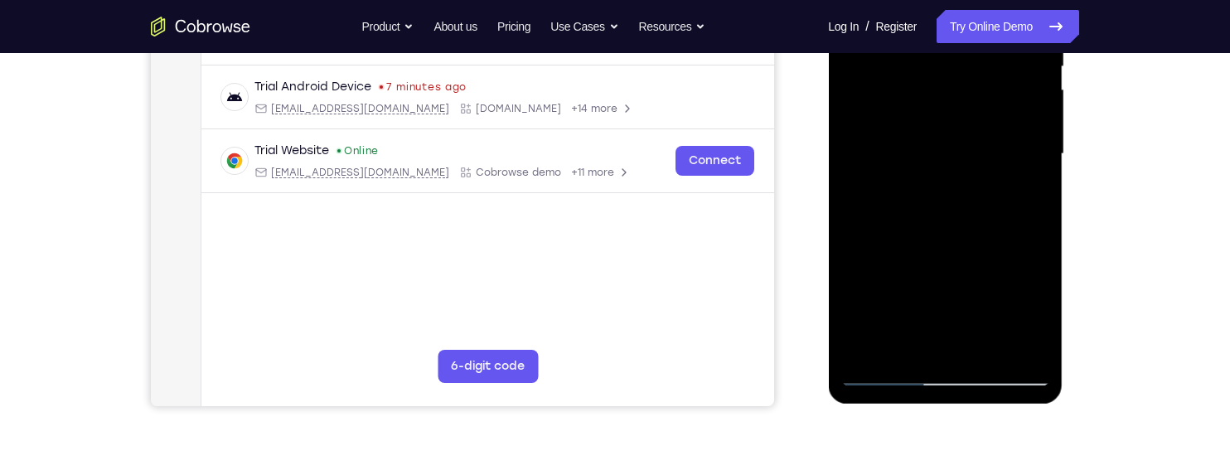
scroll to position [351, 0]
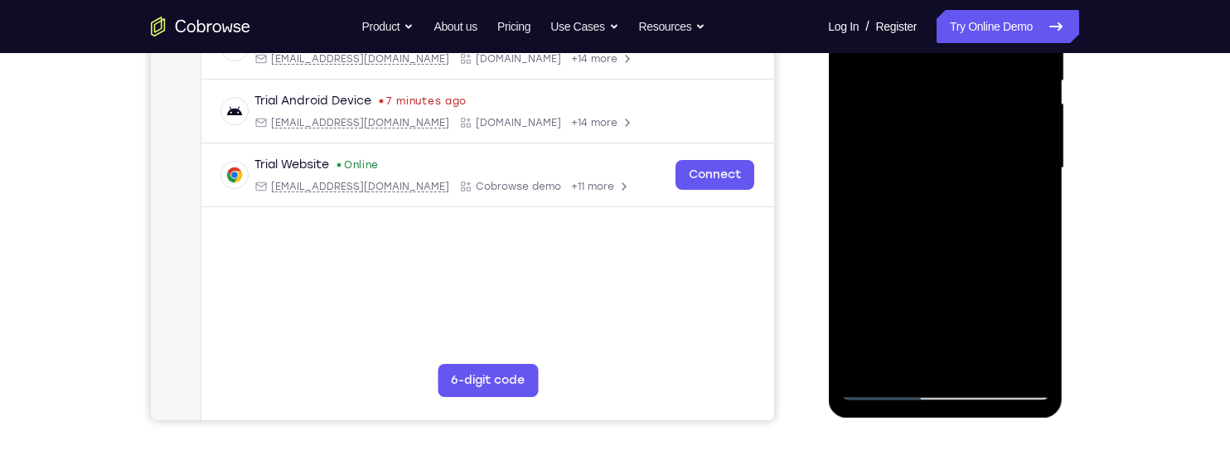
click at [923, 156] on div at bounding box center [944, 168] width 209 height 464
click at [970, 297] on div at bounding box center [944, 168] width 209 height 464
click at [1019, 211] on div at bounding box center [944, 168] width 209 height 464
click at [893, 242] on div at bounding box center [944, 168] width 209 height 464
click at [903, 357] on div at bounding box center [944, 168] width 209 height 464
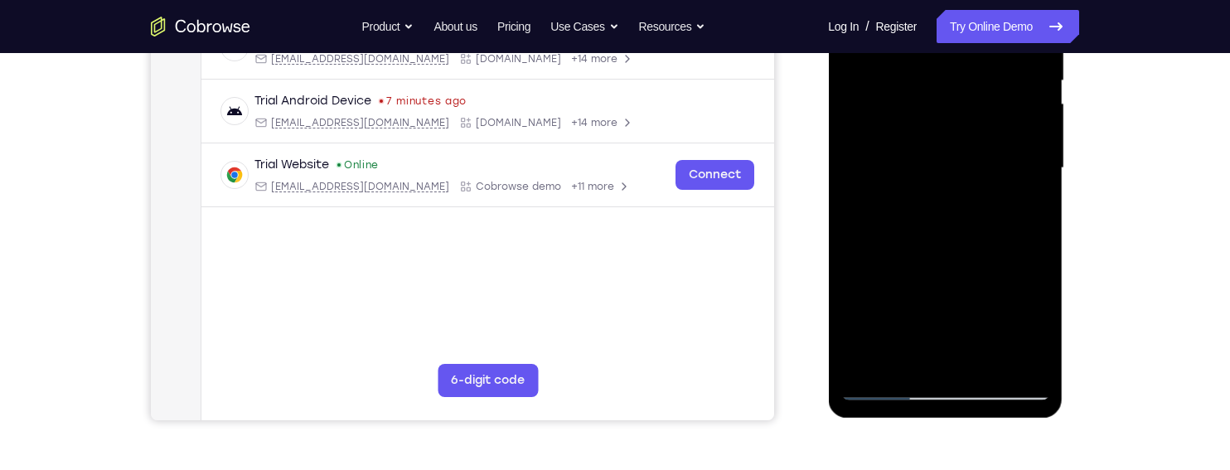
click at [854, 260] on div at bounding box center [944, 168] width 209 height 464
click at [1028, 191] on div at bounding box center [944, 168] width 209 height 464
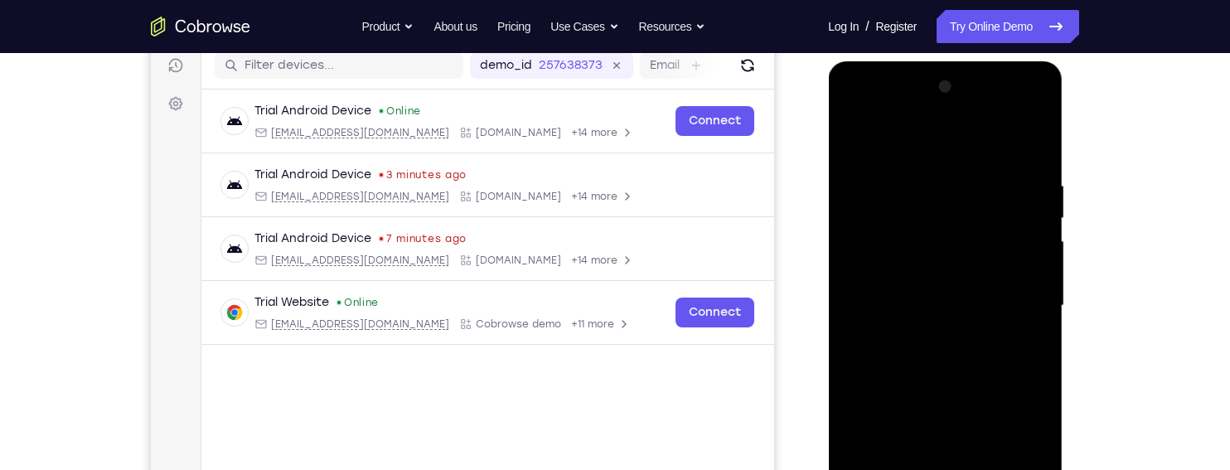
scroll to position [212, 0]
click at [852, 137] on div at bounding box center [944, 307] width 209 height 464
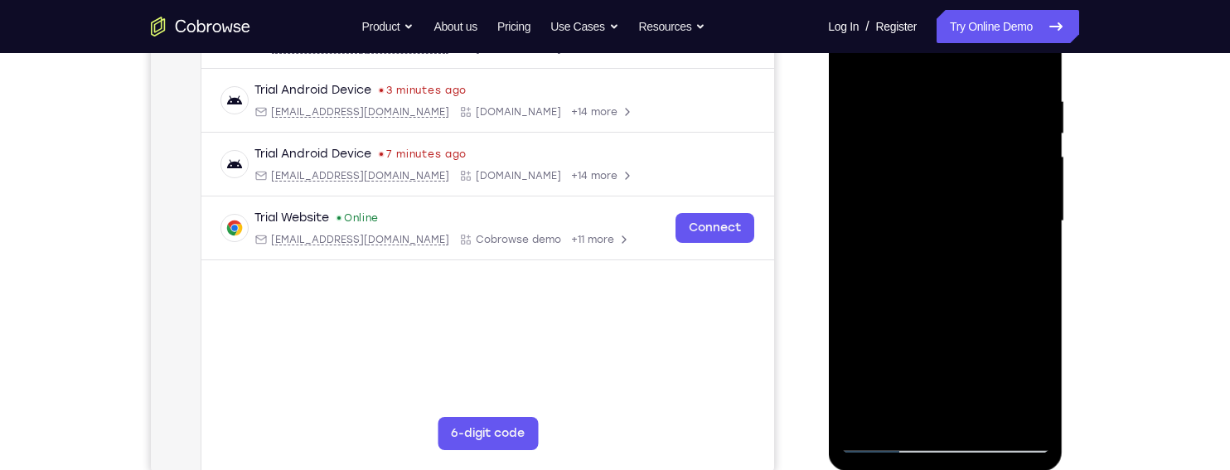
scroll to position [302, 0]
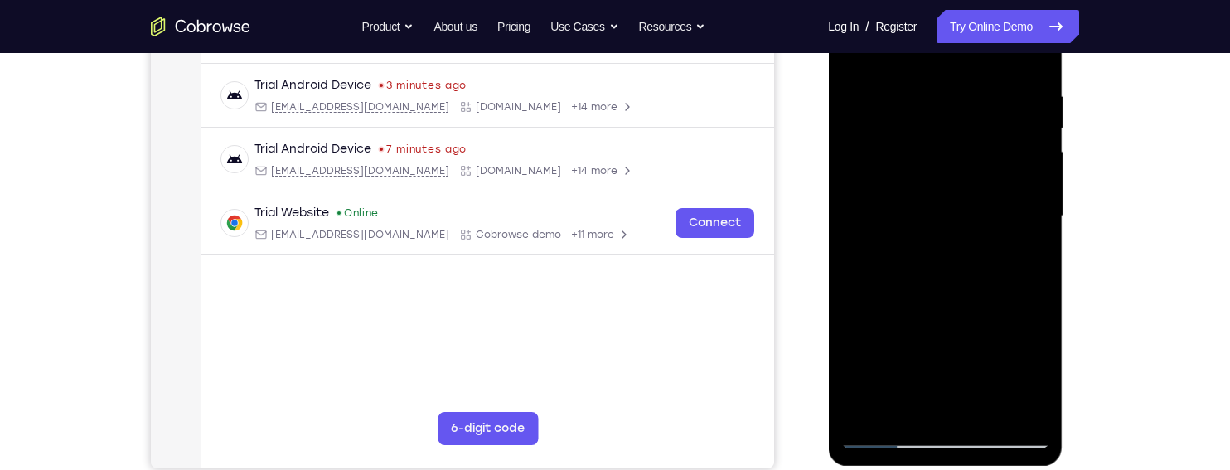
click at [1014, 173] on div at bounding box center [944, 216] width 209 height 464
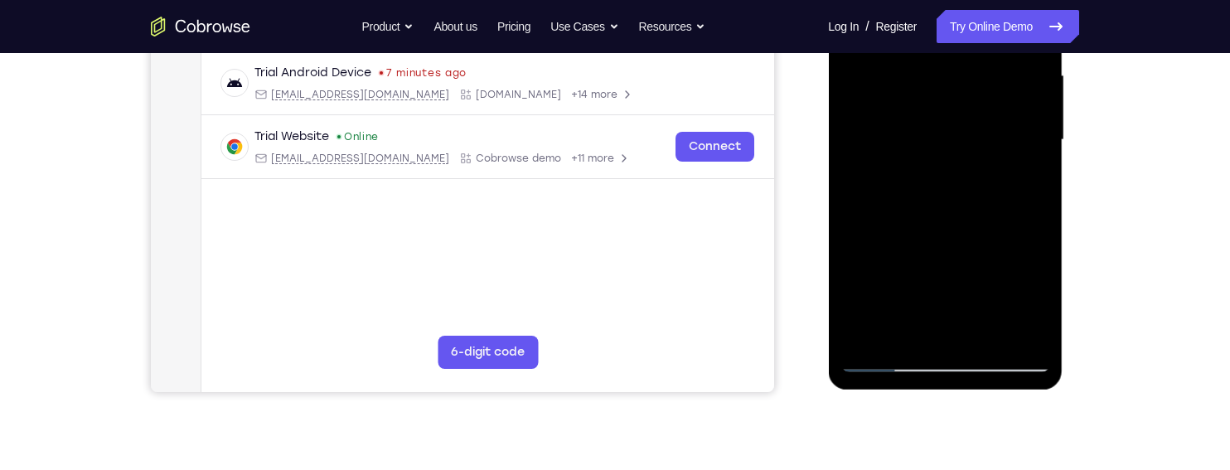
scroll to position [389, 0]
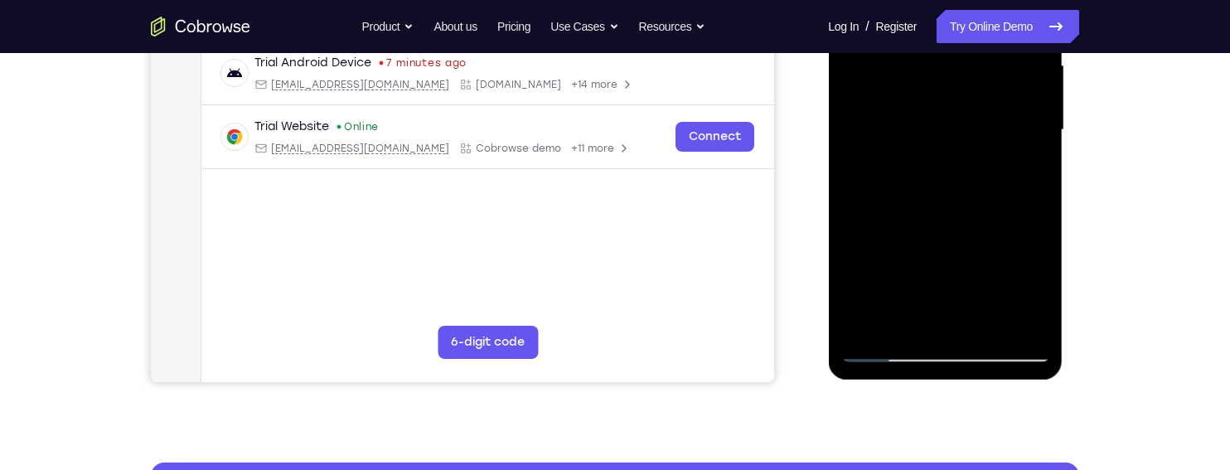
click at [1015, 171] on div at bounding box center [944, 130] width 209 height 464
click at [1024, 170] on div at bounding box center [944, 130] width 209 height 464
click at [1029, 168] on div at bounding box center [944, 130] width 209 height 464
click at [910, 99] on div at bounding box center [944, 130] width 209 height 464
click at [946, 243] on div at bounding box center [944, 130] width 209 height 464
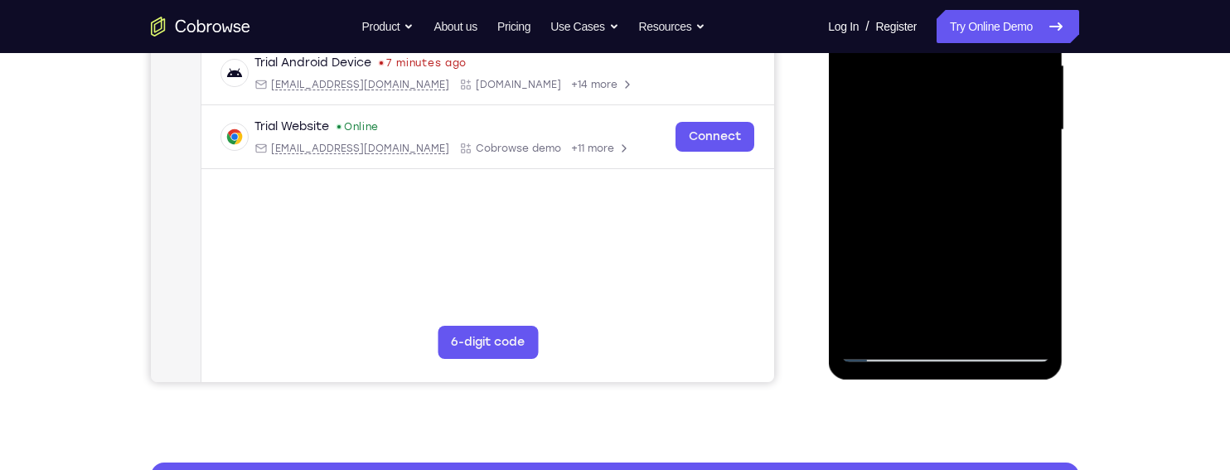
click at [1021, 175] on div at bounding box center [944, 130] width 209 height 464
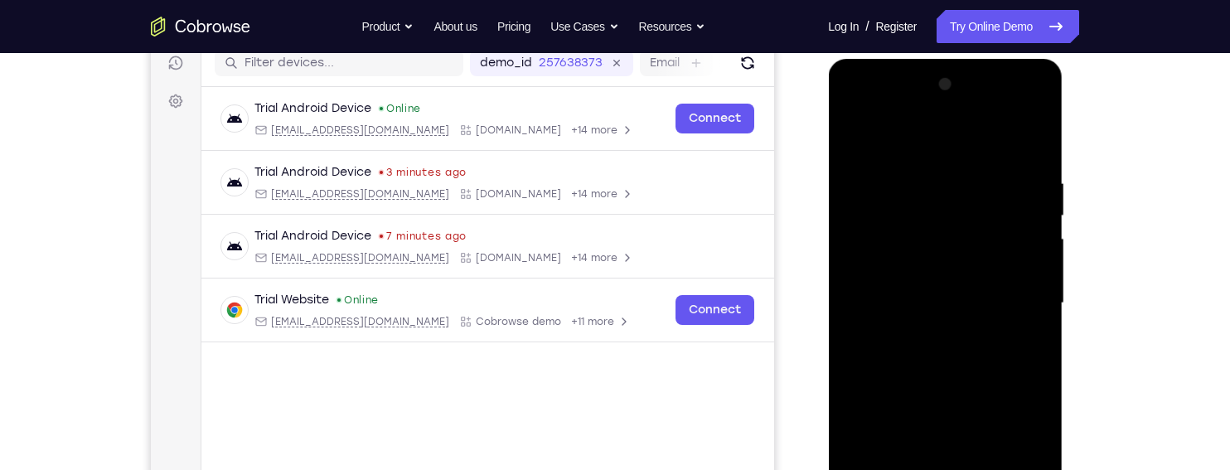
scroll to position [213, 0]
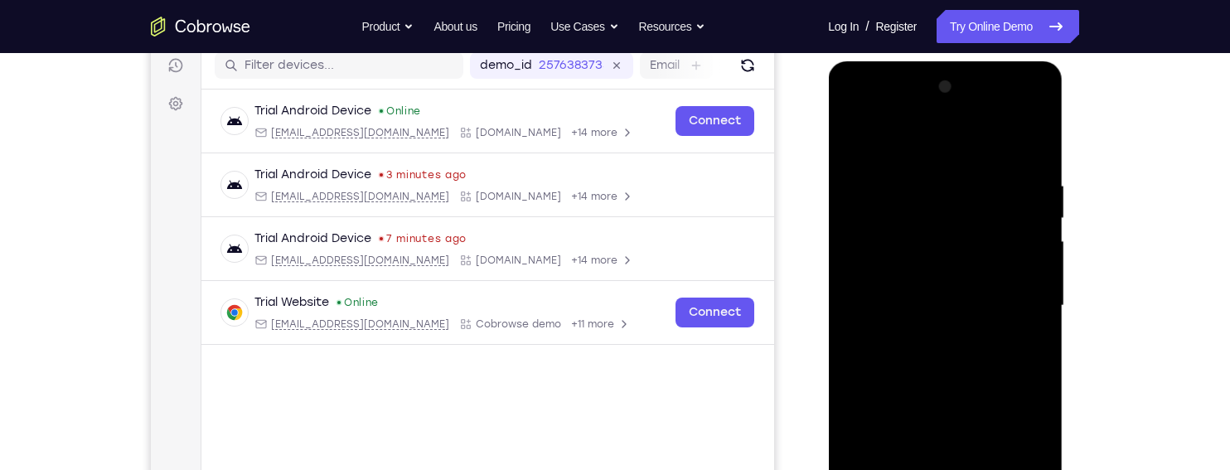
click at [843, 143] on div at bounding box center [944, 306] width 209 height 464
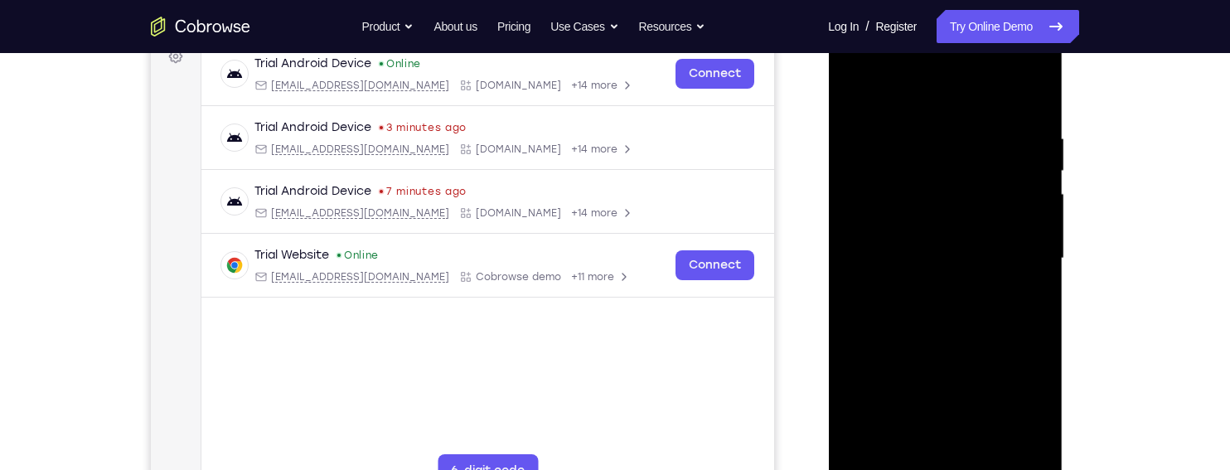
scroll to position [254, 0]
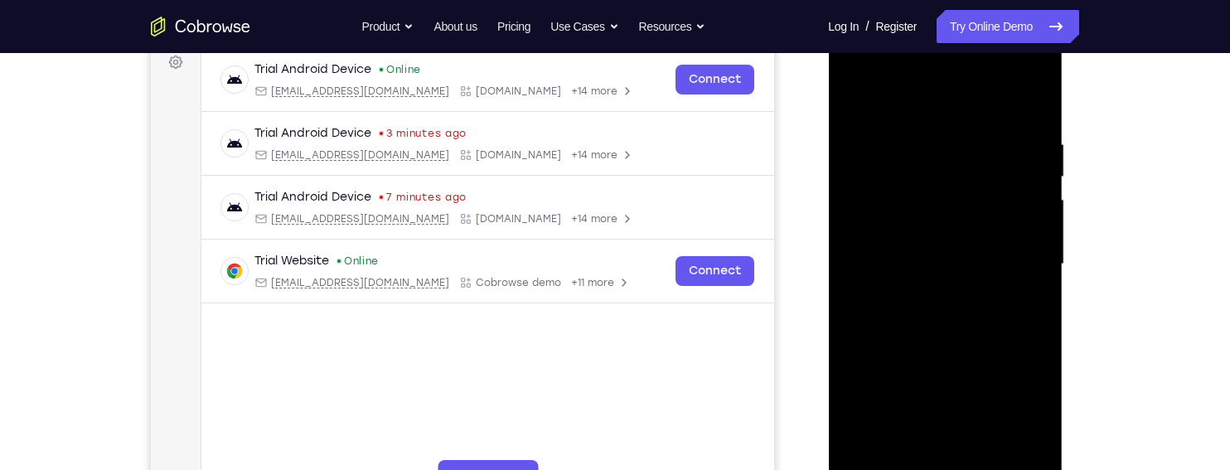
click at [1006, 209] on div at bounding box center [944, 264] width 209 height 464
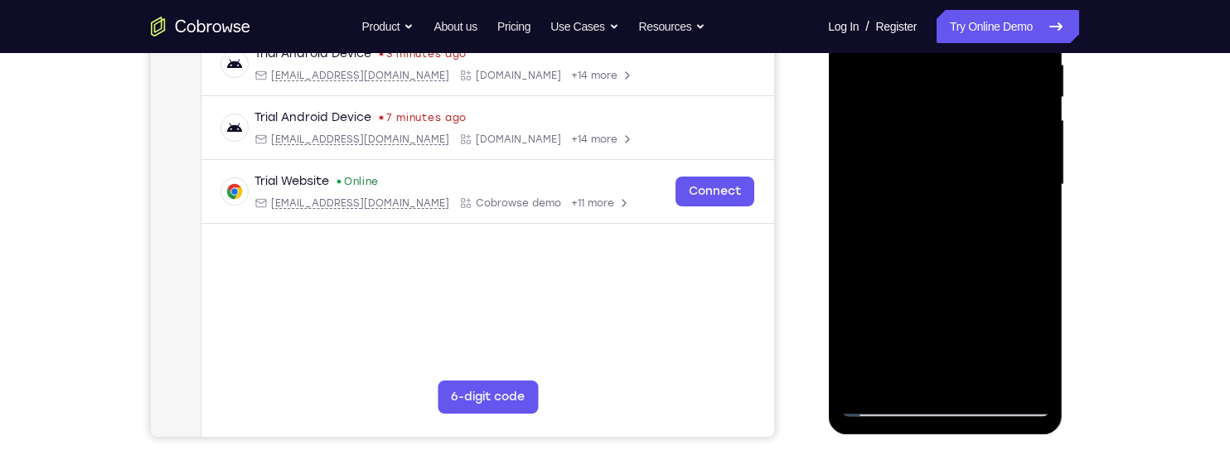
scroll to position [337, 0]
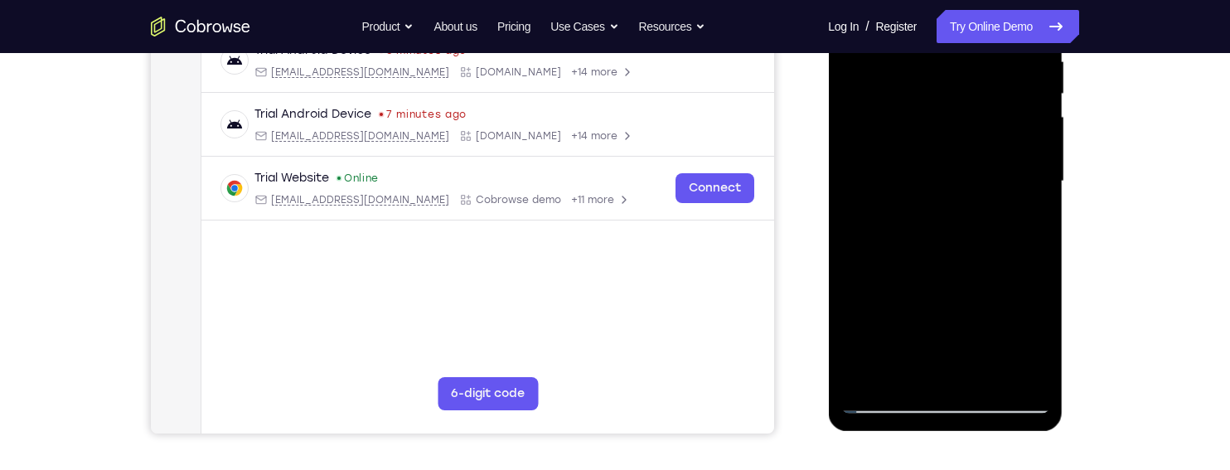
click at [1033, 216] on div at bounding box center [944, 181] width 209 height 464
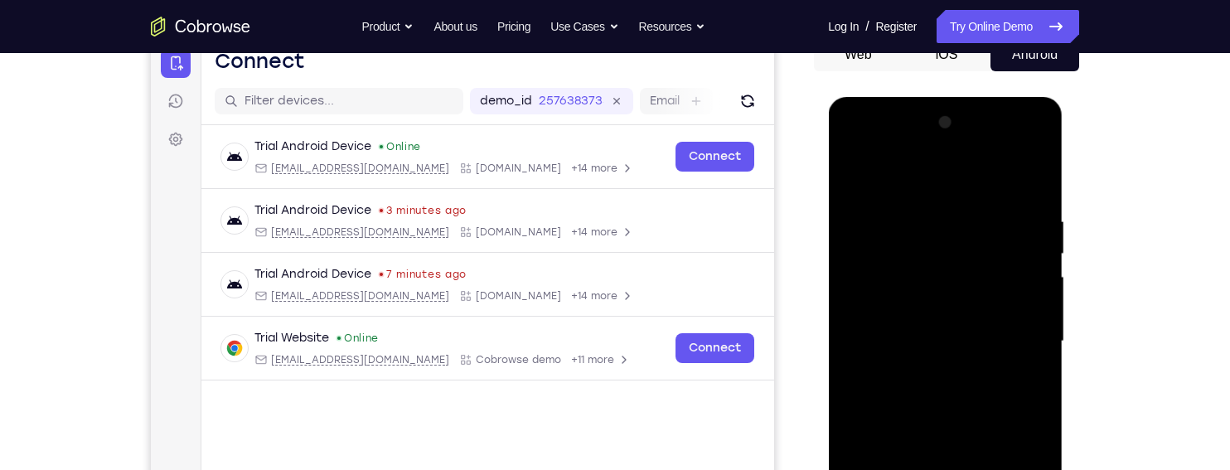
scroll to position [176, 0]
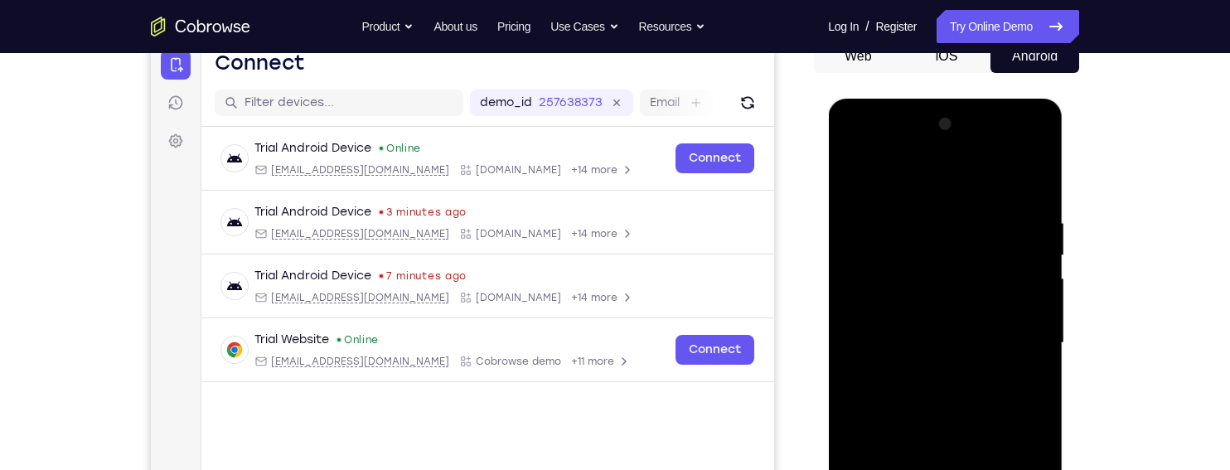
click at [861, 165] on div at bounding box center [944, 343] width 209 height 464
click at [847, 170] on div at bounding box center [944, 343] width 209 height 464
click at [851, 167] on div at bounding box center [944, 343] width 209 height 464
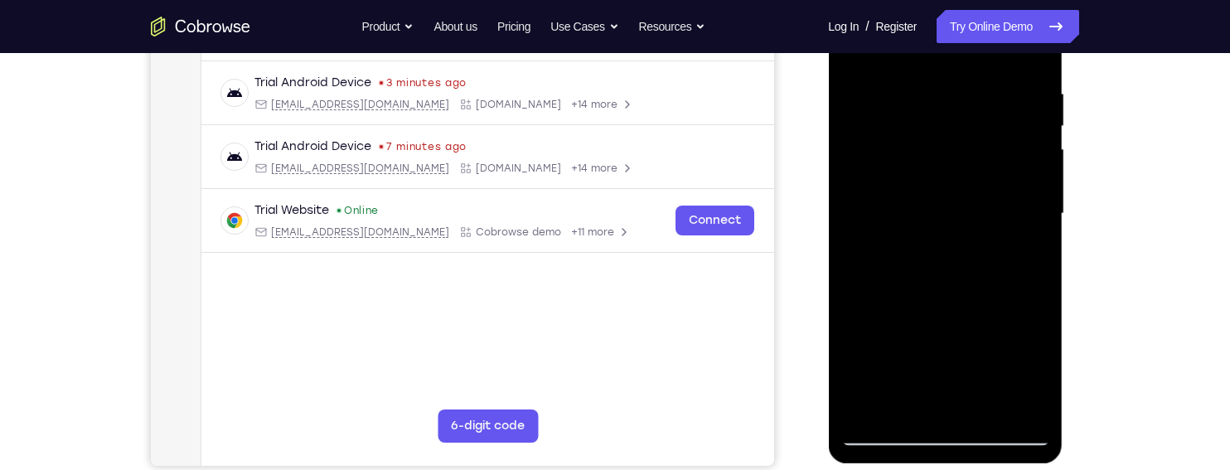
scroll to position [308, 0]
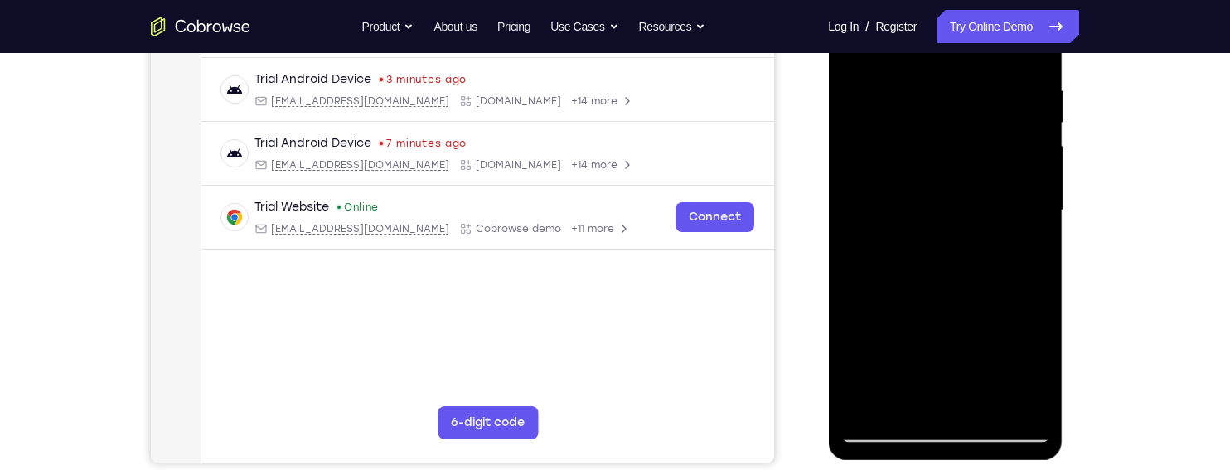
click at [1029, 286] on div at bounding box center [944, 210] width 209 height 464
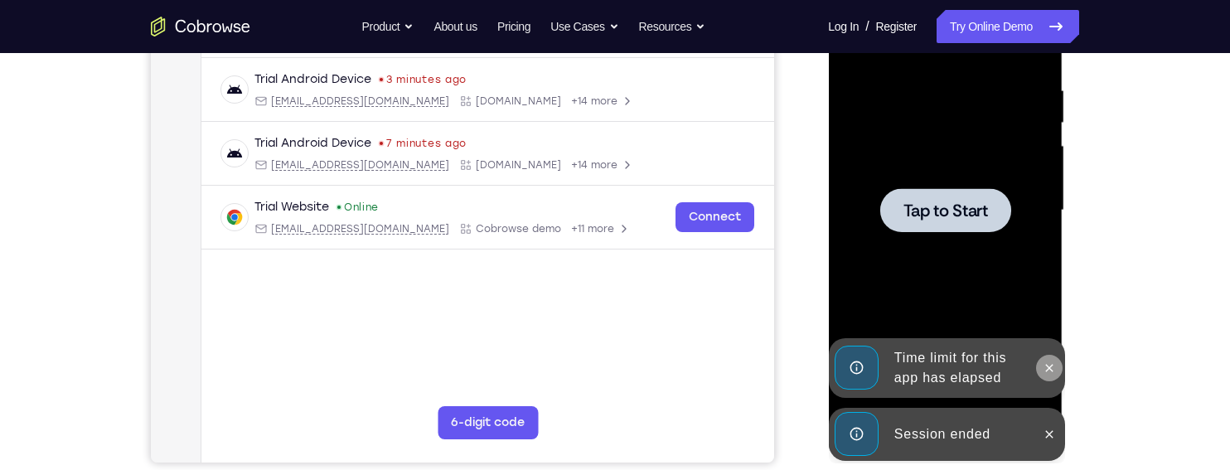
click at [1052, 359] on button at bounding box center [1048, 368] width 27 height 27
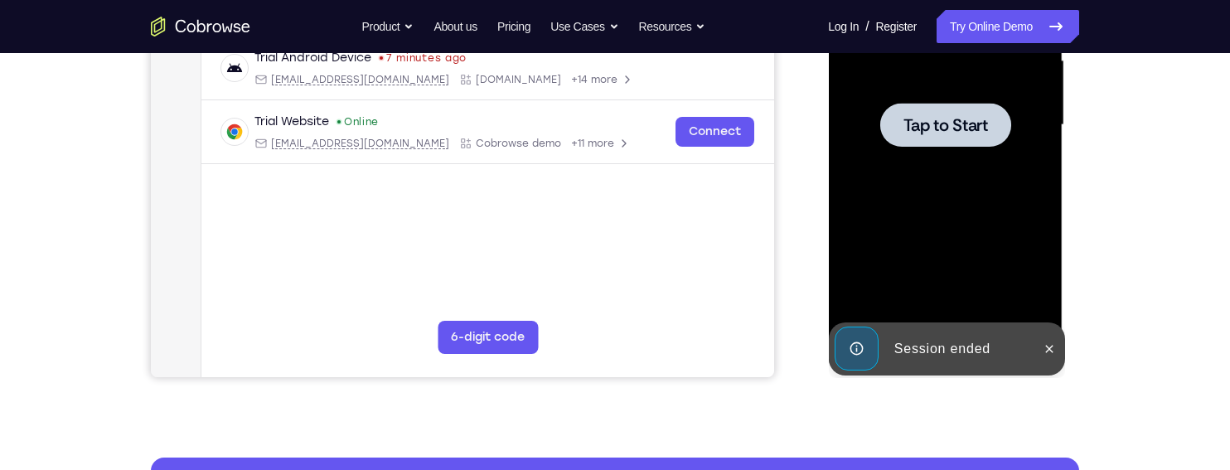
scroll to position [395, 0]
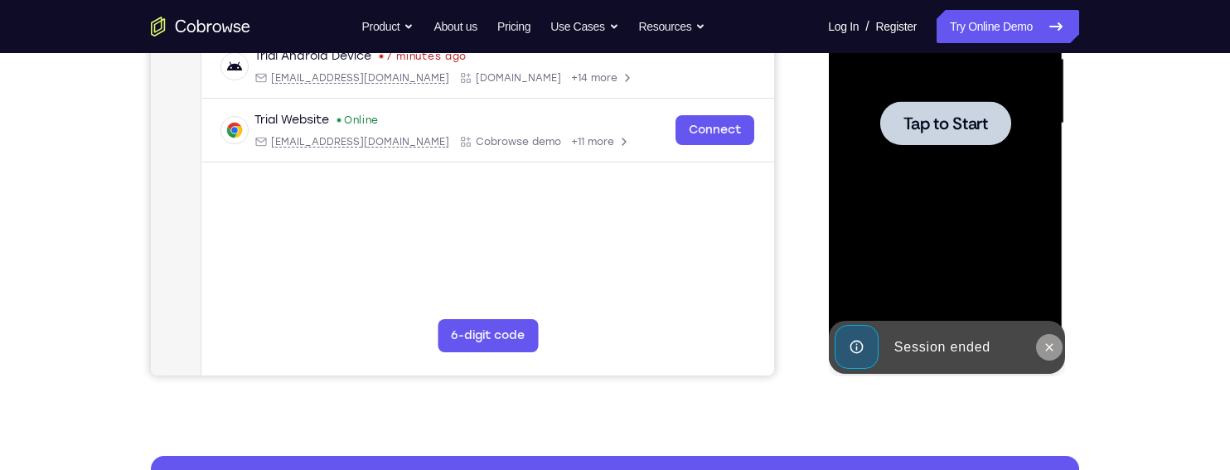
click at [1048, 343] on icon at bounding box center [1048, 347] width 13 height 13
